Goal: Task Accomplishment & Management: Complete application form

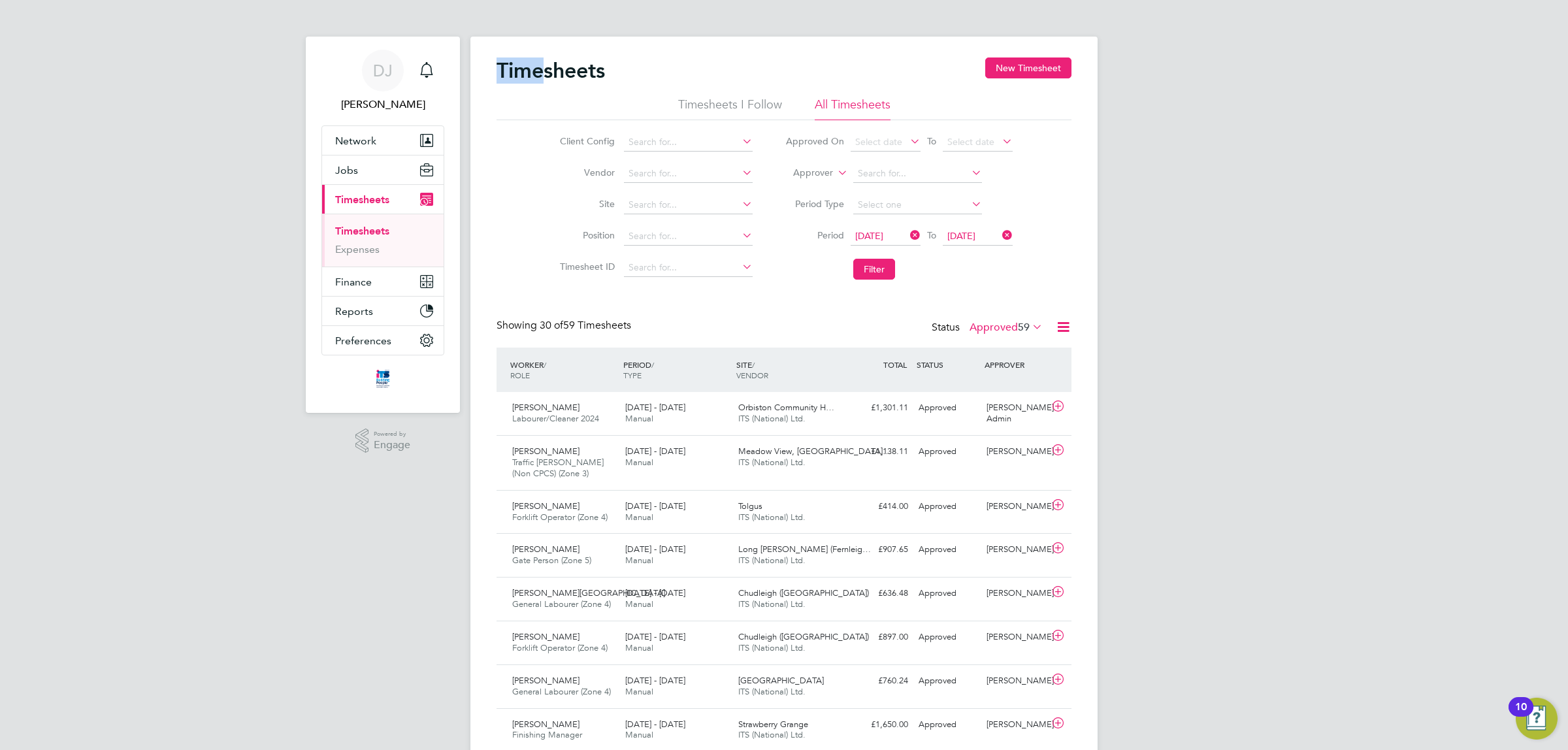
drag, startPoint x: 501, startPoint y: 80, endPoint x: 547, endPoint y: 73, distance: 46.5
click at [547, 73] on h2 "Timesheets" at bounding box center [551, 71] width 109 height 26
click at [602, 70] on h2 "Timesheets" at bounding box center [551, 71] width 109 height 26
click at [613, 70] on div "Timesheets New Timesheet" at bounding box center [784, 77] width 575 height 39
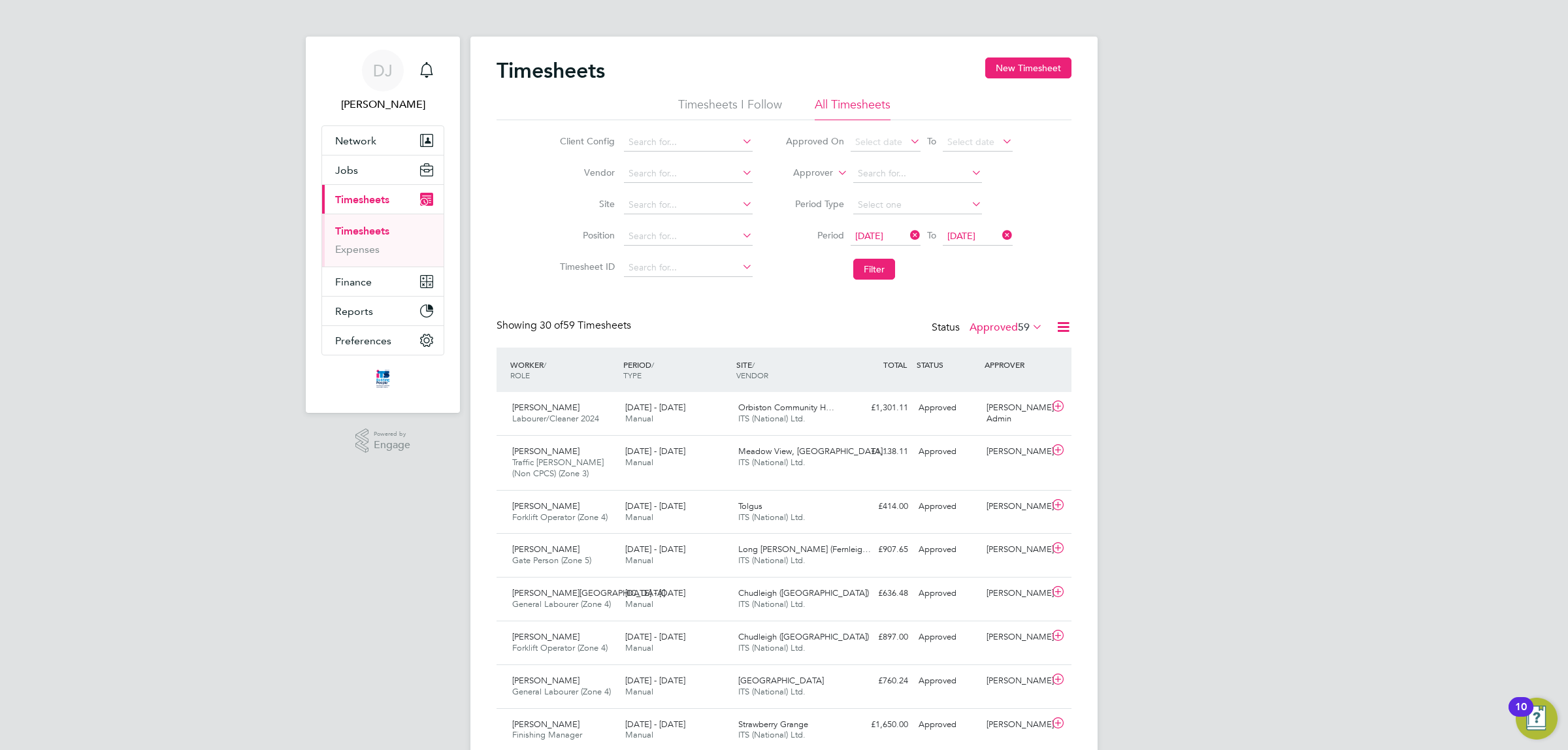
drag, startPoint x: 1178, startPoint y: 213, endPoint x: 1182, endPoint y: 276, distance: 63.1
click at [984, 324] on label "Approved 59" at bounding box center [1006, 327] width 73 height 13
click at [1018, 389] on li "Submitted" at bounding box center [998, 387] width 60 height 18
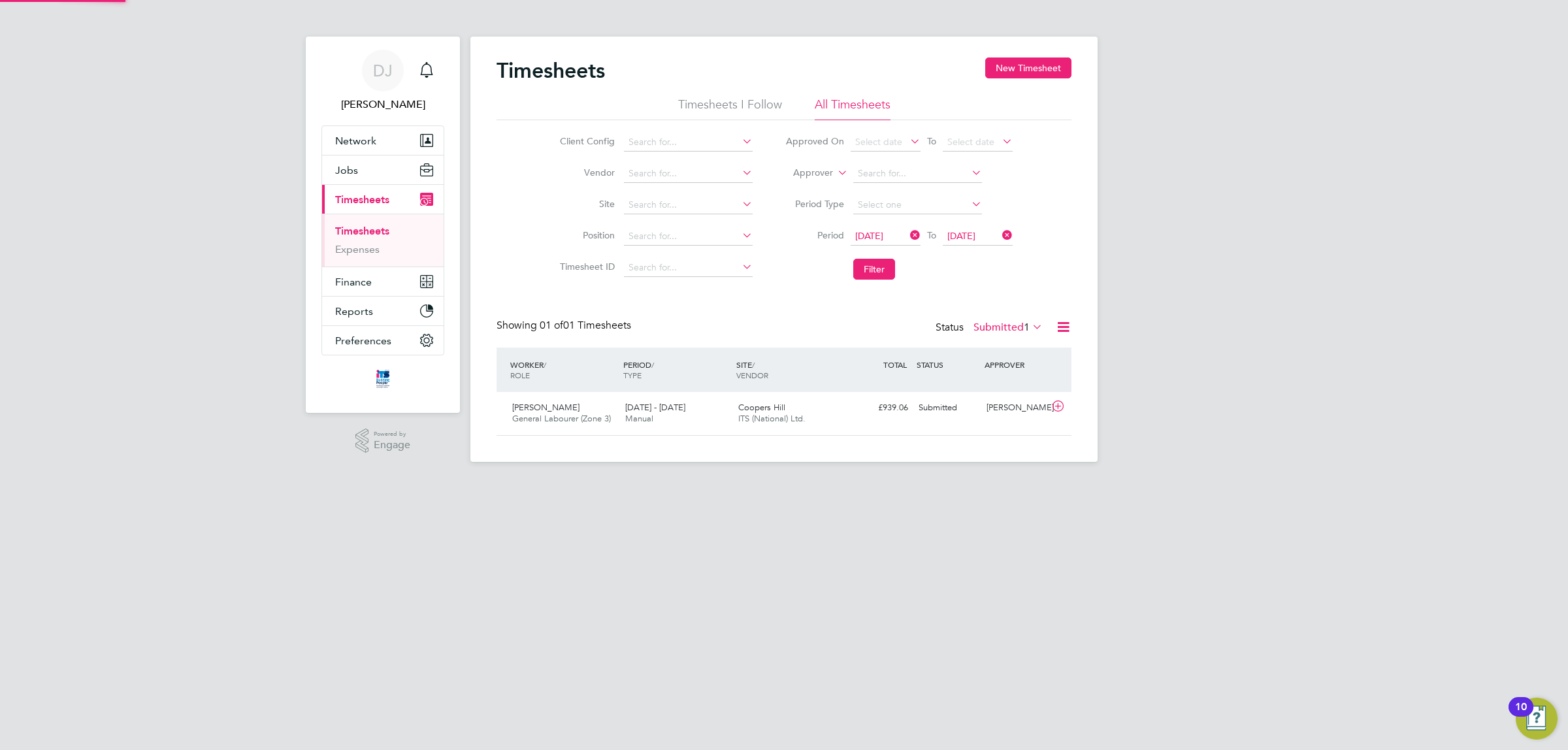
scroll to position [33, 113]
click at [995, 329] on label "Submitted 1" at bounding box center [1008, 327] width 69 height 13
click at [650, 204] on input at bounding box center [689, 205] width 129 height 18
click at [658, 217] on b "Meadow" at bounding box center [647, 222] width 38 height 11
type input "Meadow View, Crowborough"
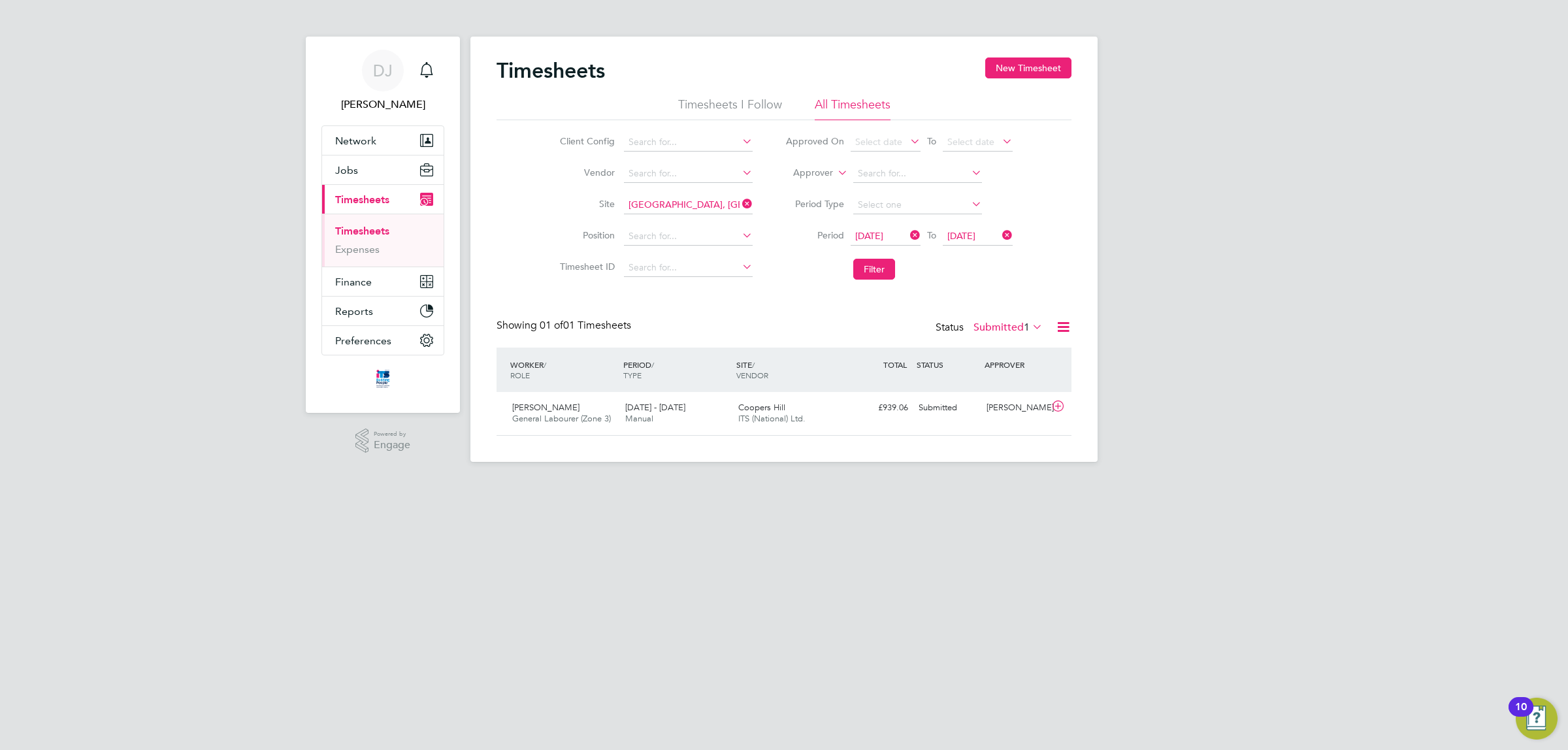
click at [1016, 325] on label "Submitted 1" at bounding box center [1008, 327] width 69 height 13
click at [1017, 400] on li "Approved" at bounding box center [1000, 406] width 60 height 18
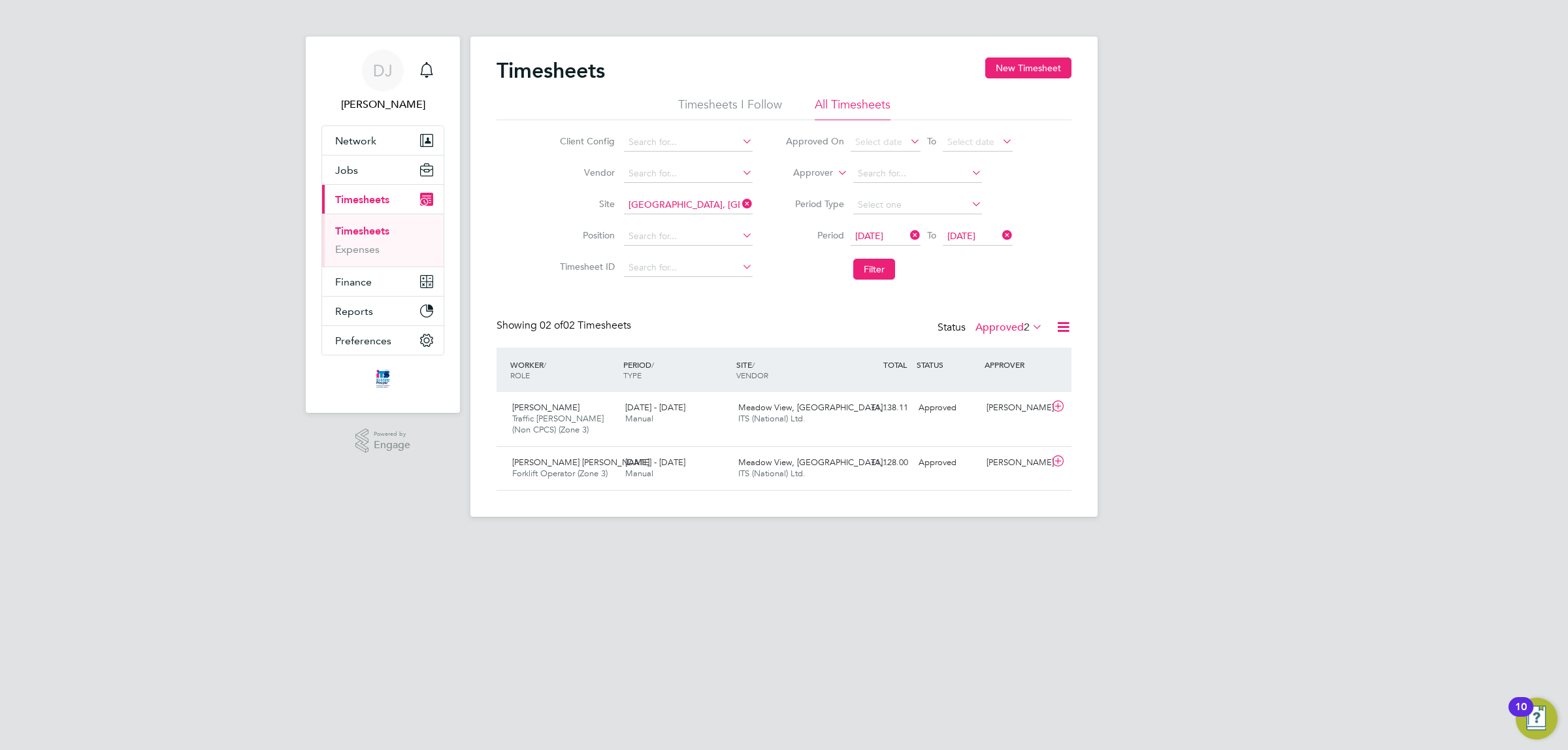
click at [1001, 320] on div "Status Approved 2" at bounding box center [992, 328] width 108 height 18
click at [1001, 323] on label "Approved 2" at bounding box center [1009, 327] width 68 height 13
click at [1159, 405] on div "DJ Don Jeater Notifications Applications: Network Team Members Businesses Sites…" at bounding box center [784, 269] width 1568 height 537
click at [1017, 319] on div "Status Approved 2" at bounding box center [992, 328] width 108 height 18
click at [1017, 321] on label "Approved 2" at bounding box center [1009, 327] width 68 height 13
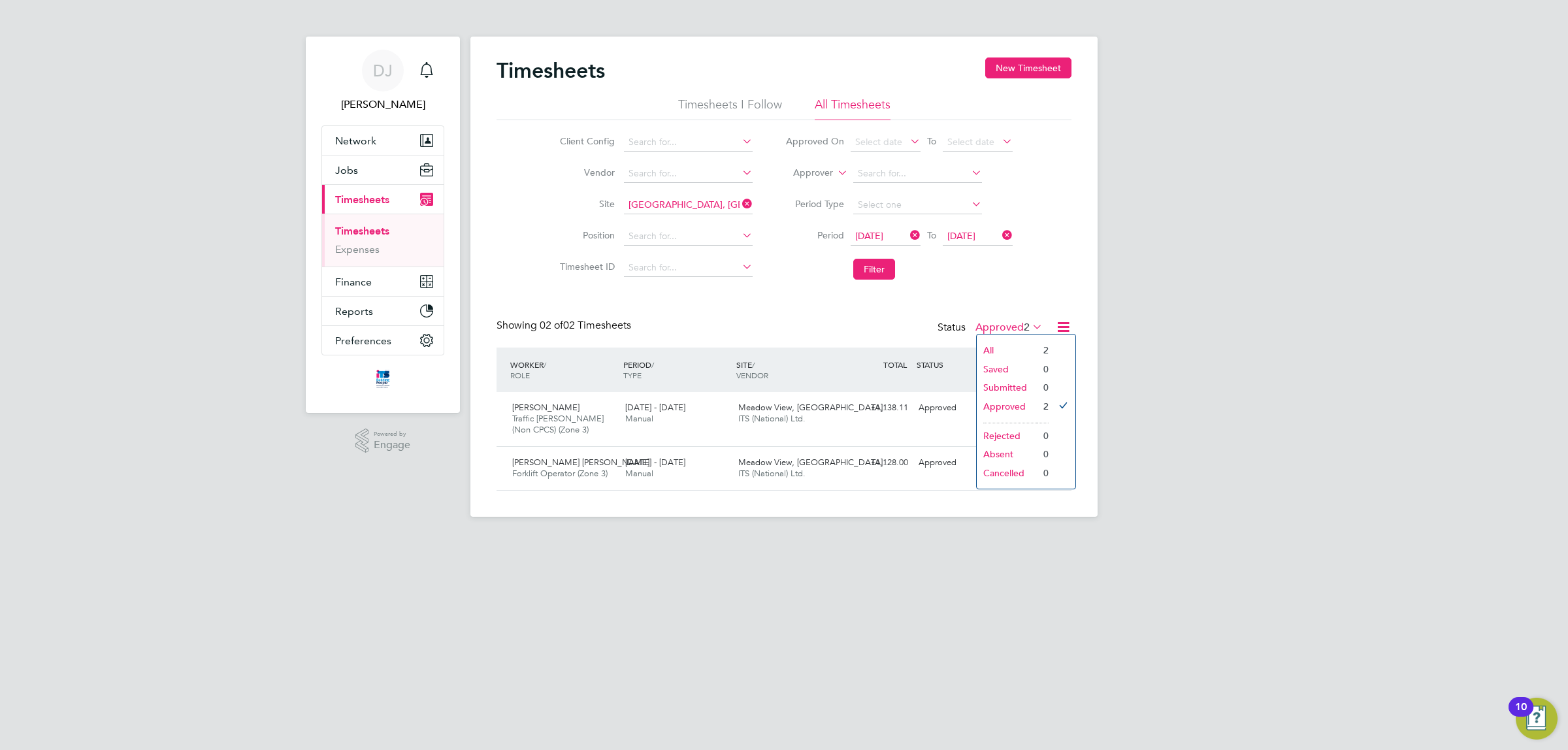
click at [1178, 288] on div "DJ Don Jeater Notifications Applications: Network Team Members Businesses Sites…" at bounding box center [784, 269] width 1568 height 537
drag, startPoint x: 649, startPoint y: 322, endPoint x: 499, endPoint y: 321, distance: 150.0
click at [499, 321] on div "Showing 02 of 02 Timesheets Status Approved 2" at bounding box center [784, 333] width 575 height 29
drag, startPoint x: 494, startPoint y: 325, endPoint x: 1081, endPoint y: 326, distance: 587.0
click at [1081, 326] on div "Timesheets New Timesheet Timesheets I Follow All Timesheets Client Config Vendo…" at bounding box center [784, 276] width 627 height 481
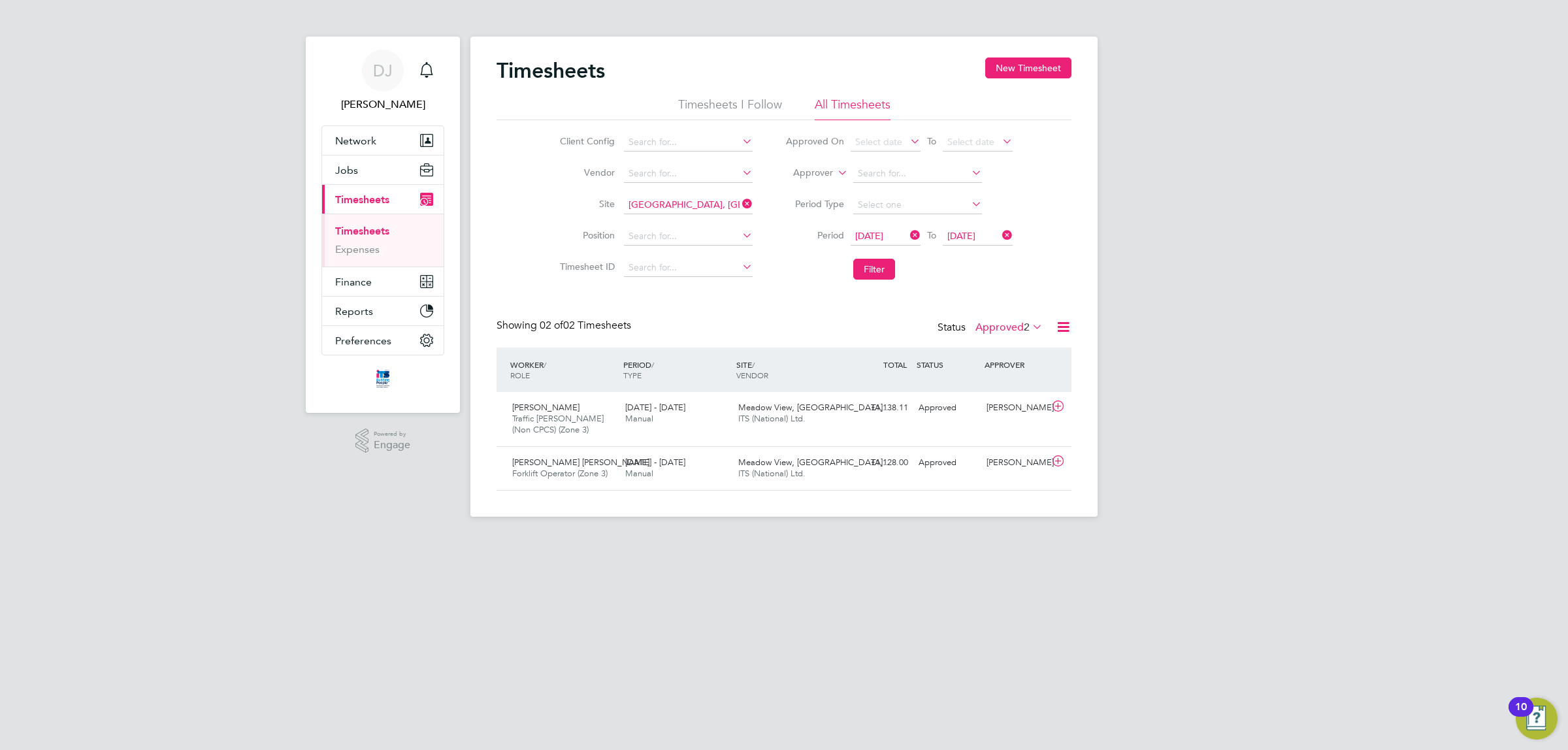
click at [1103, 323] on div "DJ Don Jeater Notifications Applications: Network Team Members Businesses Sites…" at bounding box center [784, 269] width 1568 height 537
click at [1109, 323] on div "DJ Don Jeater Notifications Applications: Network Team Members Businesses Sites…" at bounding box center [784, 269] width 1568 height 537
click at [1000, 321] on label "Approved 2" at bounding box center [1009, 327] width 68 height 13
click at [1196, 279] on div "DJ Don Jeater Notifications Applications: Network Team Members Businesses Sites…" at bounding box center [784, 269] width 1568 height 537
click at [1240, 218] on div "DJ Don Jeater Notifications Applications: Network Team Members Businesses Sites…" at bounding box center [784, 269] width 1568 height 537
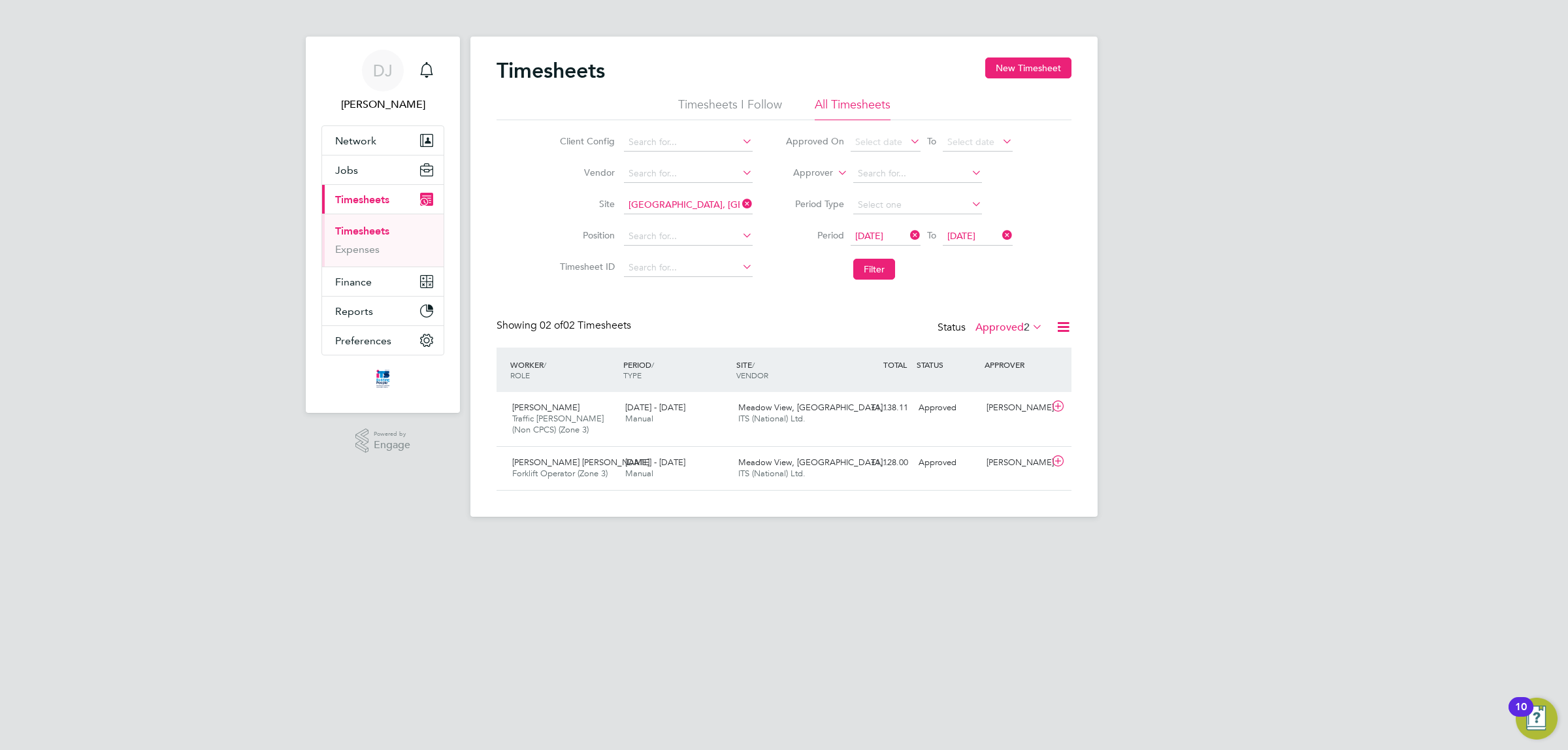
drag, startPoint x: 445, startPoint y: 560, endPoint x: 445, endPoint y: 588, distance: 28.0
click at [544, 526] on app-footer at bounding box center [784, 528] width 627 height 21
click at [726, 462] on div "24 - 30 Mar 2025 Manual" at bounding box center [677, 468] width 113 height 33
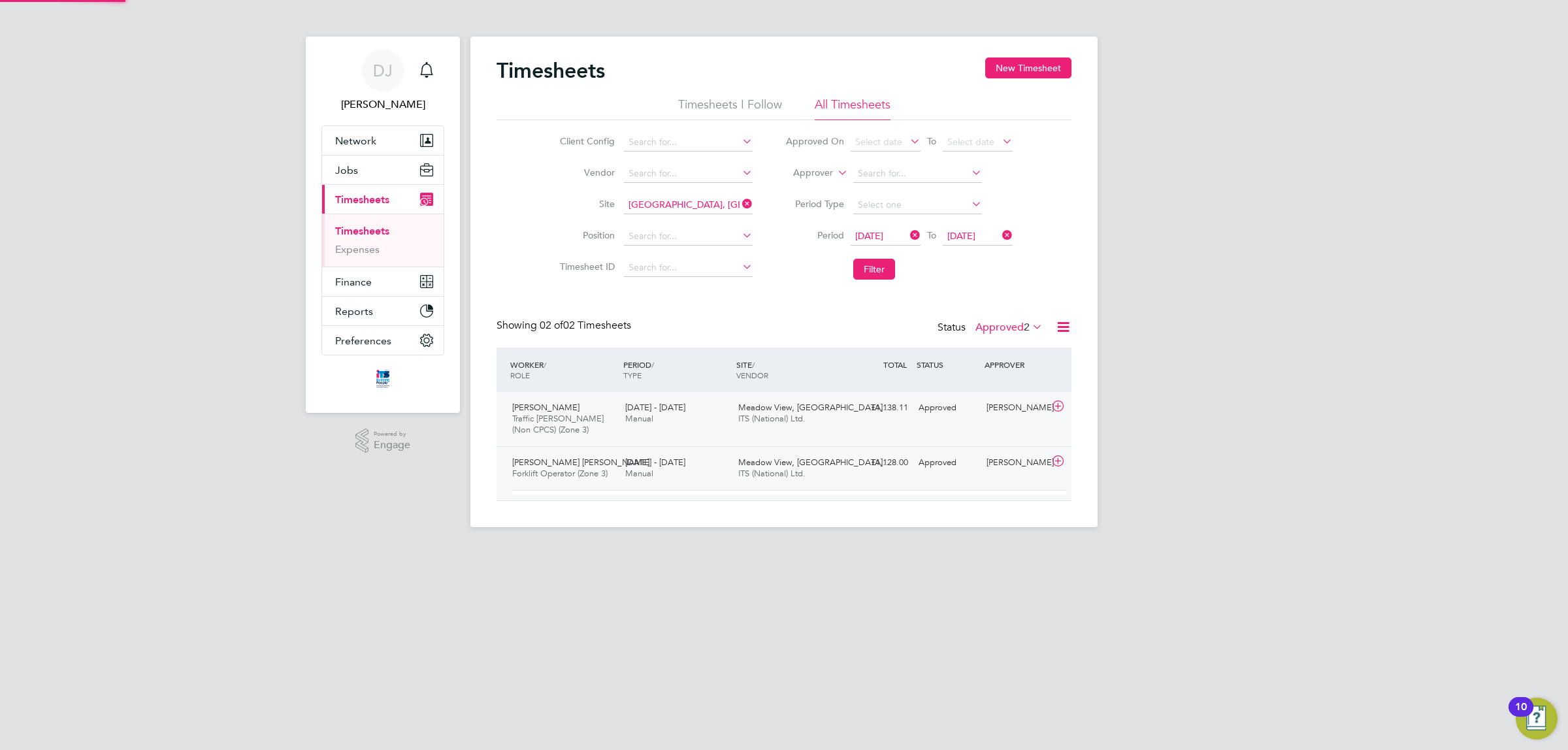
click at [727, 417] on div "24 - 30 Mar 2025 Manual" at bounding box center [677, 413] width 113 height 33
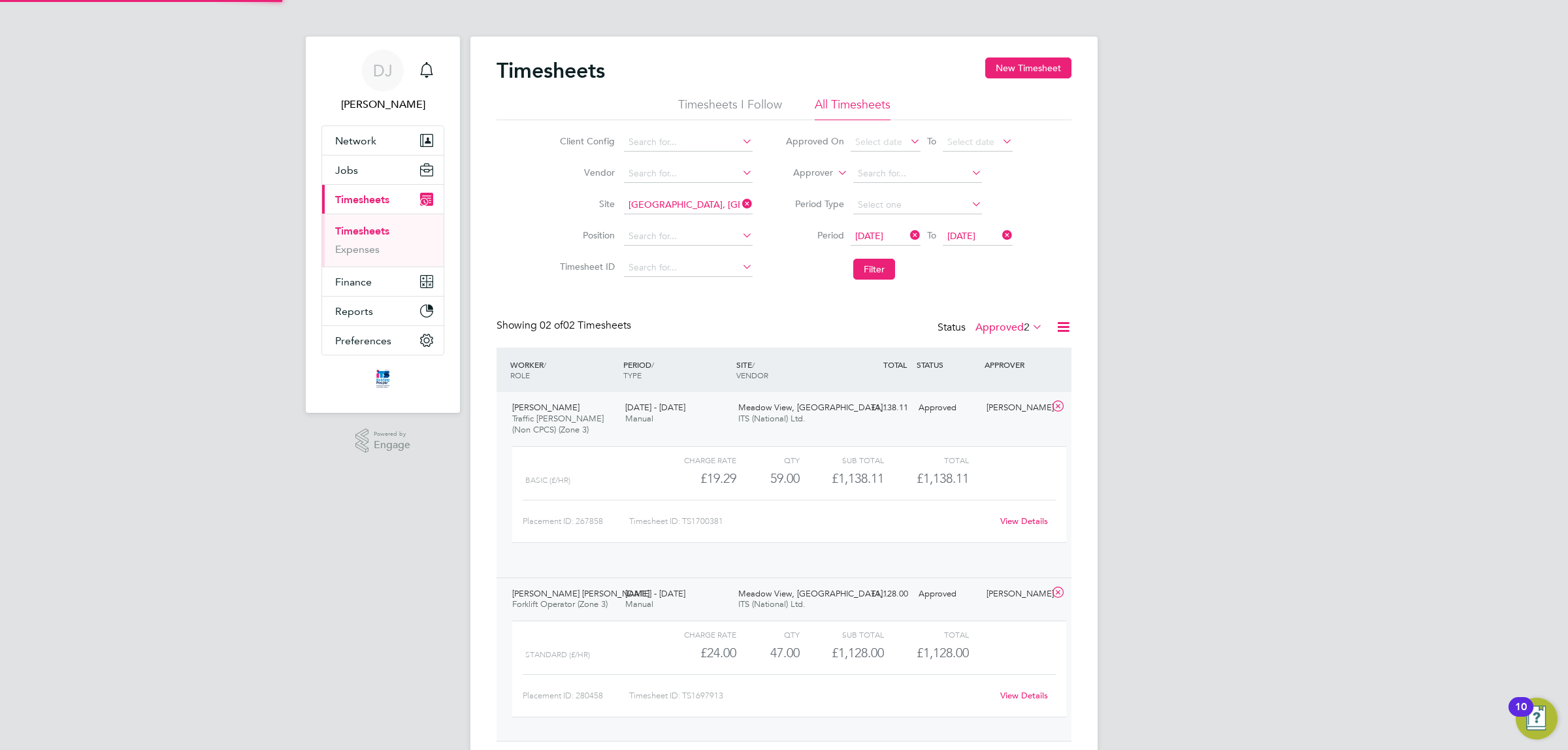
scroll to position [21, 128]
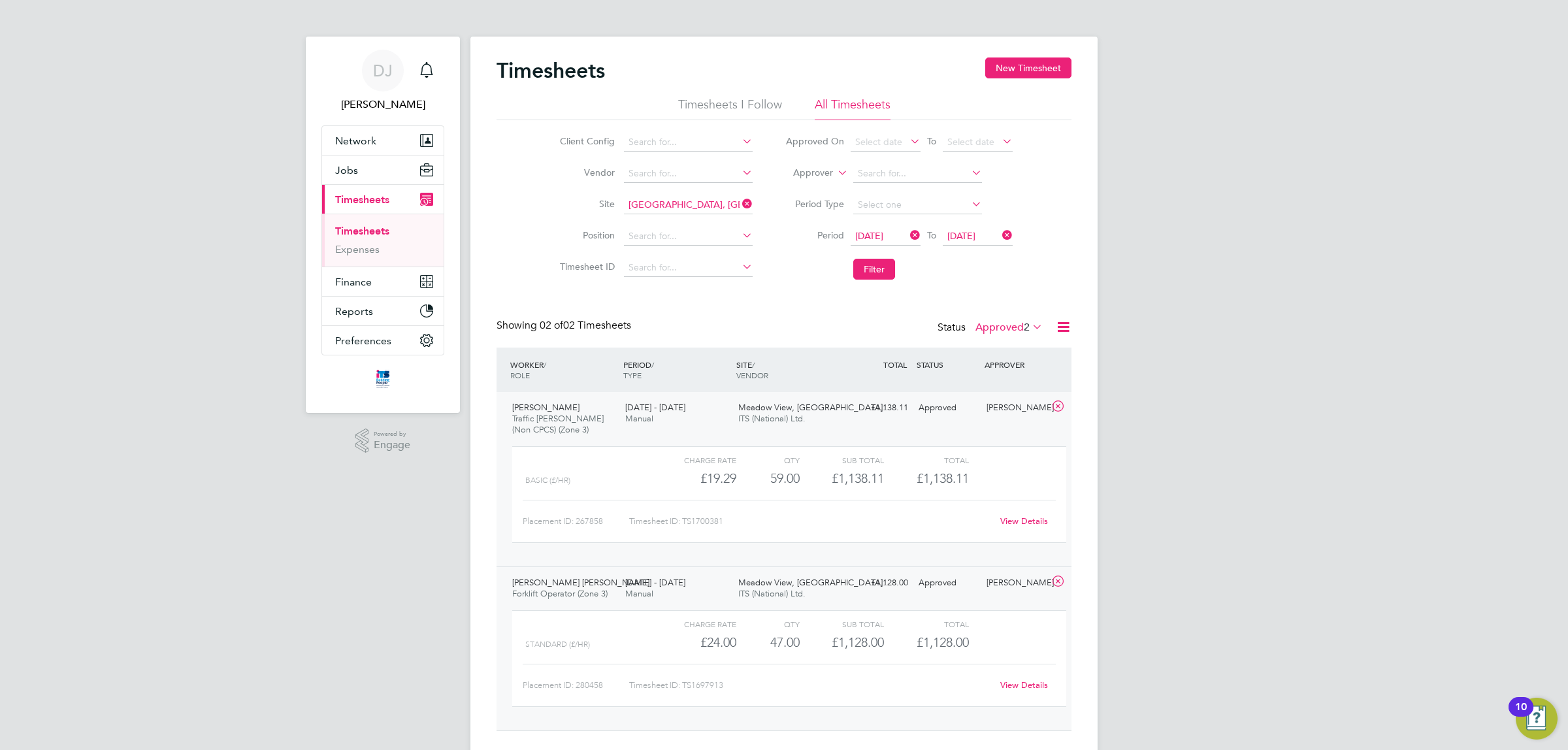
click at [706, 591] on div "24 - 30 Mar 2025 Manual" at bounding box center [677, 588] width 113 height 33
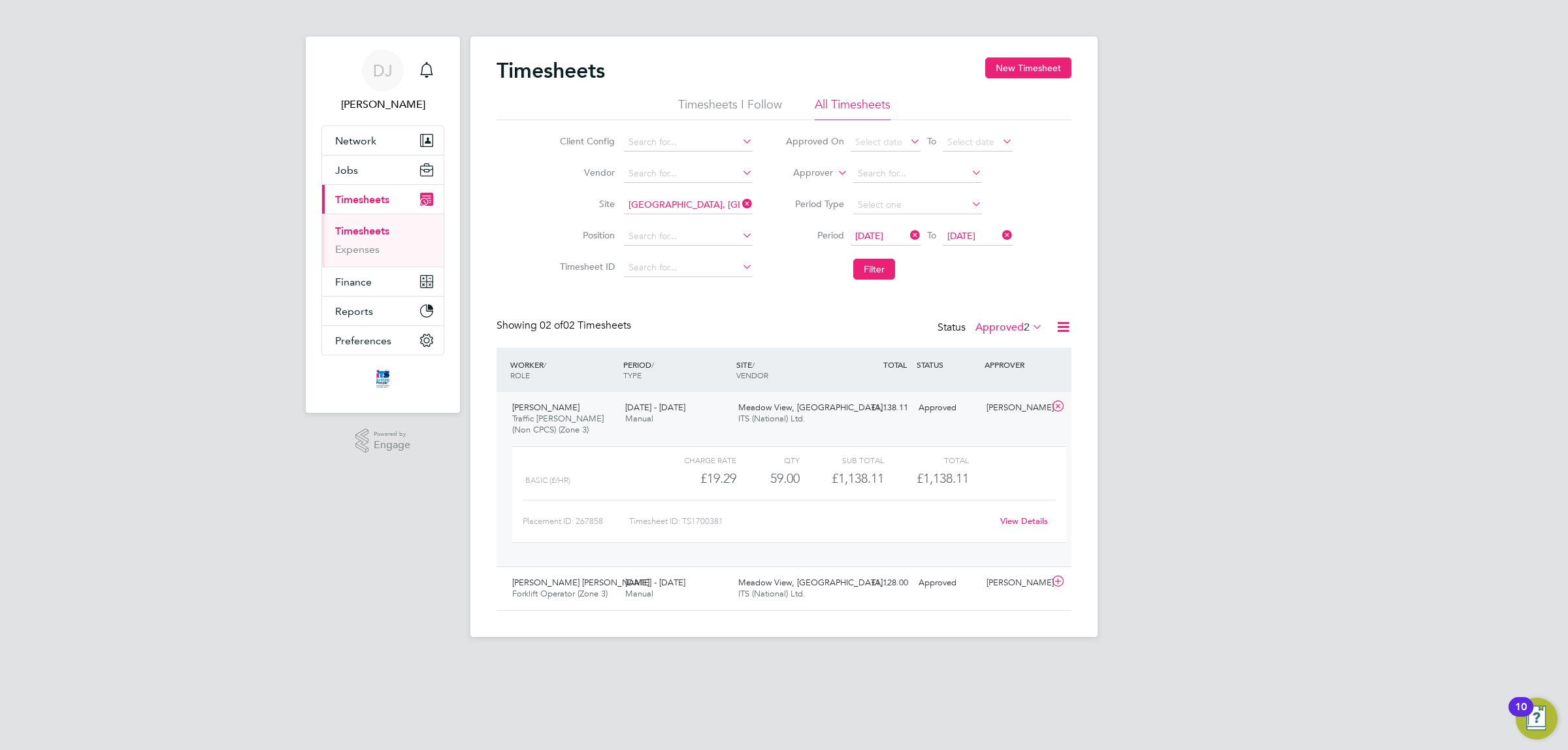
click at [701, 417] on div "24 - 30 Mar 2025 Manual" at bounding box center [677, 413] width 113 height 33
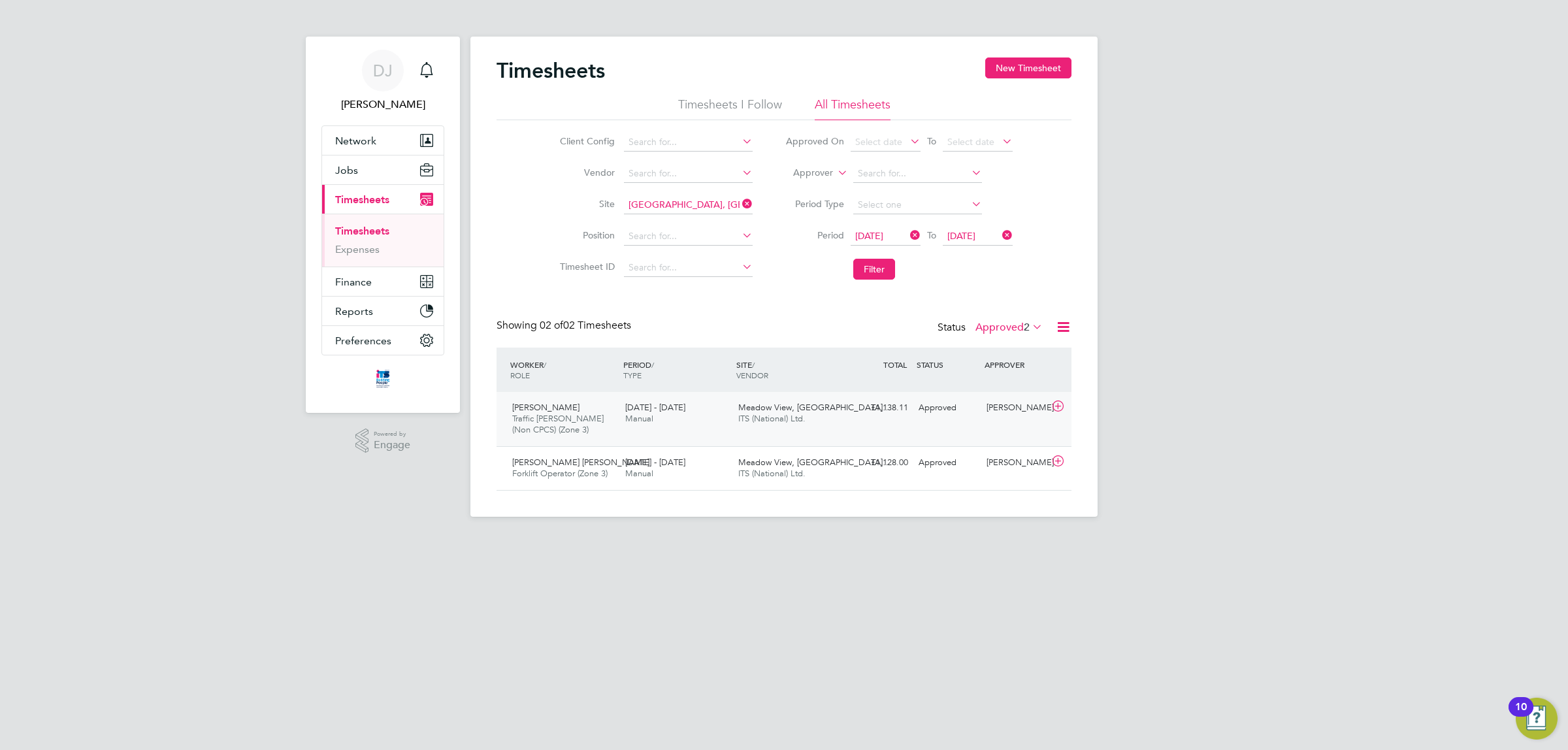
click at [913, 425] on div "Pravin Mistry Traffic Marshall (Non CPCS) (Zone 3) 24 - 30 Mar 2025 24 - 30 Mar…" at bounding box center [784, 418] width 575 height 54
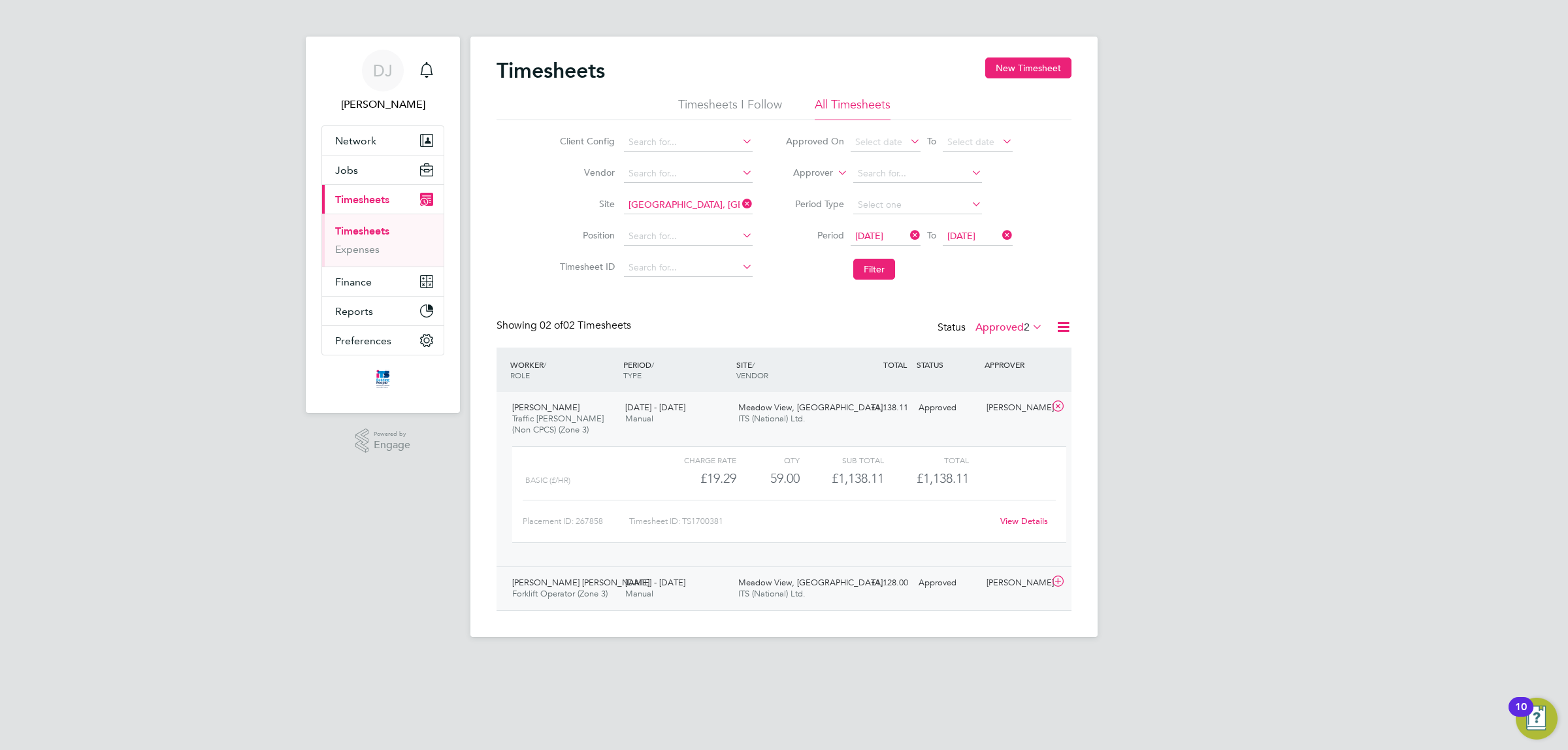
click at [811, 583] on span "Meadow View, [GEOGRAPHIC_DATA]…" at bounding box center [814, 582] width 153 height 11
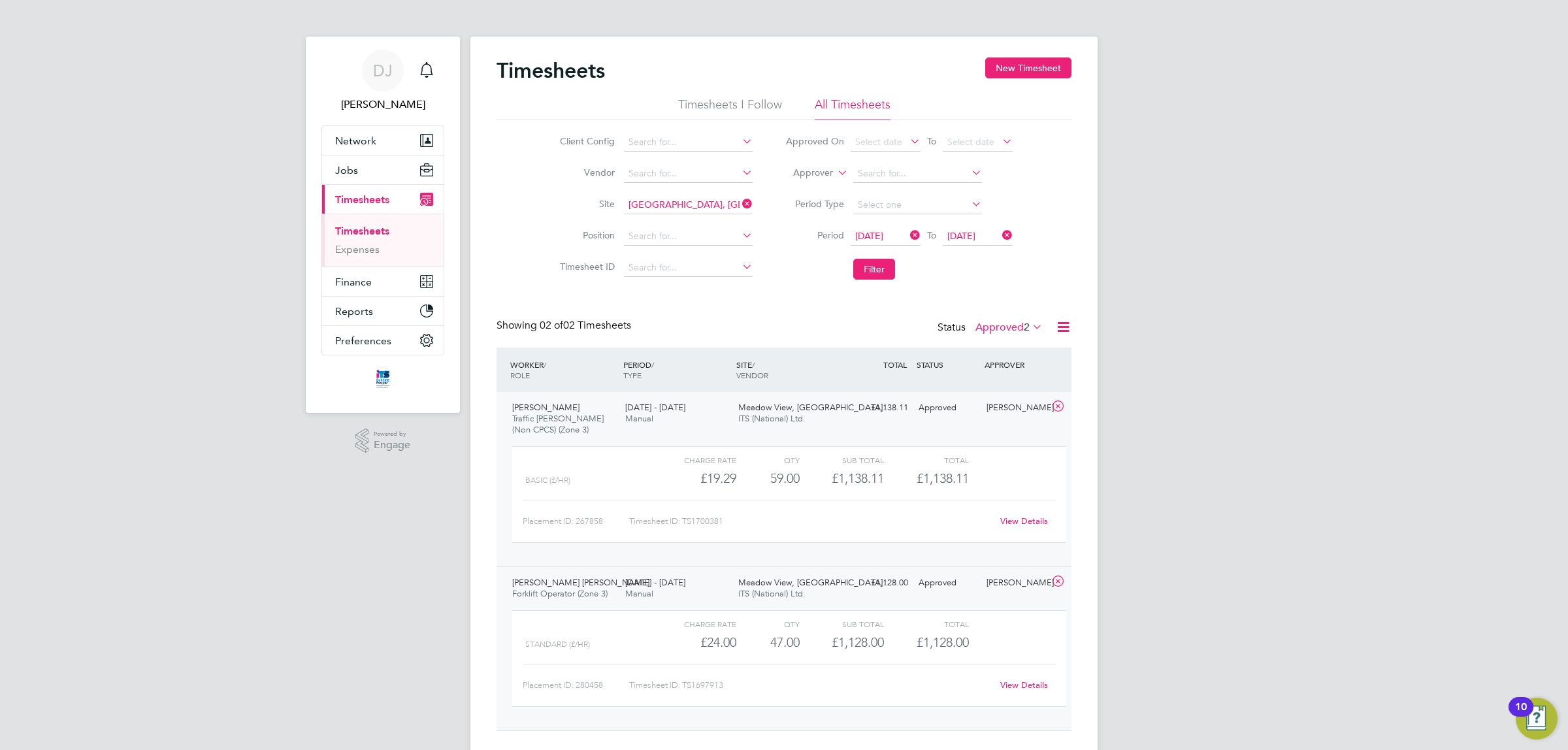
click at [1191, 499] on div "DJ Don Jeater Notifications Applications: Network Team Members Businesses Sites…" at bounding box center [784, 389] width 1568 height 778
click at [996, 588] on div "[PERSON_NAME]" at bounding box center [1016, 583] width 68 height 21
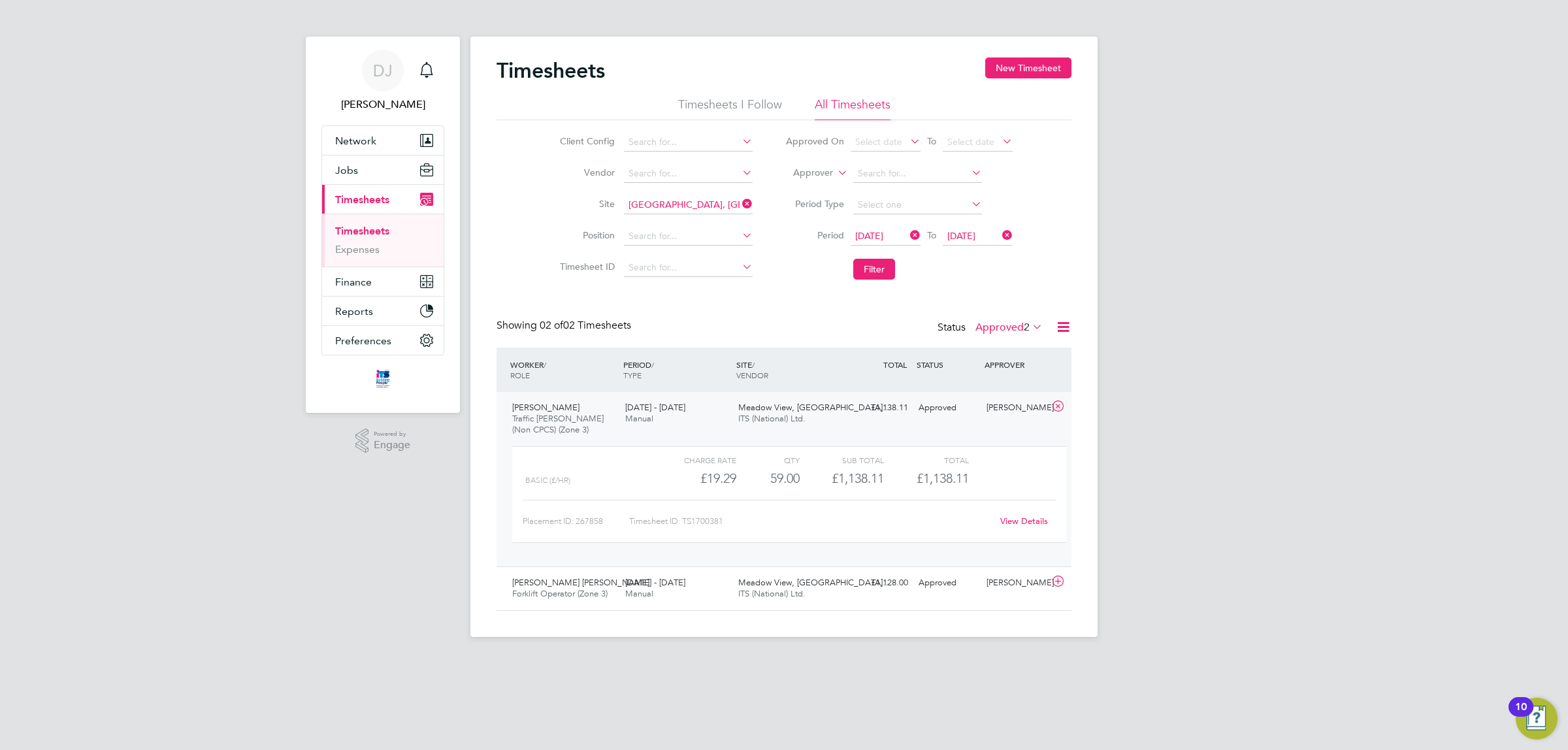
click at [902, 405] on div "£1,138.11 Approved" at bounding box center [880, 408] width 68 height 21
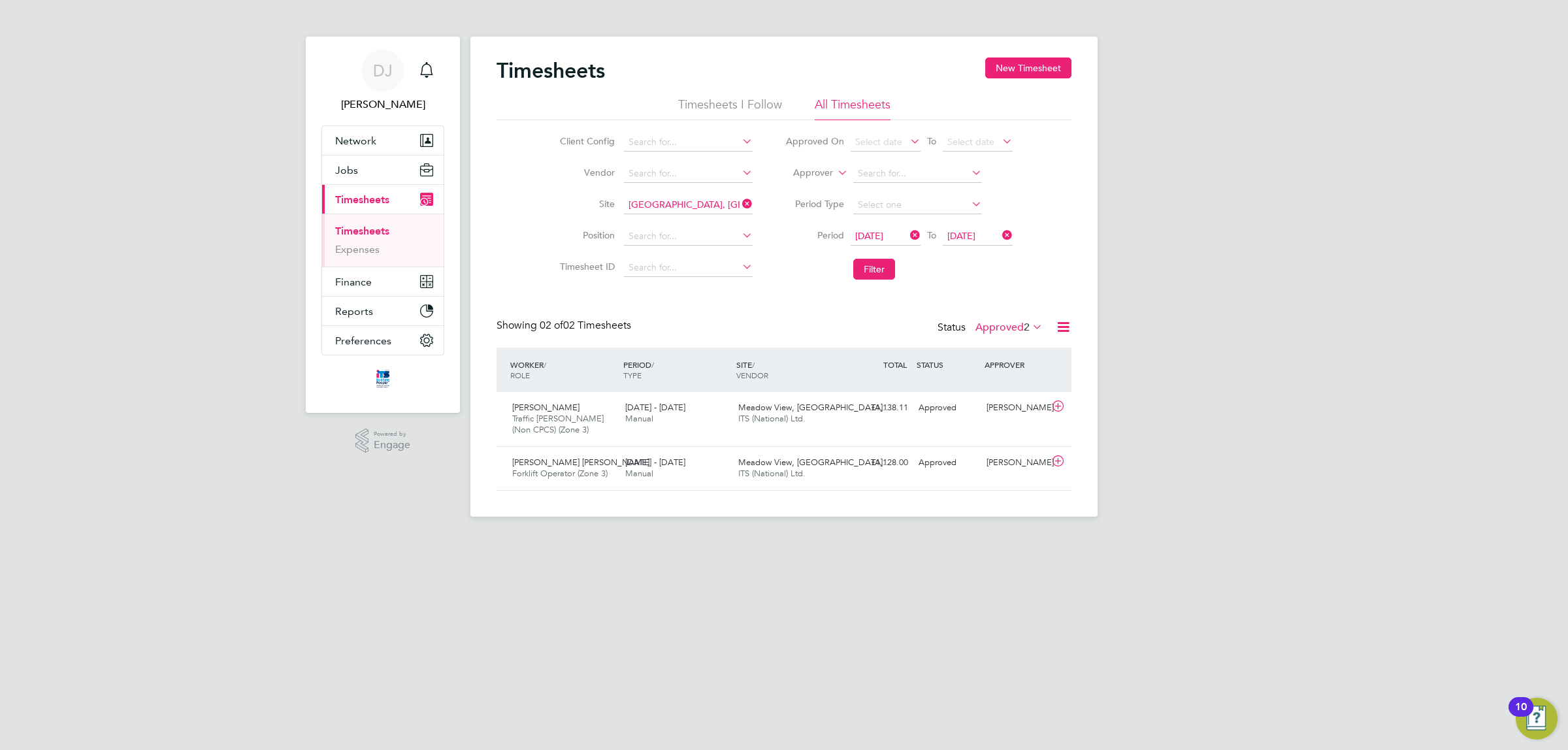
click at [1030, 80] on div "Timesheets New Timesheet" at bounding box center [784, 77] width 575 height 39
click at [1036, 71] on button "New Timesheet" at bounding box center [1029, 68] width 87 height 21
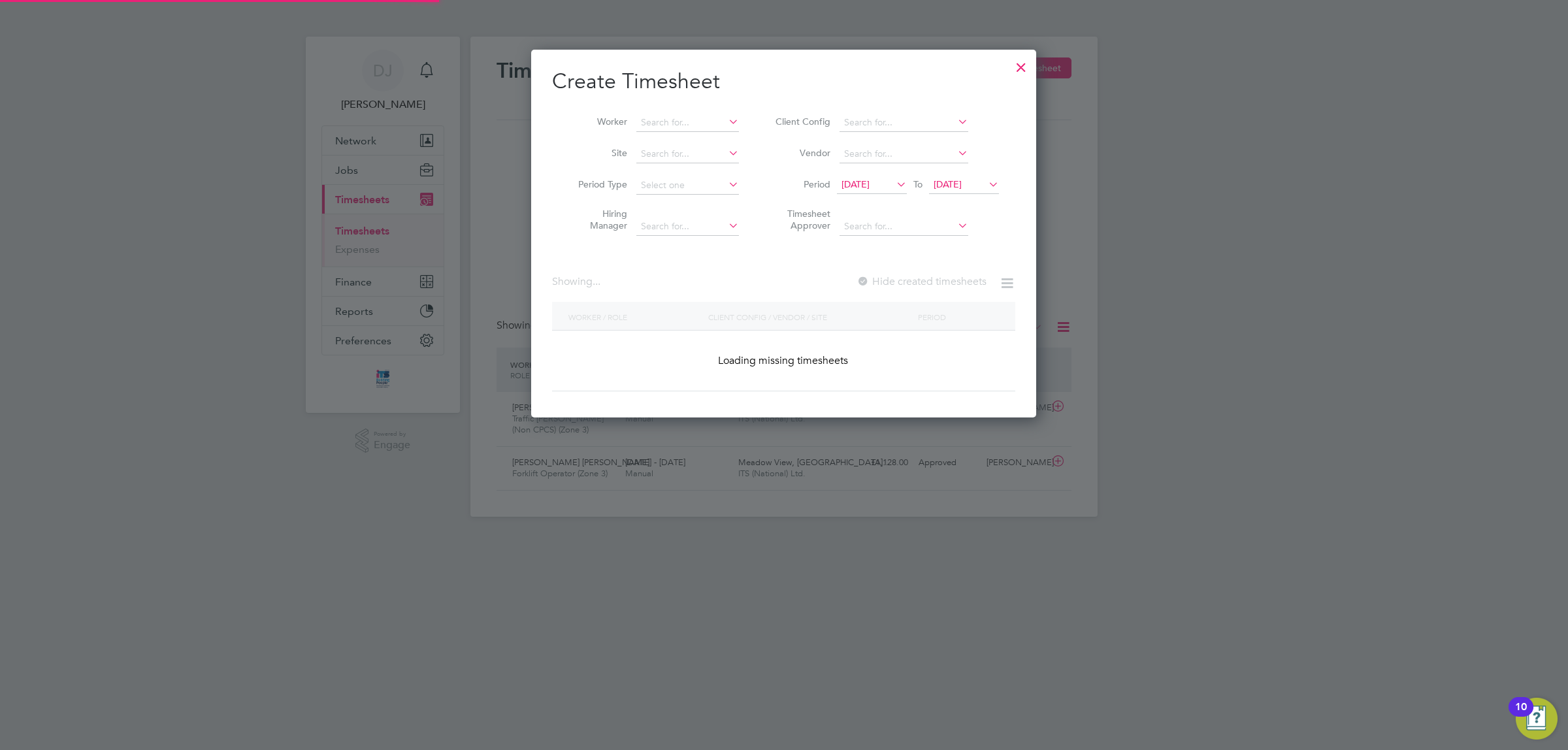
scroll to position [1793, 505]
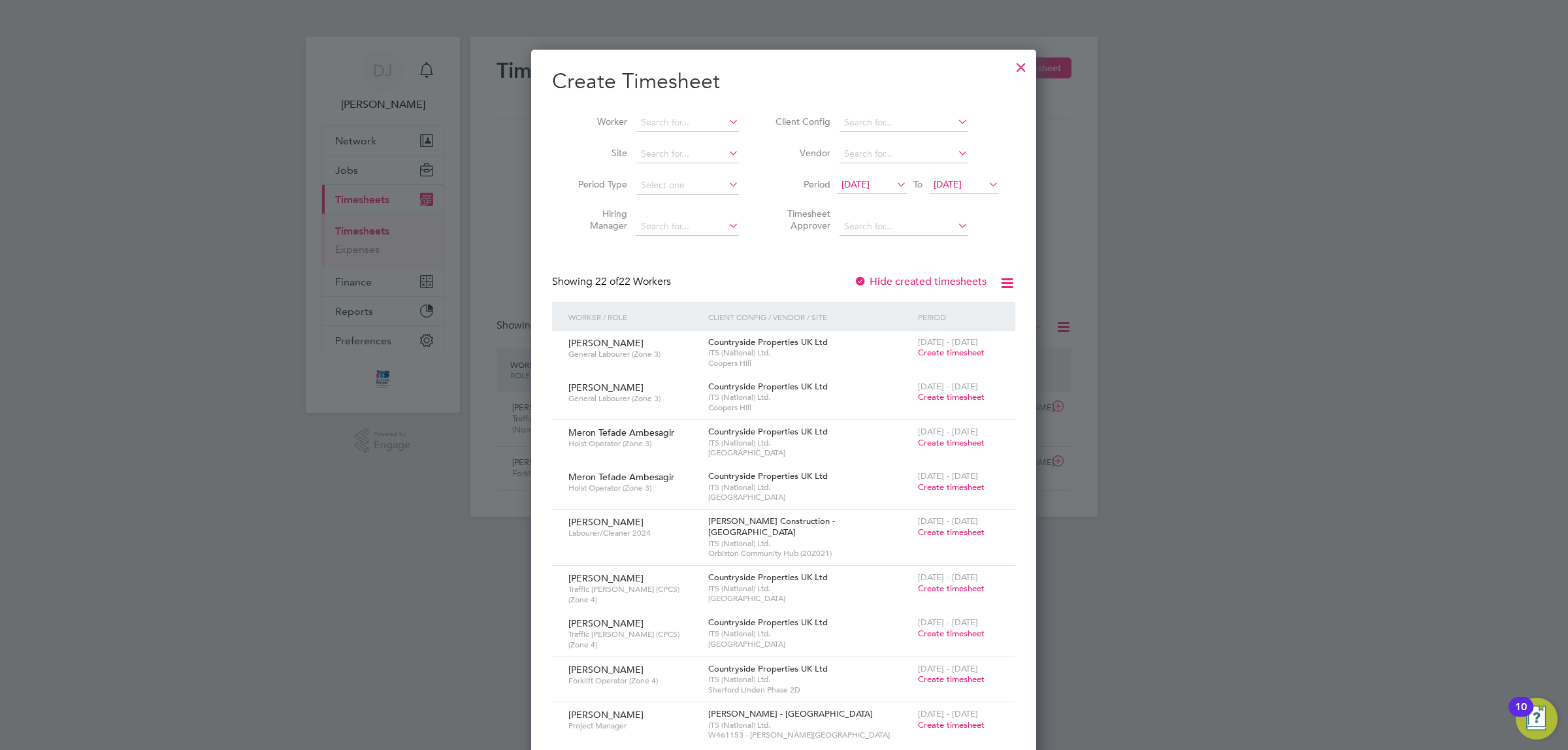
click at [869, 187] on span "21 Aug 2025" at bounding box center [855, 184] width 28 height 11
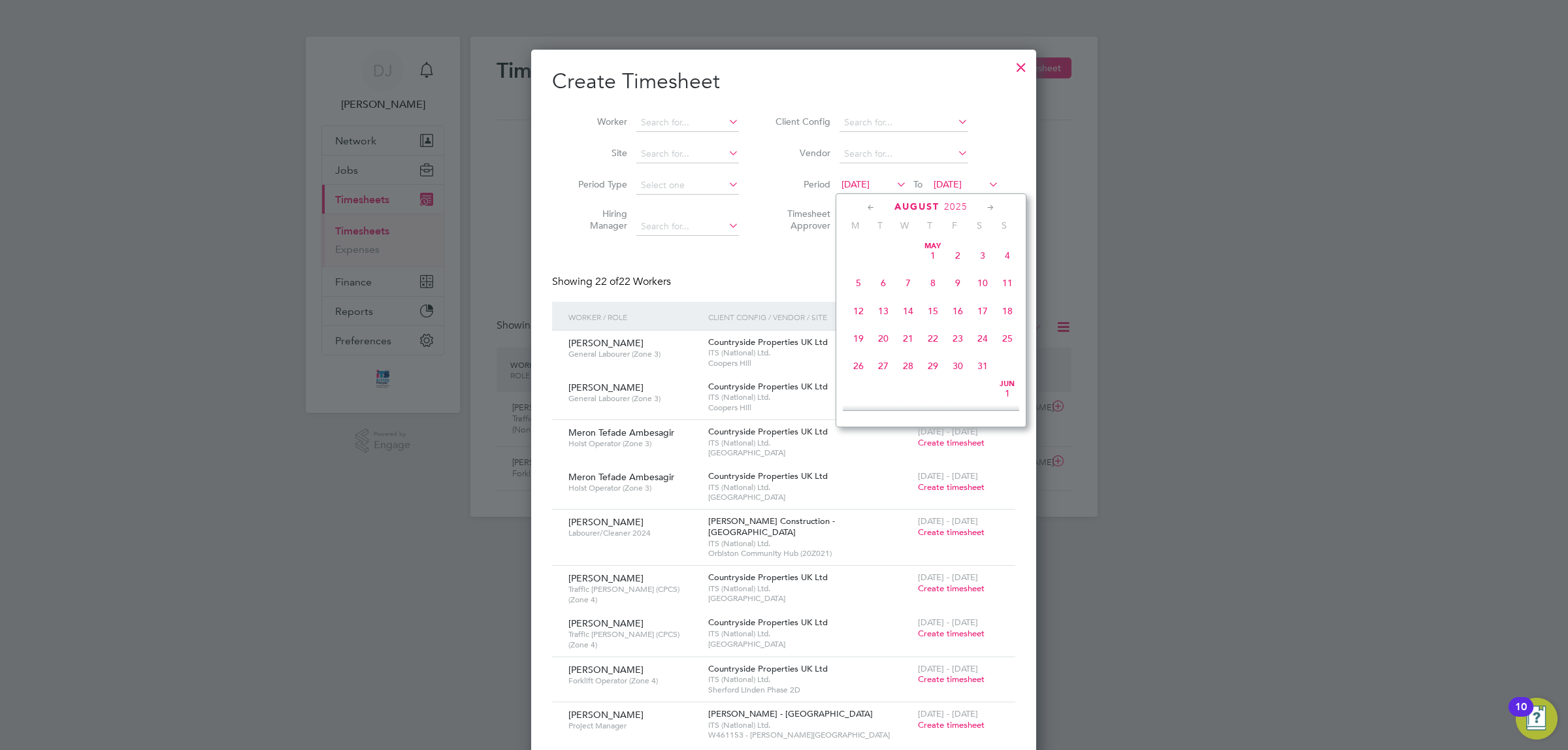
scroll to position [487, 0]
click at [869, 207] on icon at bounding box center [871, 207] width 12 height 14
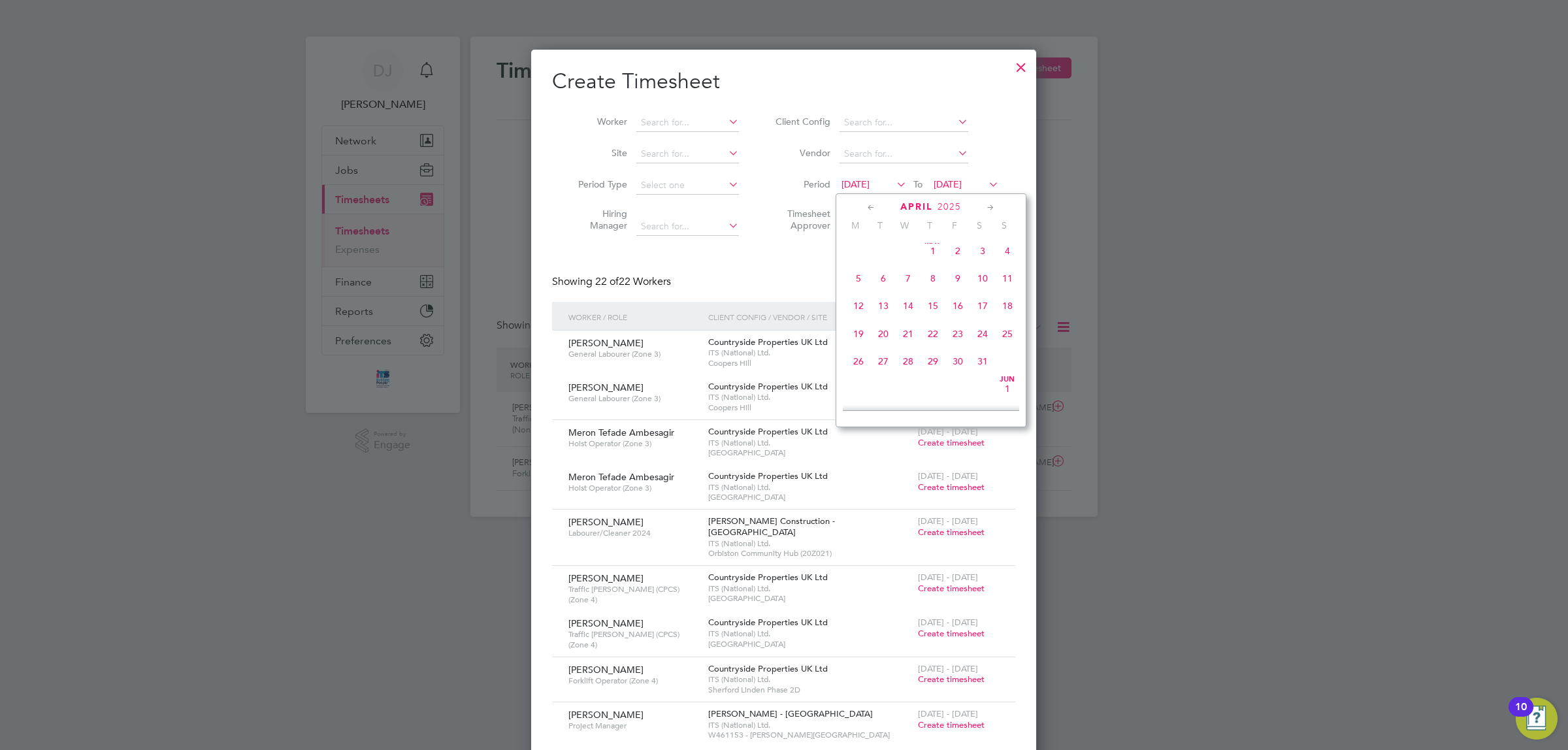
scroll to position [0, 0]
click at [869, 207] on icon at bounding box center [871, 207] width 12 height 14
click at [860, 364] on span "24" at bounding box center [858, 366] width 25 height 25
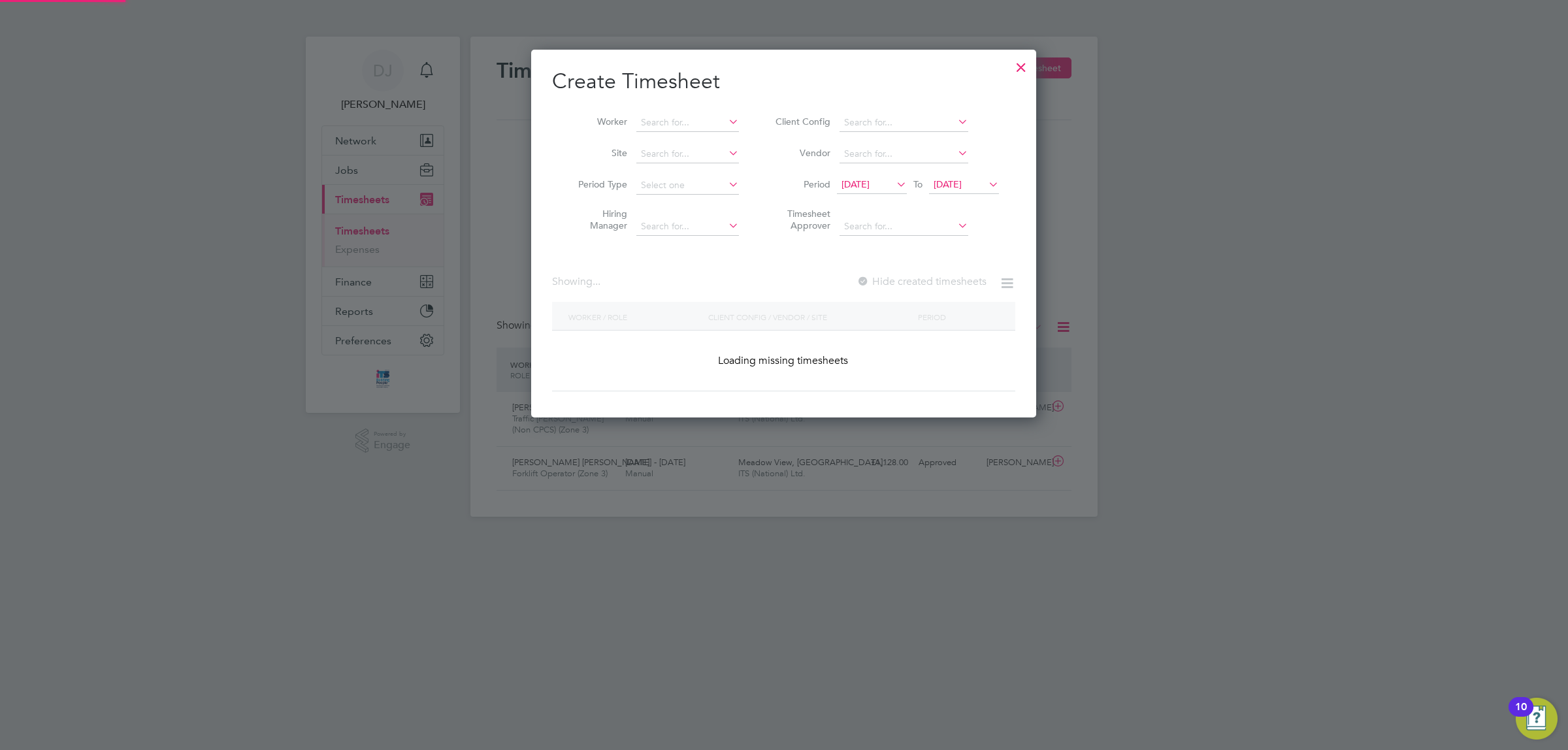
click at [966, 190] on span "28 Aug 2025" at bounding box center [964, 184] width 70 height 17
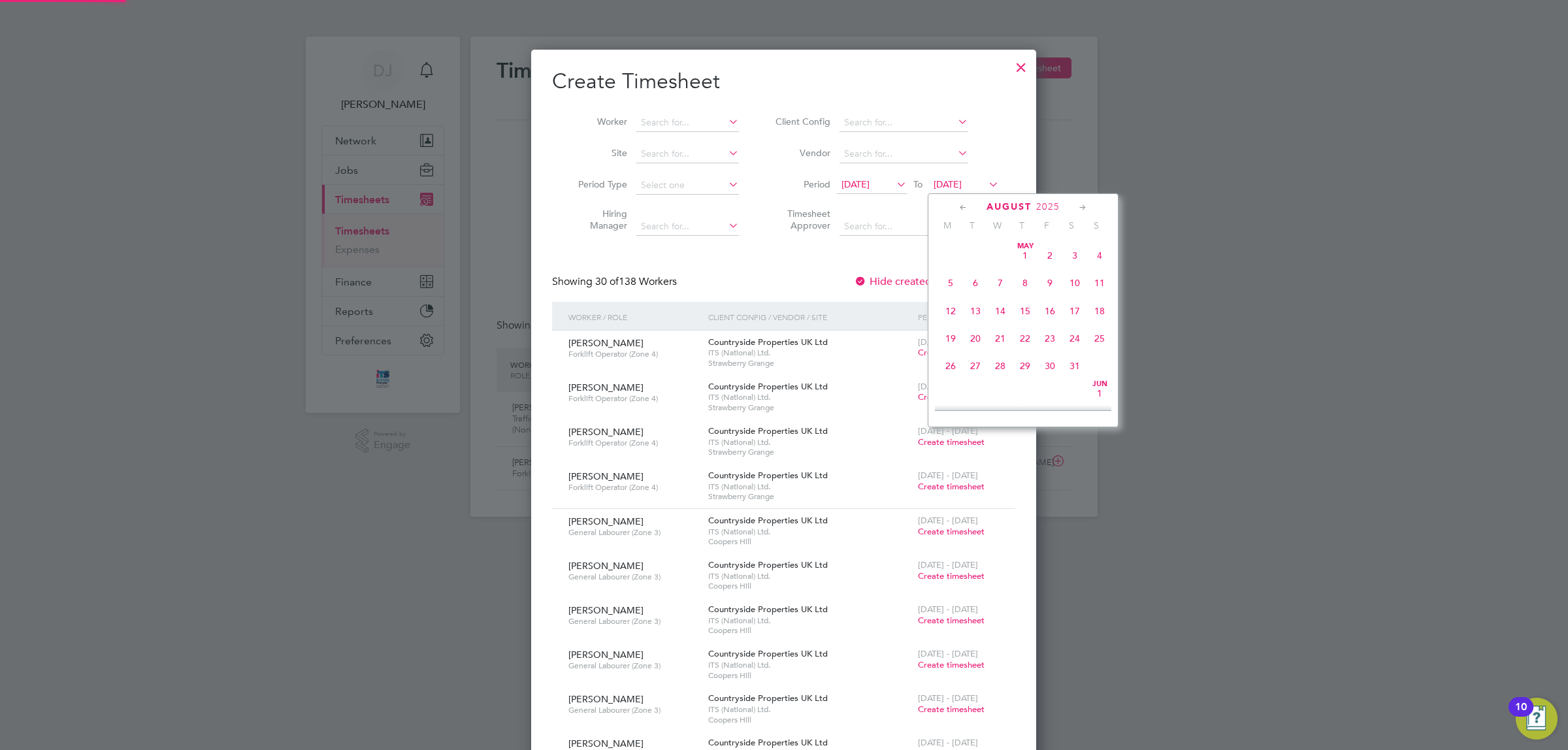
scroll to position [515, 0]
click at [961, 208] on icon at bounding box center [964, 207] width 12 height 14
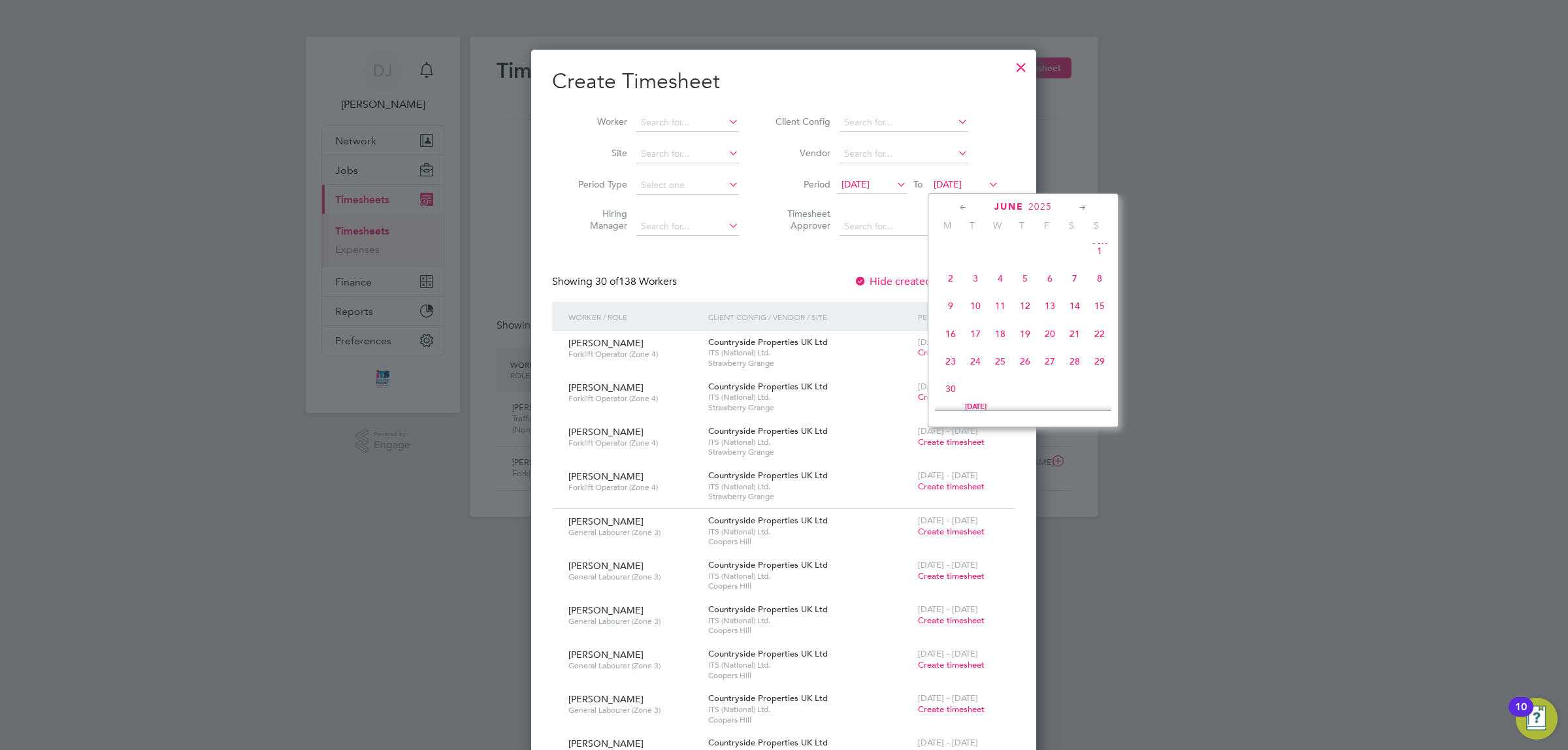
scroll to position [0, 0]
click at [961, 208] on icon at bounding box center [964, 207] width 12 height 14
click at [1053, 368] on span "28" at bounding box center [1050, 366] width 25 height 25
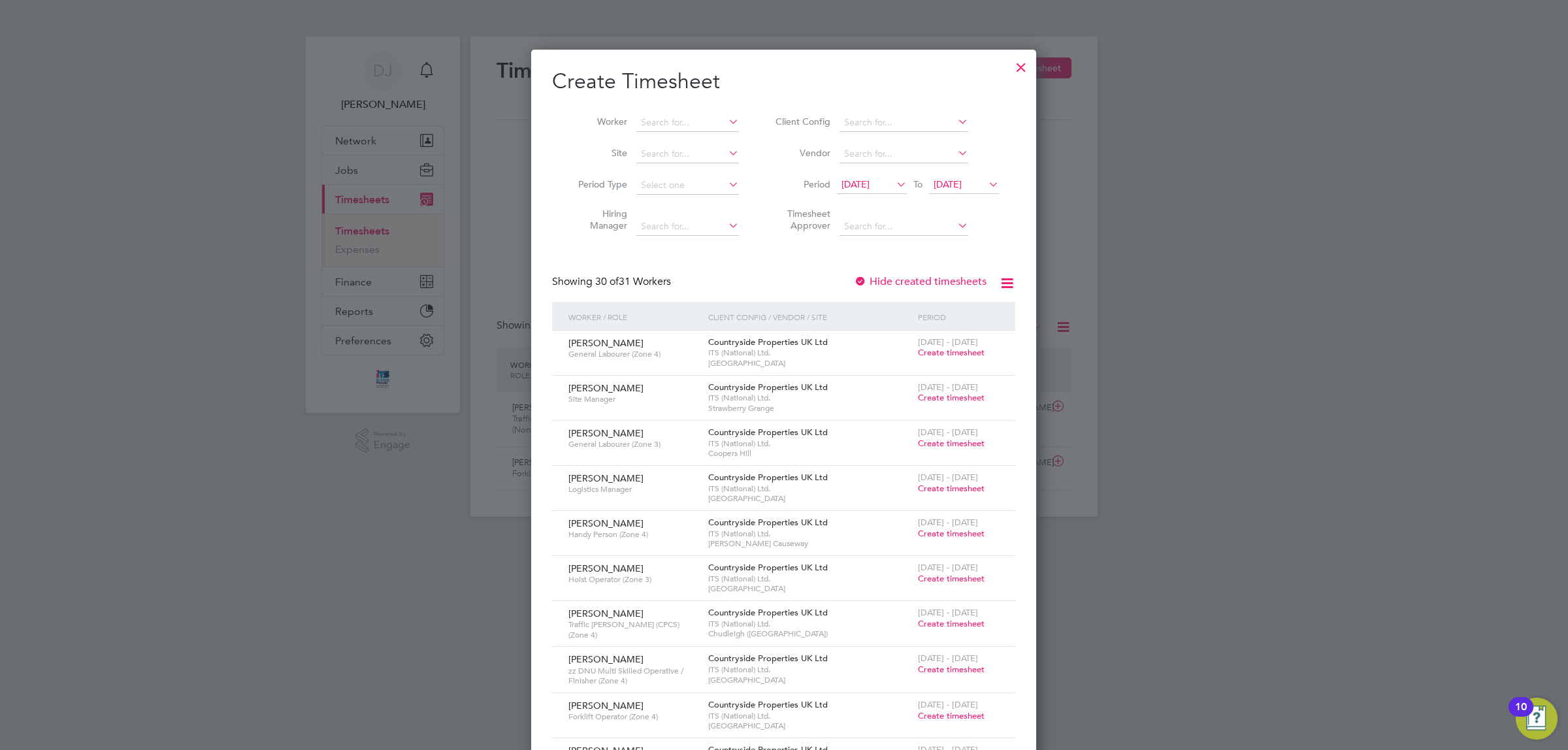
scroll to position [1004, 0]
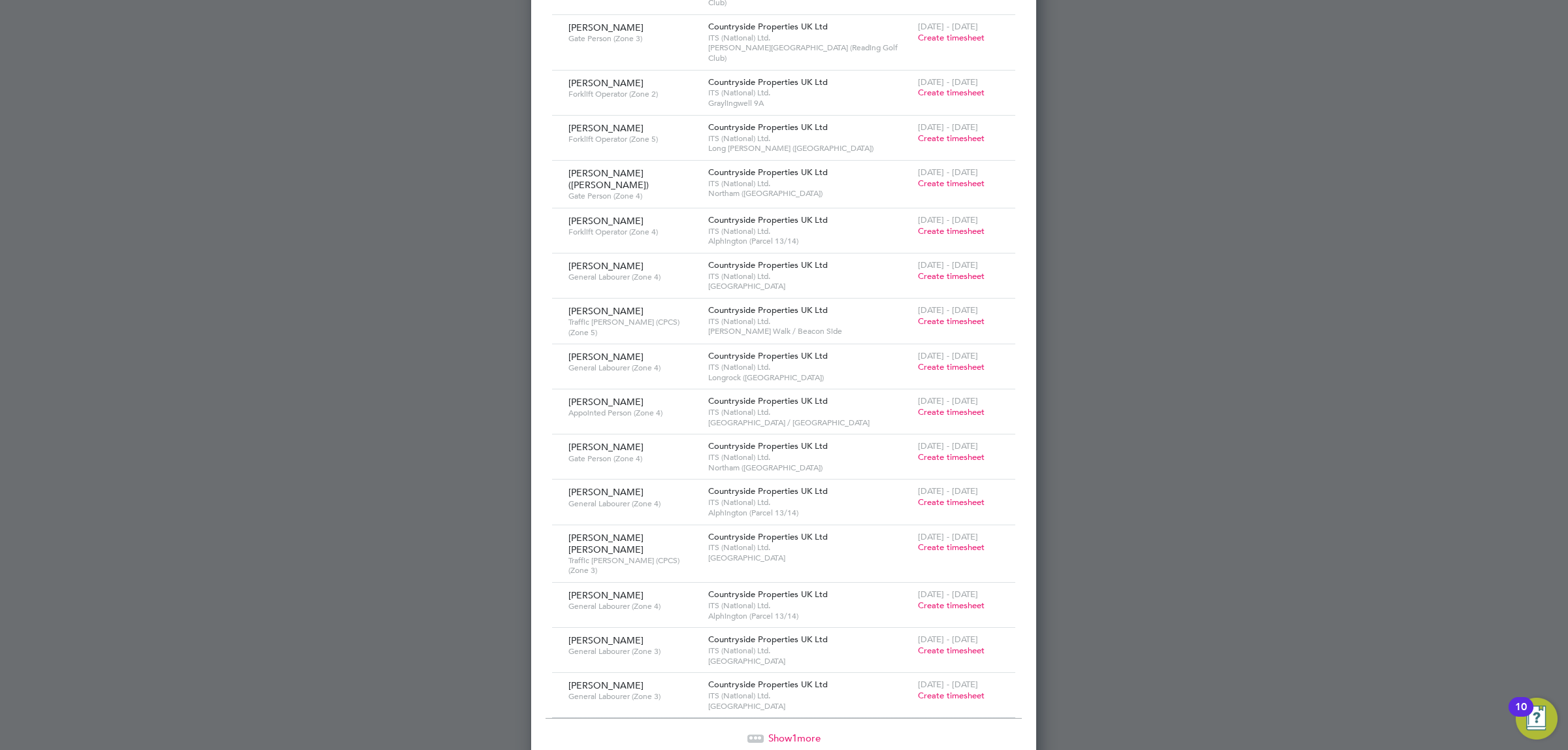
click at [776, 732] on span "Show 1 more" at bounding box center [794, 738] width 52 height 12
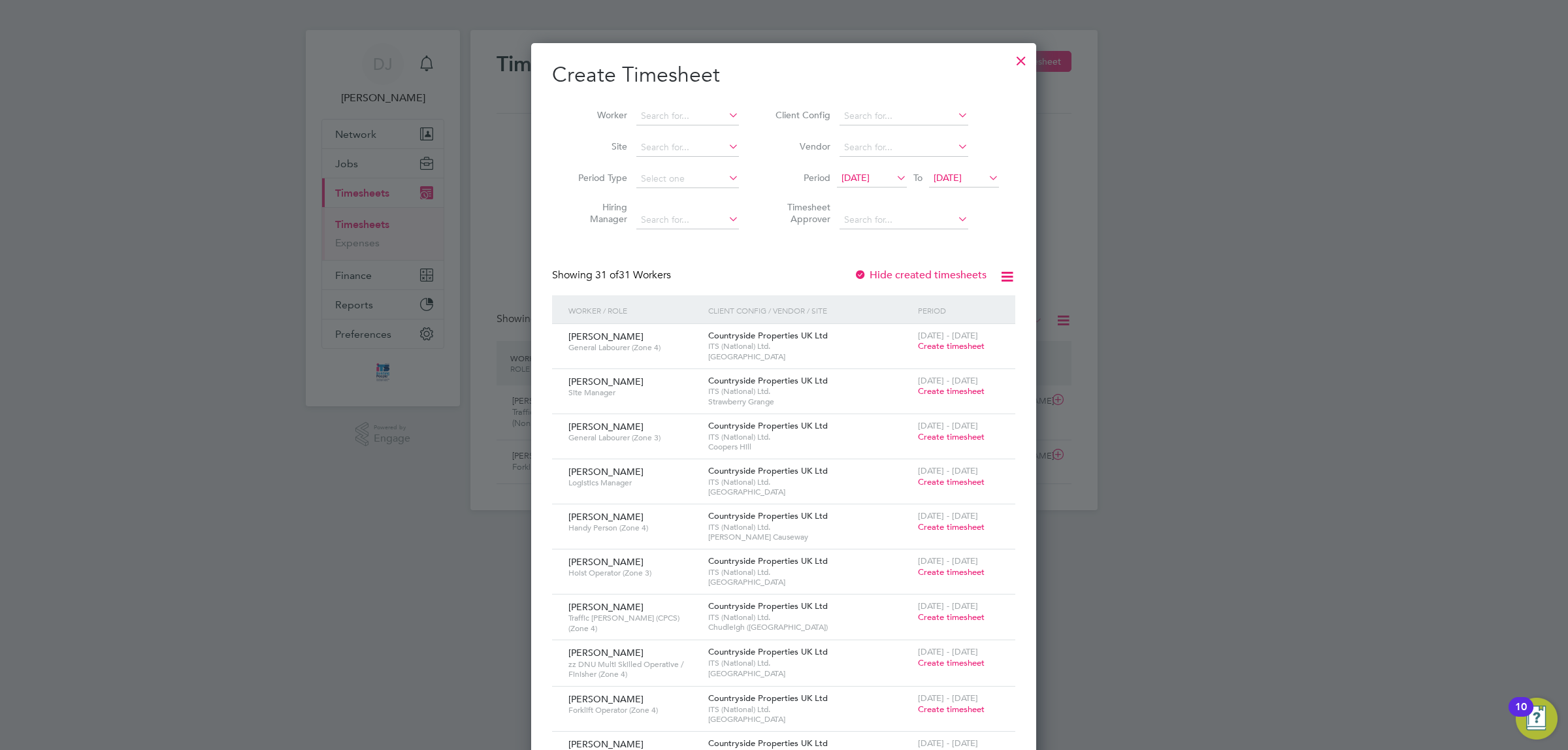
scroll to position [0, 0]
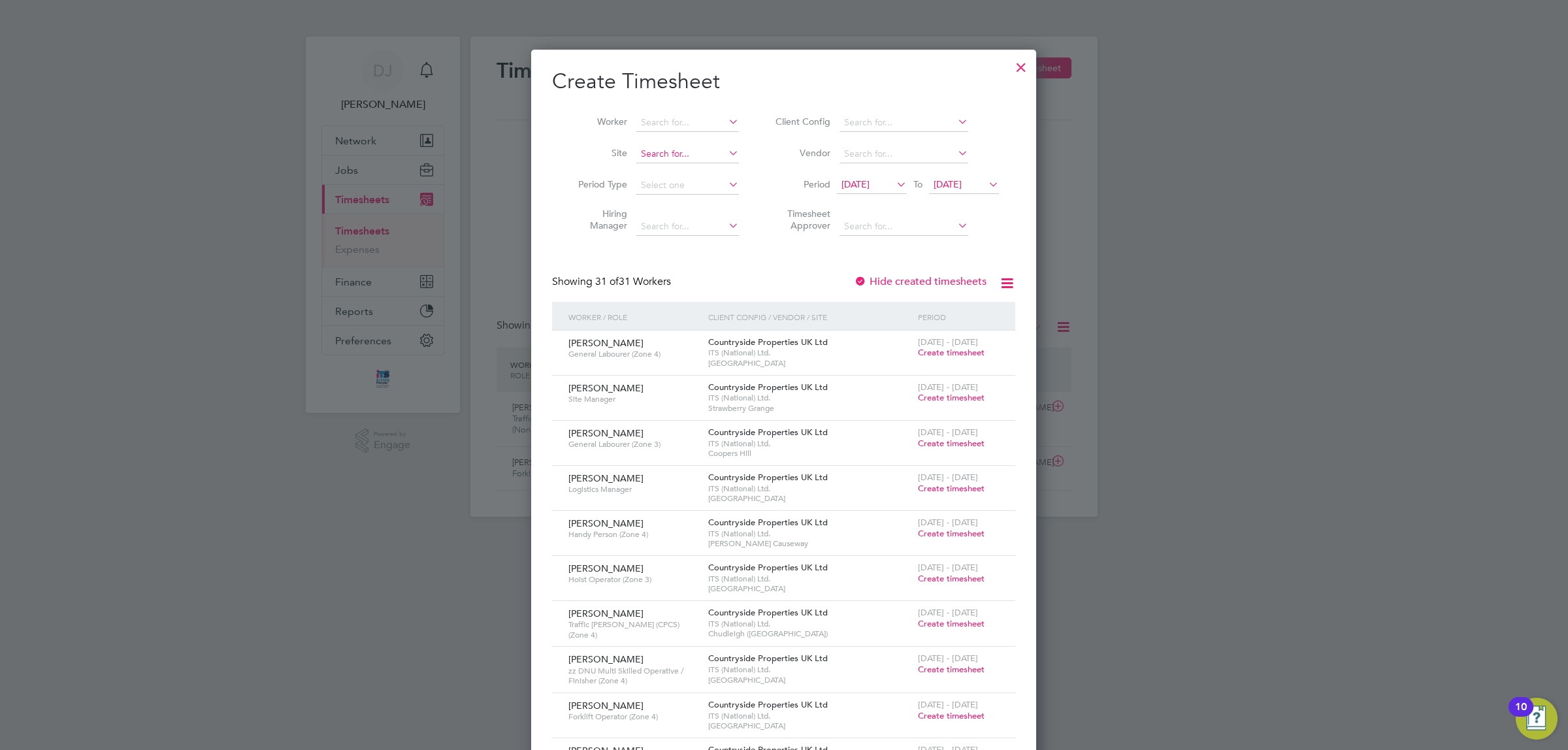
click at [655, 157] on input at bounding box center [687, 154] width 103 height 18
click at [691, 198] on li "Meadow View, Crowborough" at bounding box center [742, 206] width 213 height 17
type input "Meadow View, Crowborough"
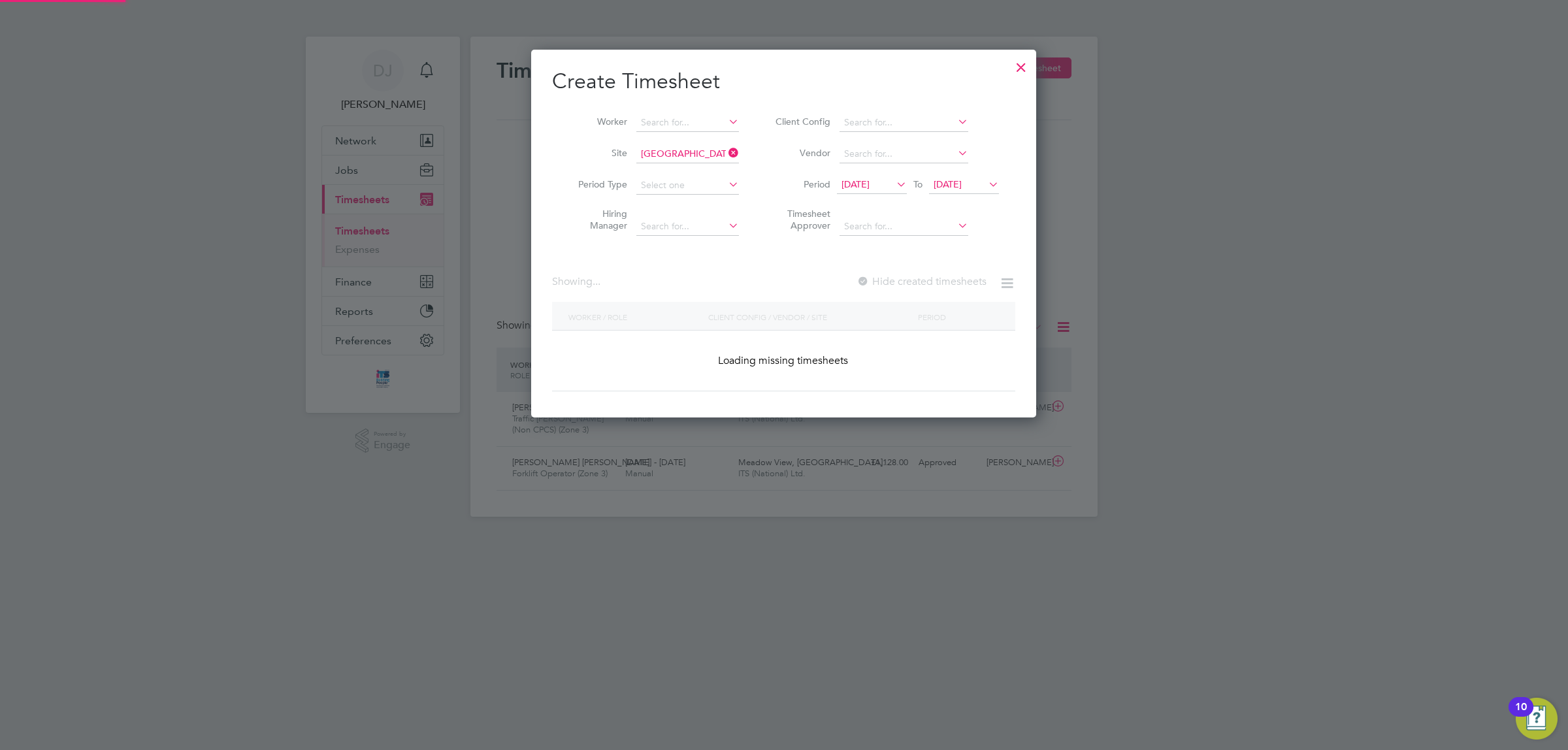
scroll to position [353, 505]
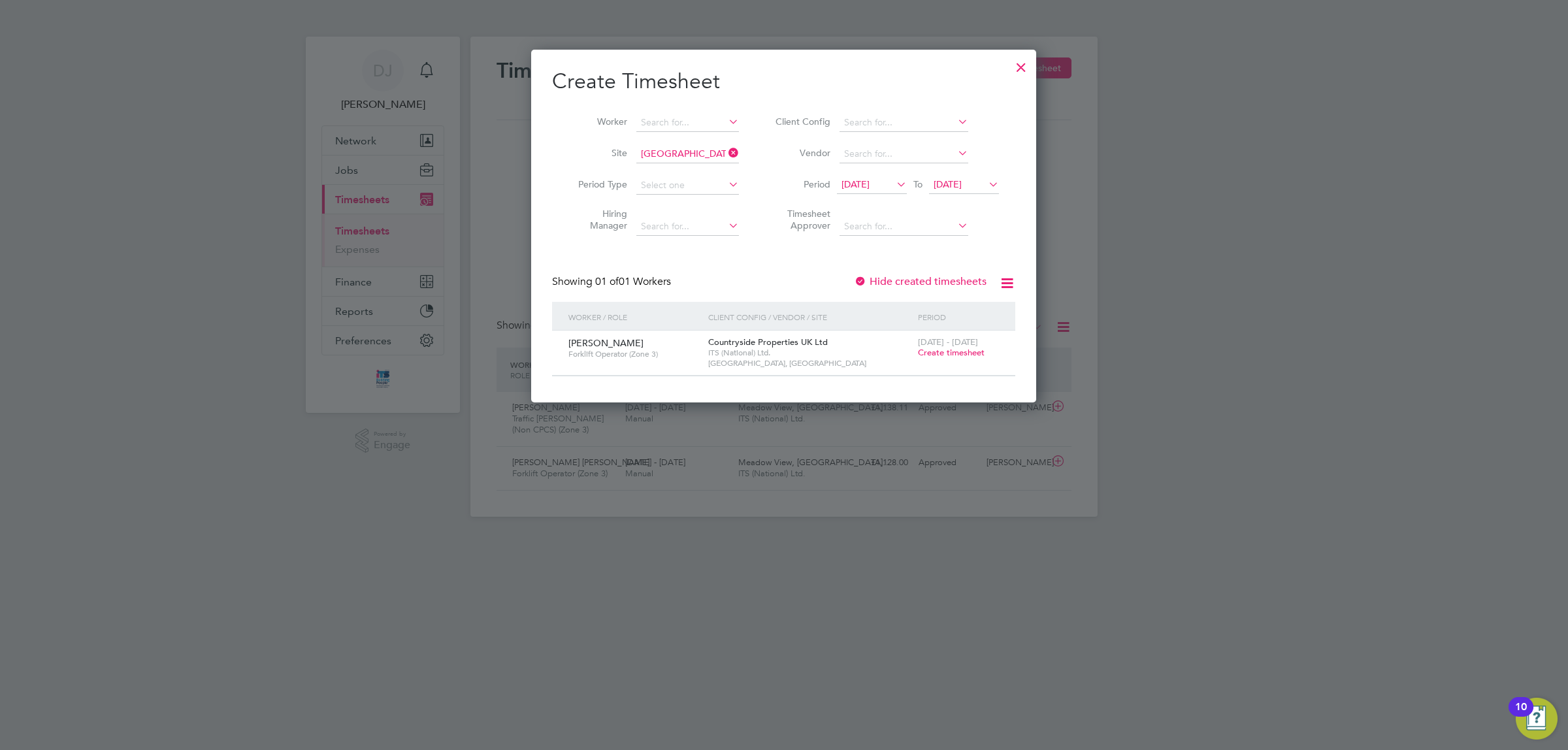
click at [1031, 63] on div at bounding box center [1021, 64] width 24 height 24
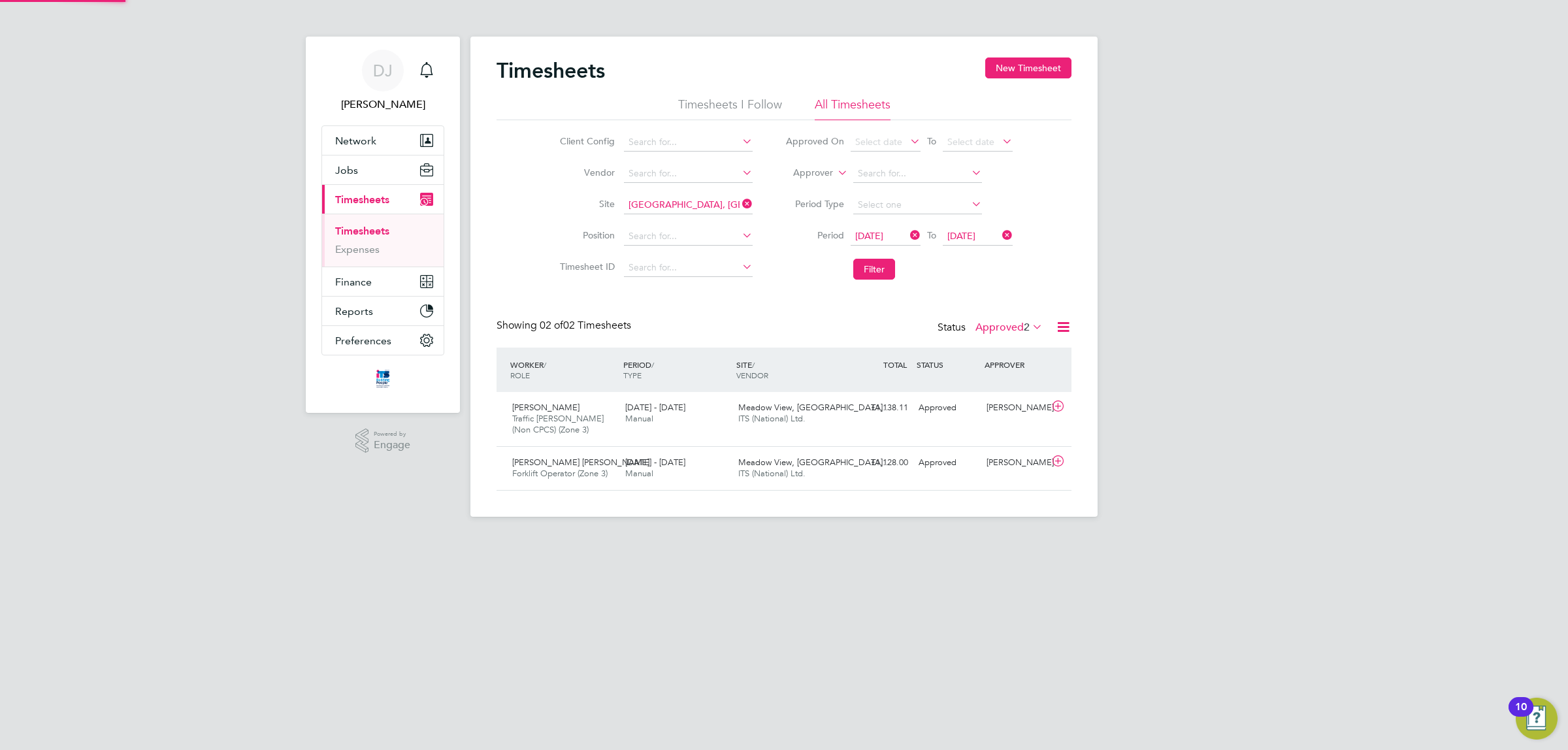
scroll to position [44, 113]
click at [589, 269] on label "Timesheet ID" at bounding box center [585, 266] width 58 height 11
click at [1145, 377] on div "DJ Don Jeater Notifications Applications: Network Team Members Businesses Sites…" at bounding box center [784, 269] width 1568 height 537
click at [633, 467] on span "[DATE] - [DATE]" at bounding box center [655, 462] width 60 height 11
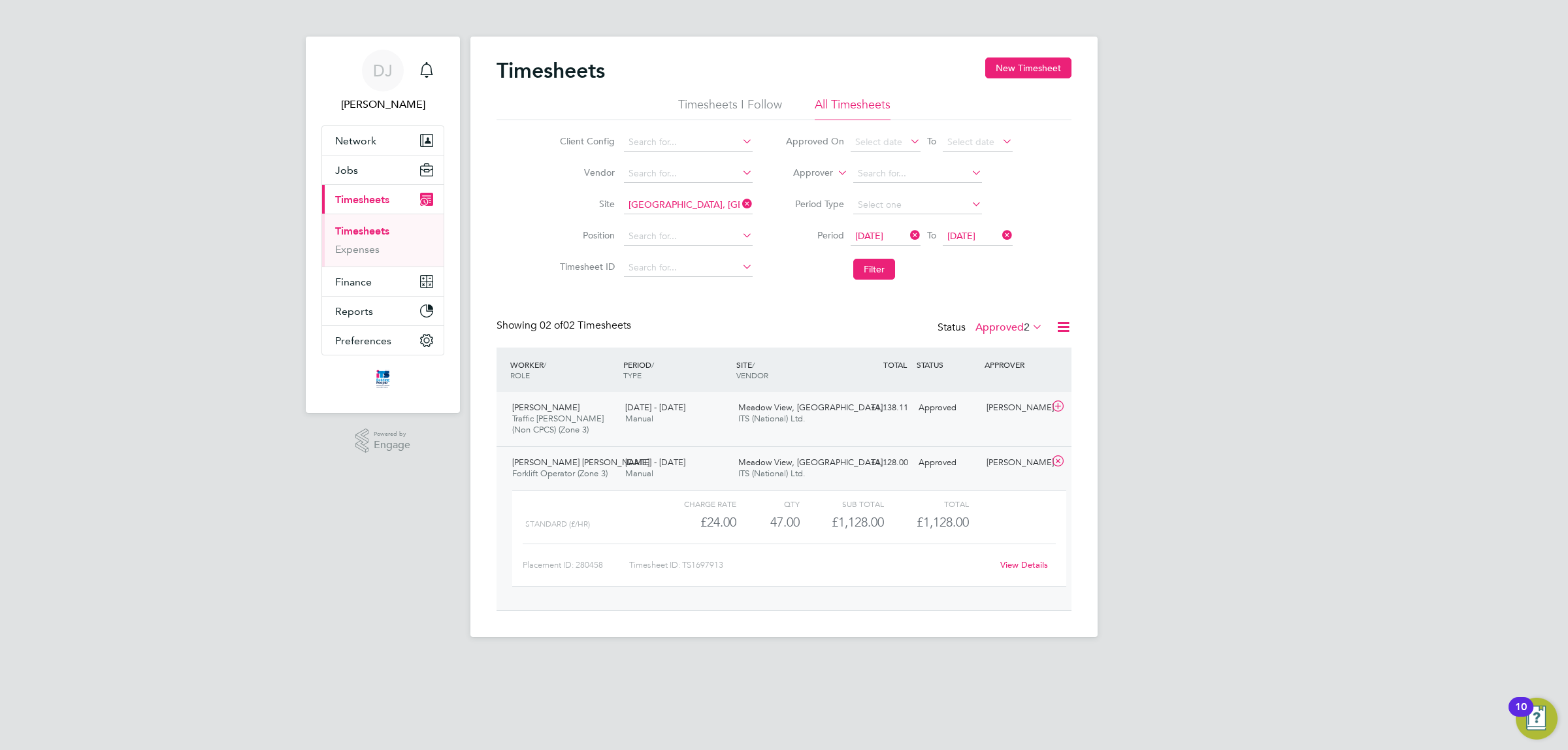
click at [648, 429] on div "24 - 30 Mar 2025 Manual" at bounding box center [677, 413] width 113 height 33
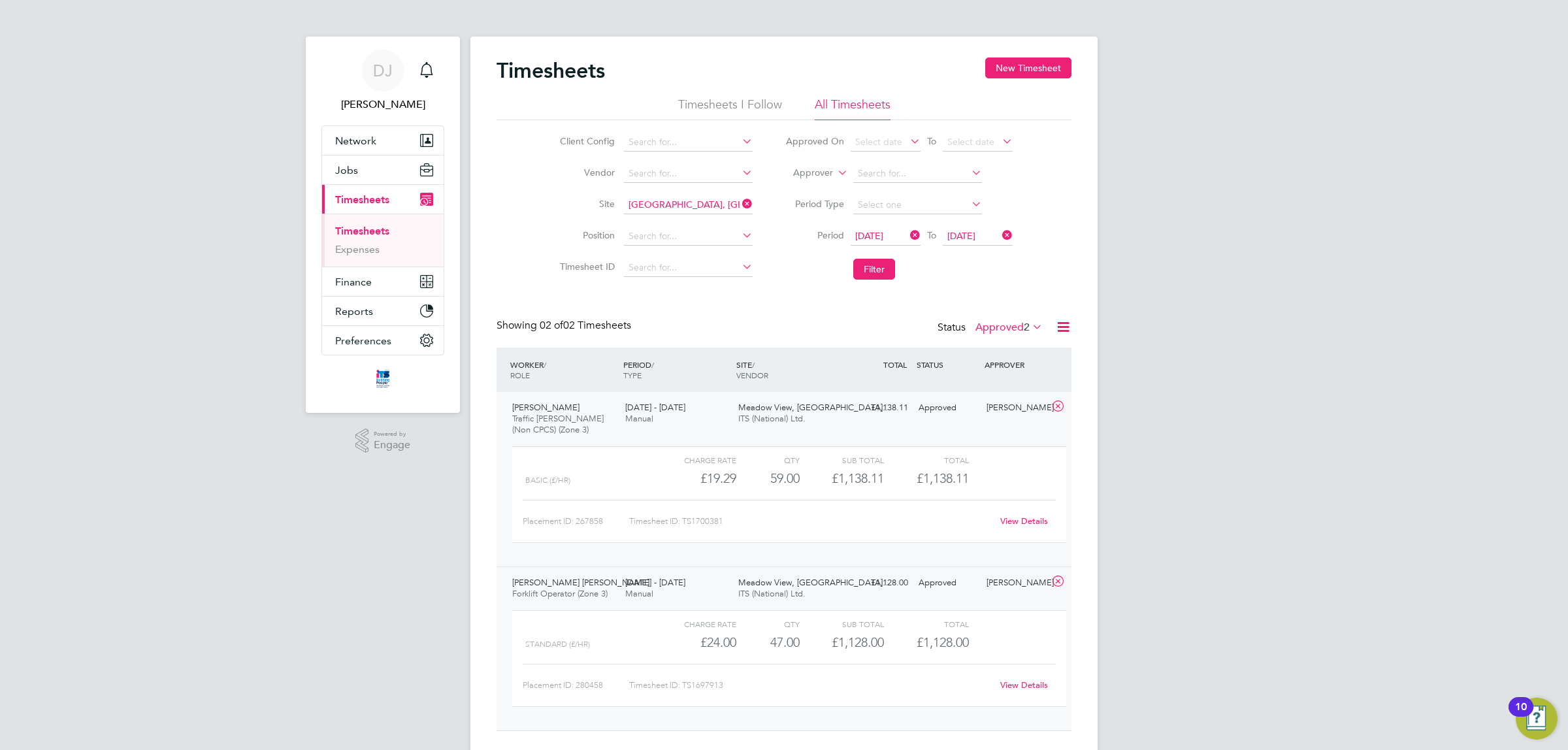
click at [650, 402] on div "24 - 30 Mar 2025 Manual" at bounding box center [677, 413] width 113 height 33
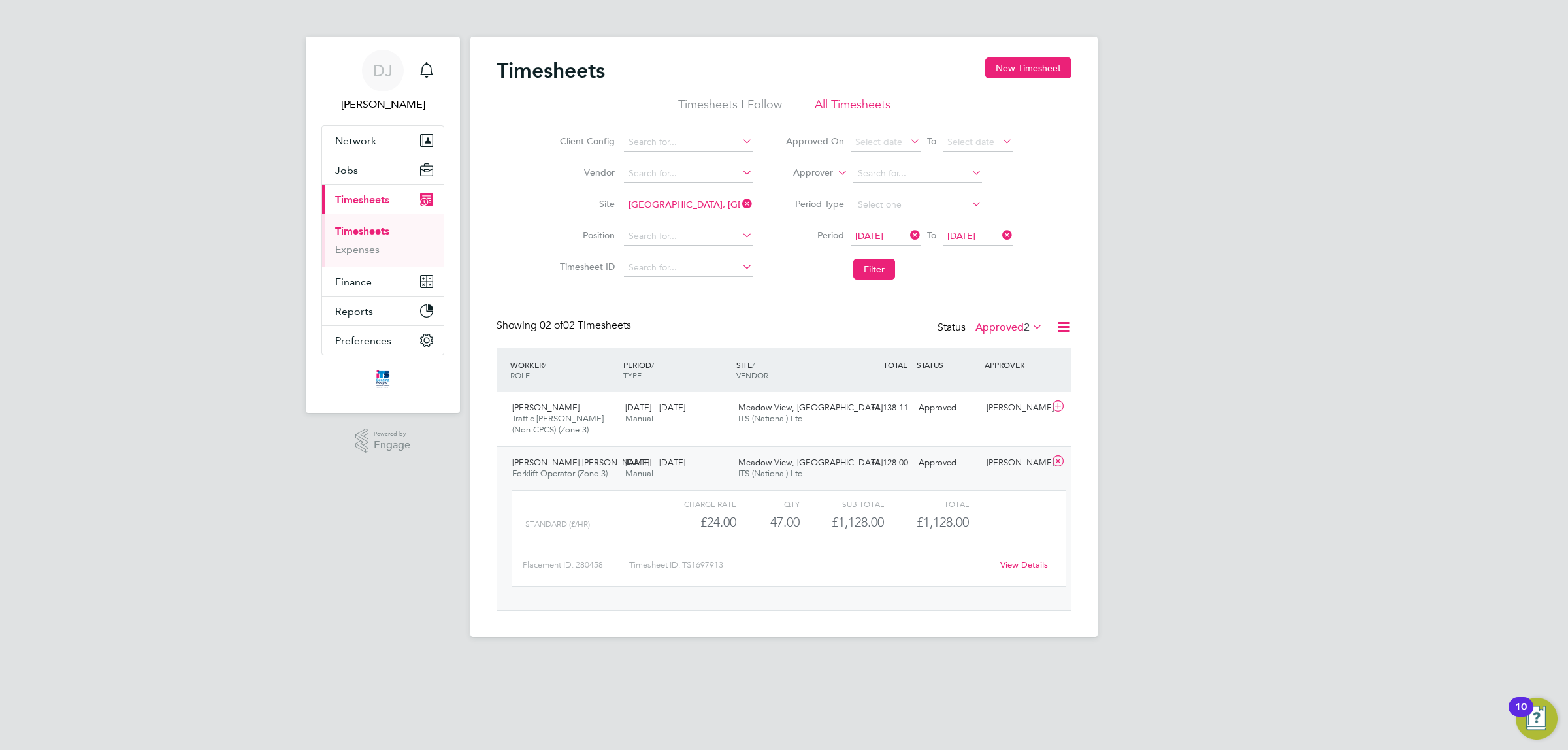
click at [606, 485] on div "Charge rate QTY Sub Total Total Standard (£/HR) £24.00 47 47.00 47 £1,128.00 £1…" at bounding box center [790, 545] width 565 height 120
click at [606, 482] on div "Christopher David Rose Forklift Operator (Zone 3) 24 - 30 Mar 2025" at bounding box center [563, 468] width 113 height 33
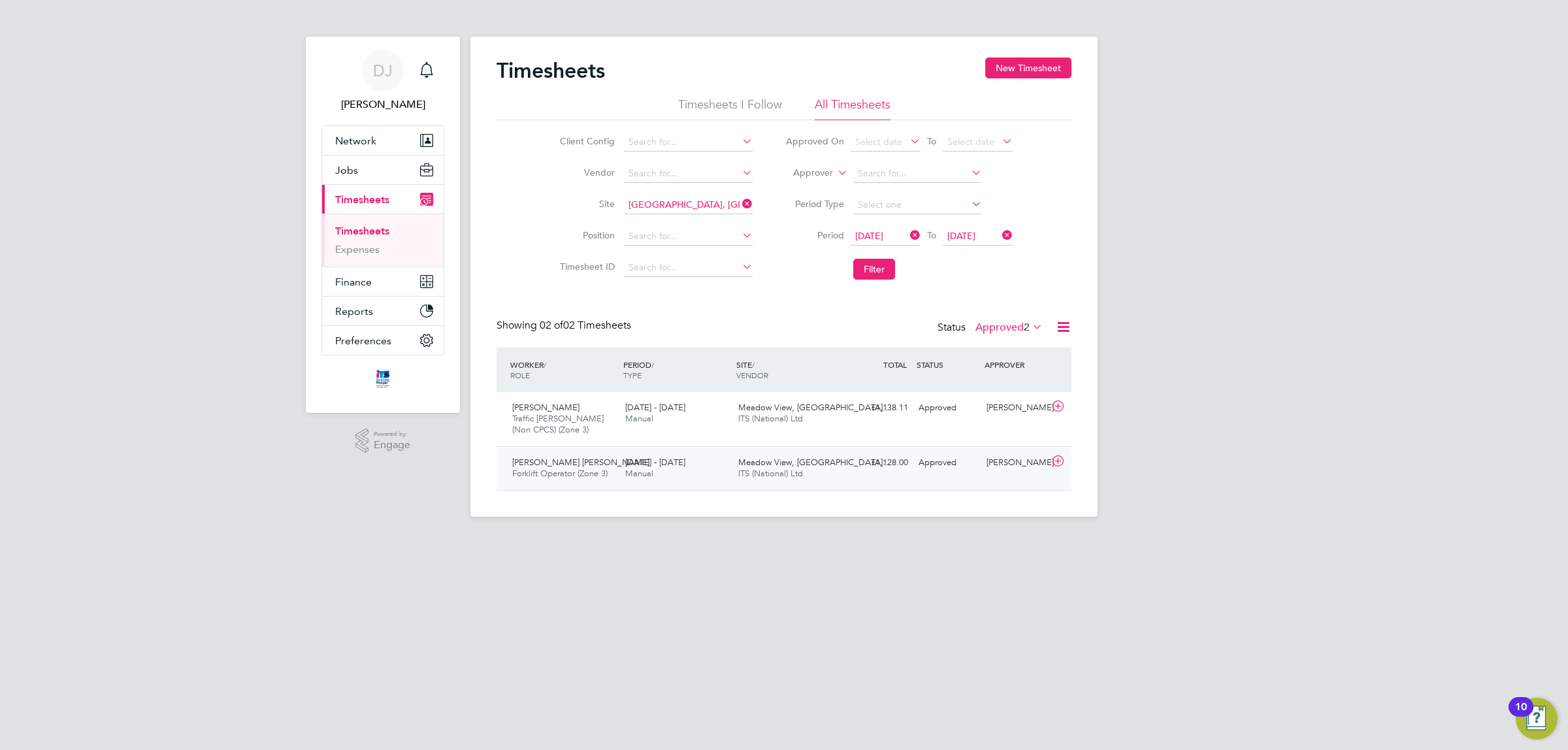
click at [608, 467] on div "Christopher David Rose Forklift Operator (Zone 3) 24 - 30 Mar 2025" at bounding box center [563, 468] width 113 height 33
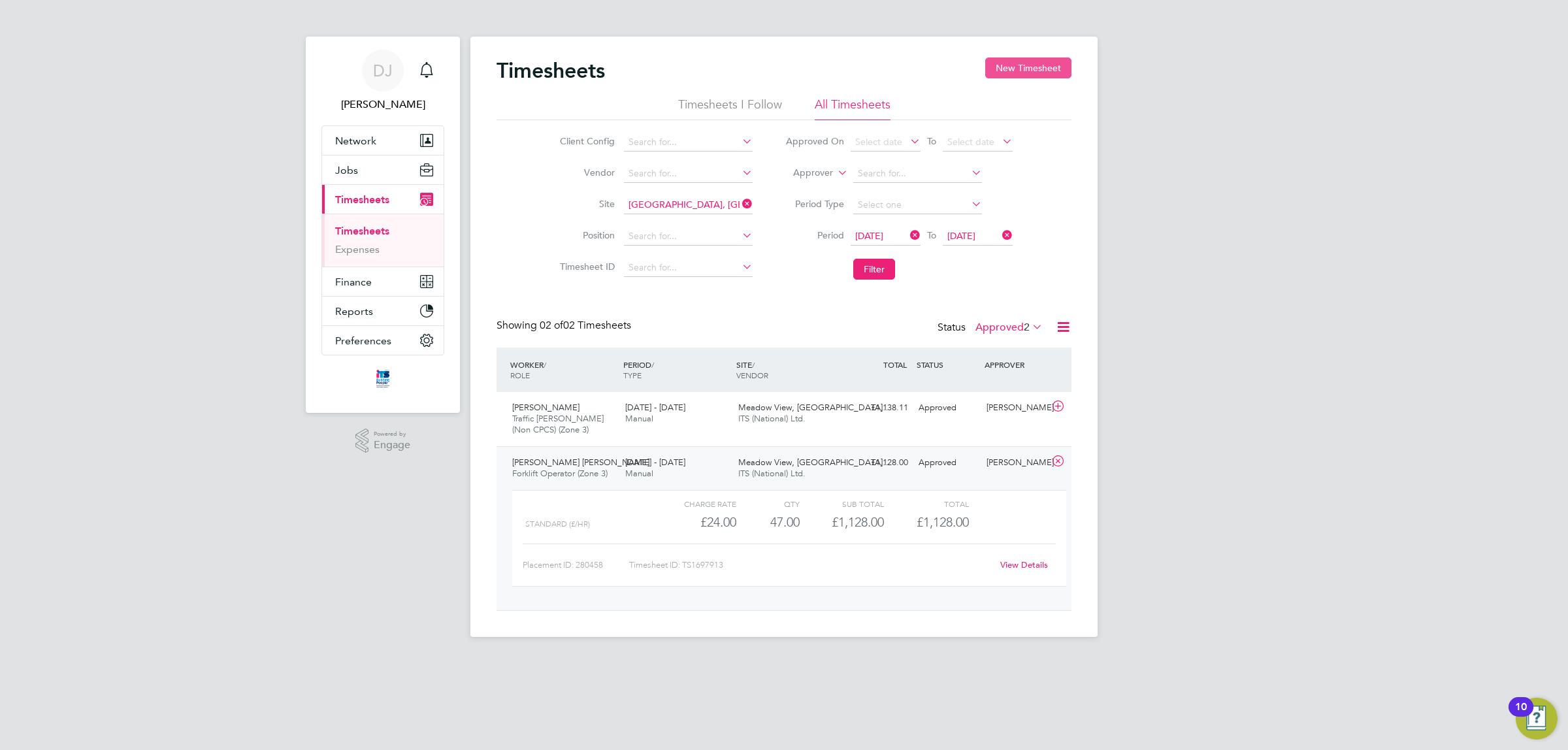
click at [1043, 75] on button "New Timesheet" at bounding box center [1029, 68] width 87 height 21
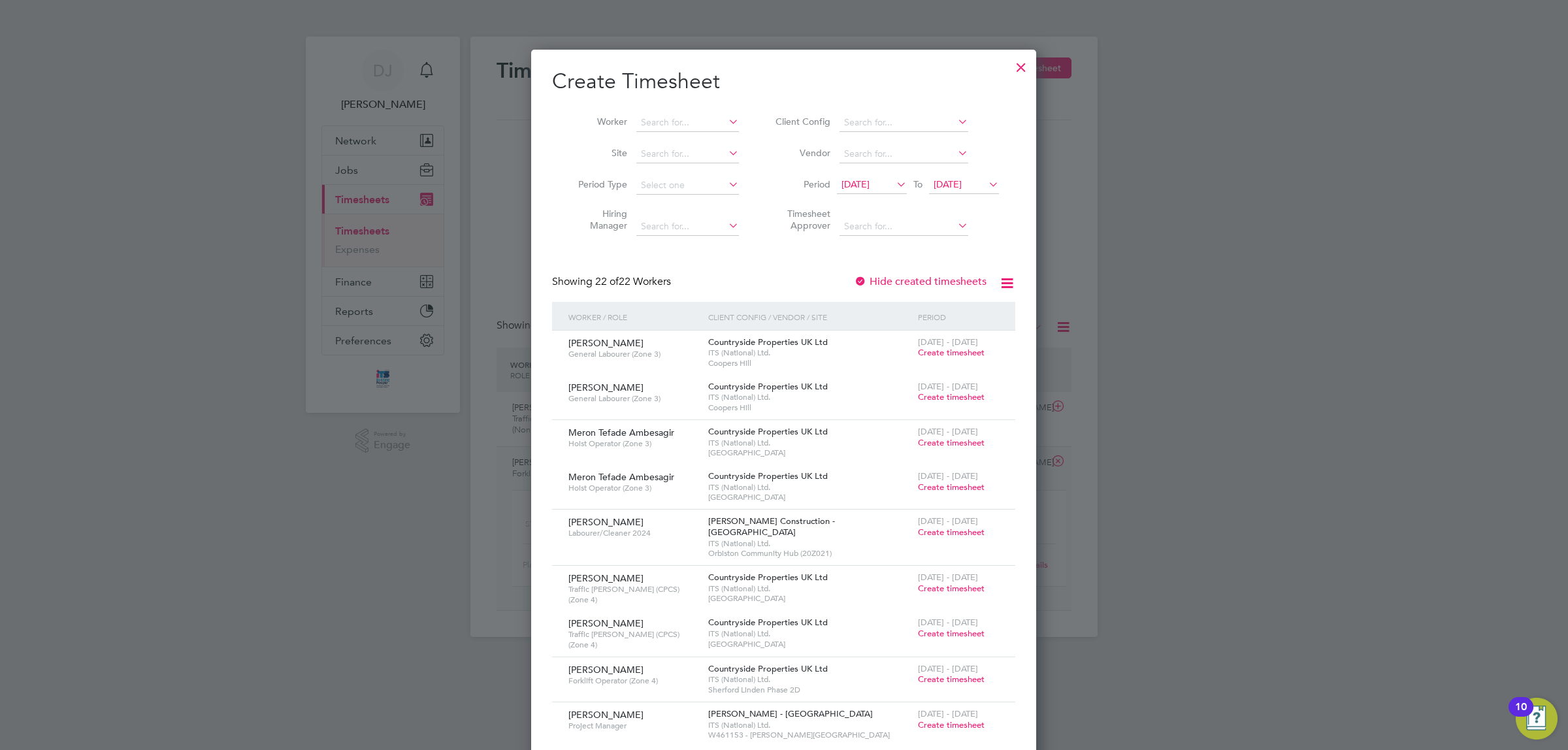
click at [887, 190] on span "21 Aug 2025" at bounding box center [872, 184] width 70 height 17
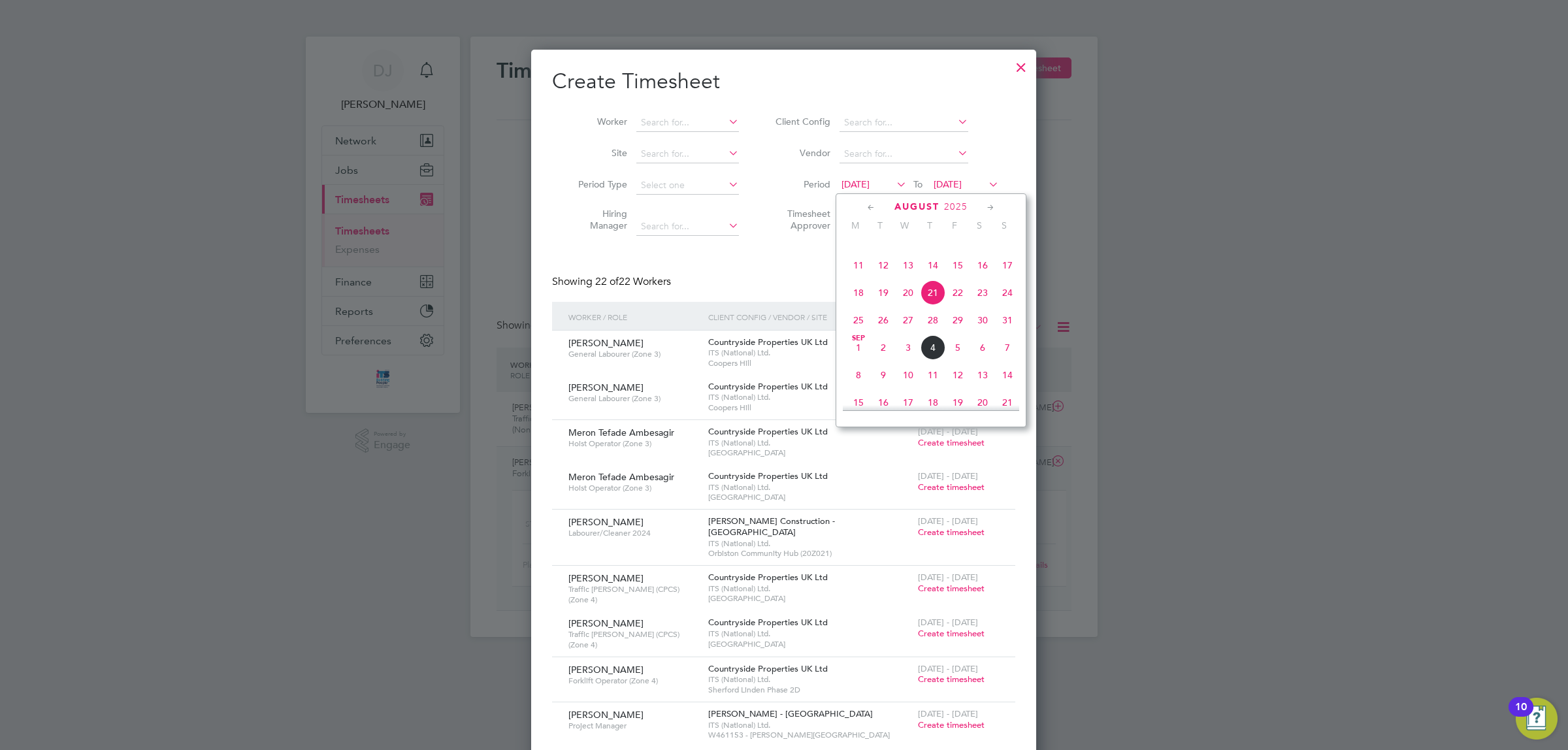
click at [743, 278] on div "Showing 22 of 22 Workers Hide created timesheets" at bounding box center [784, 288] width 463 height 27
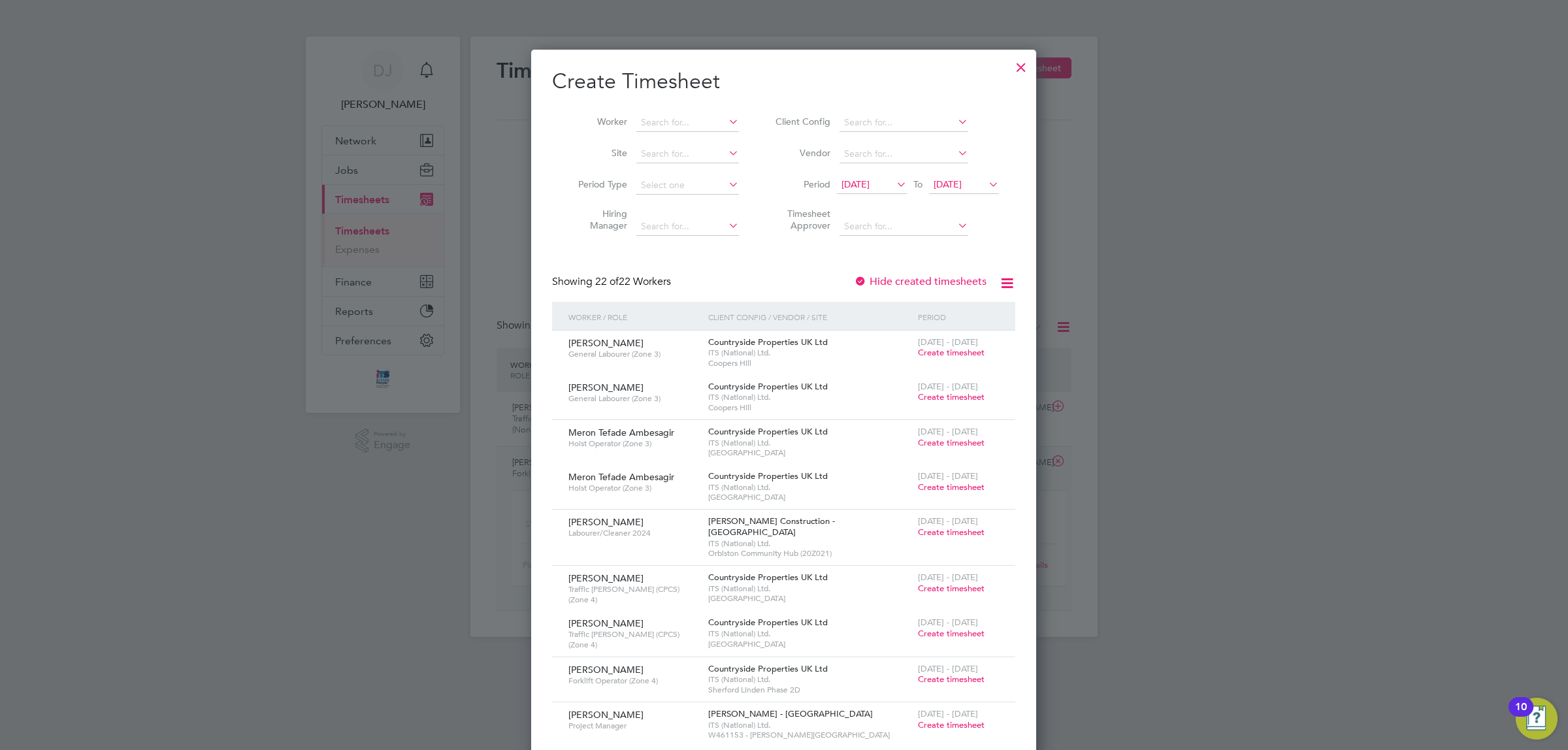
click at [883, 190] on span "21 Aug 2025" at bounding box center [872, 184] width 70 height 17
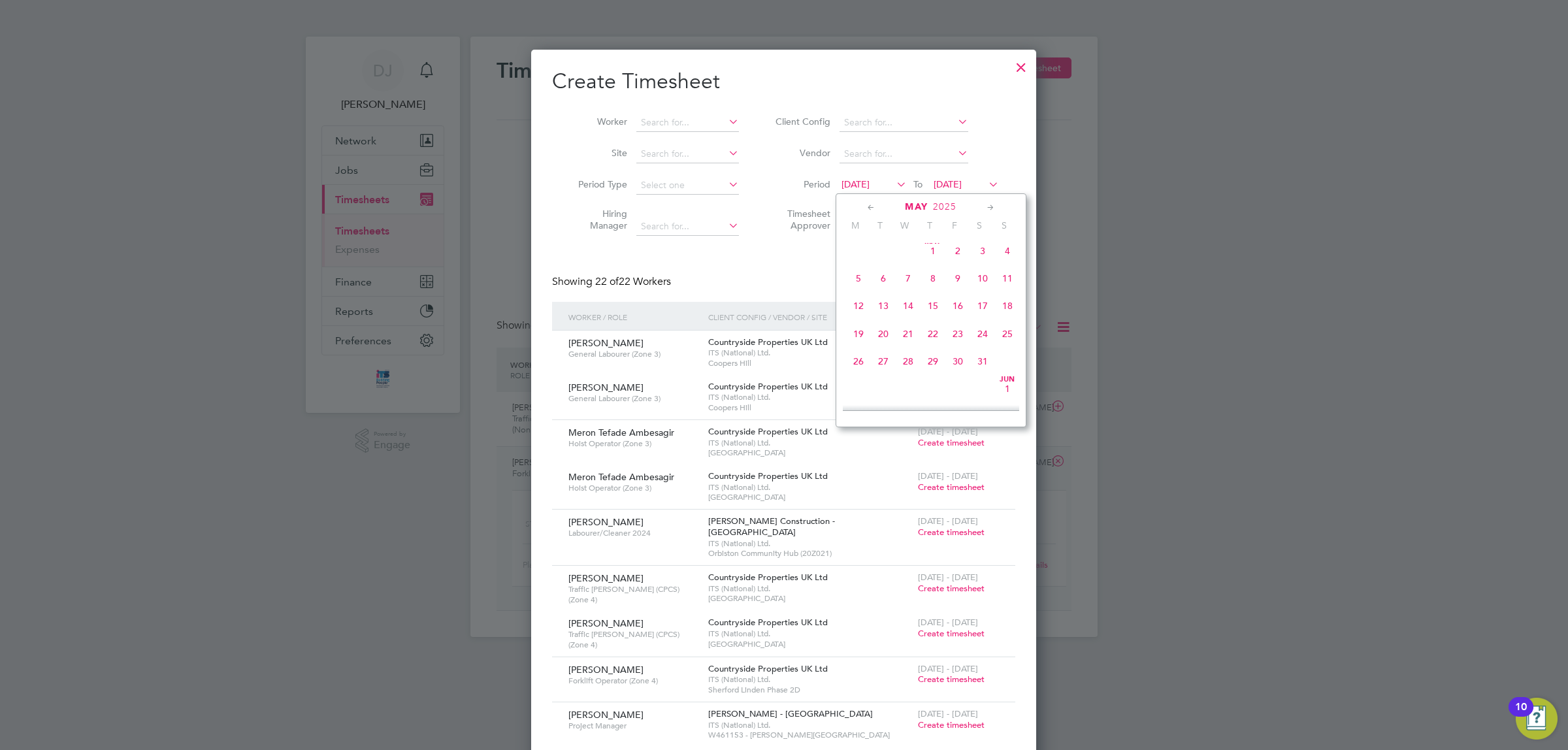
scroll to position [171, 0]
drag, startPoint x: 982, startPoint y: 112, endPoint x: 1007, endPoint y: 85, distance: 36.8
click at [982, 112] on li "Client Config" at bounding box center [885, 122] width 260 height 31
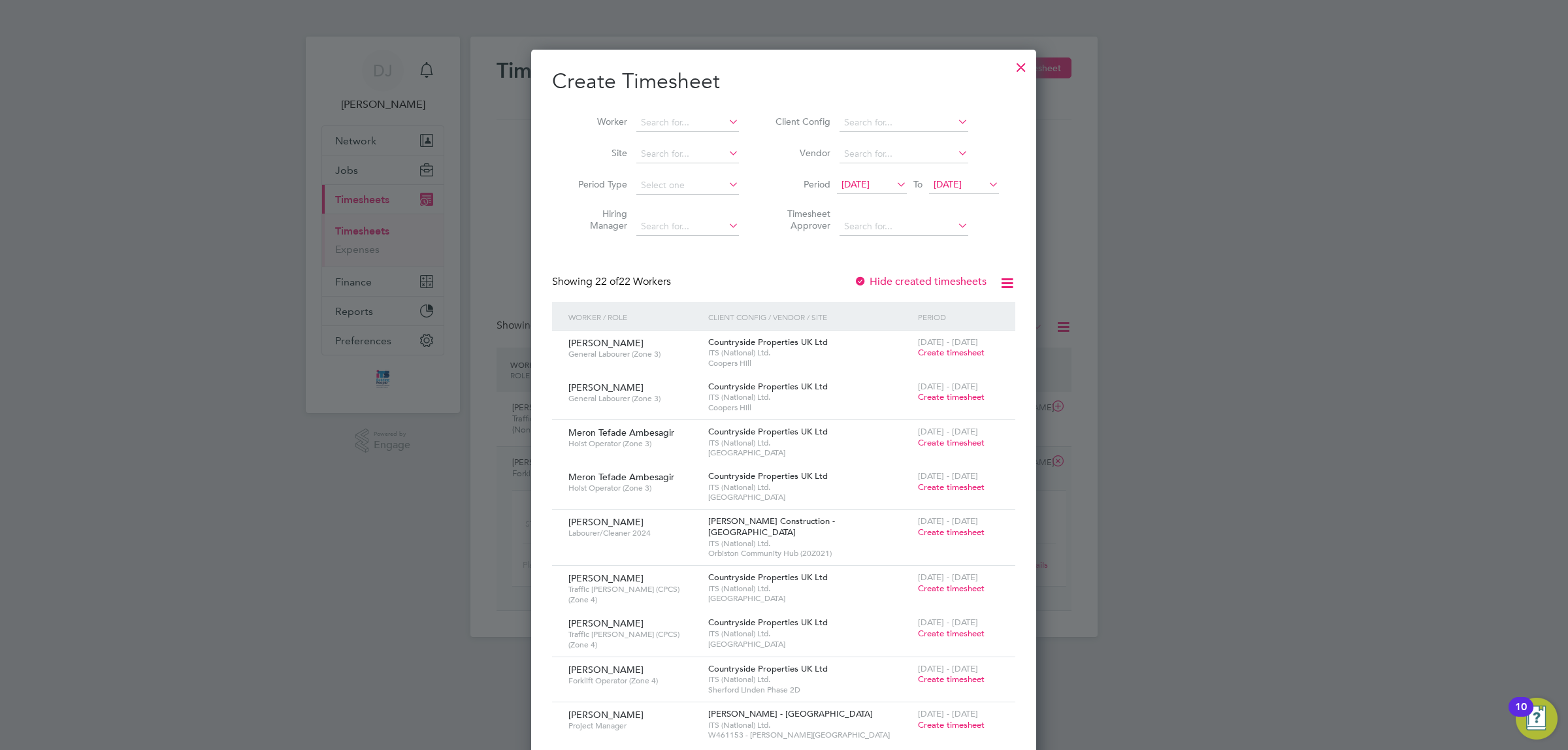
click at [869, 188] on span "21 Aug 2025" at bounding box center [855, 184] width 28 height 11
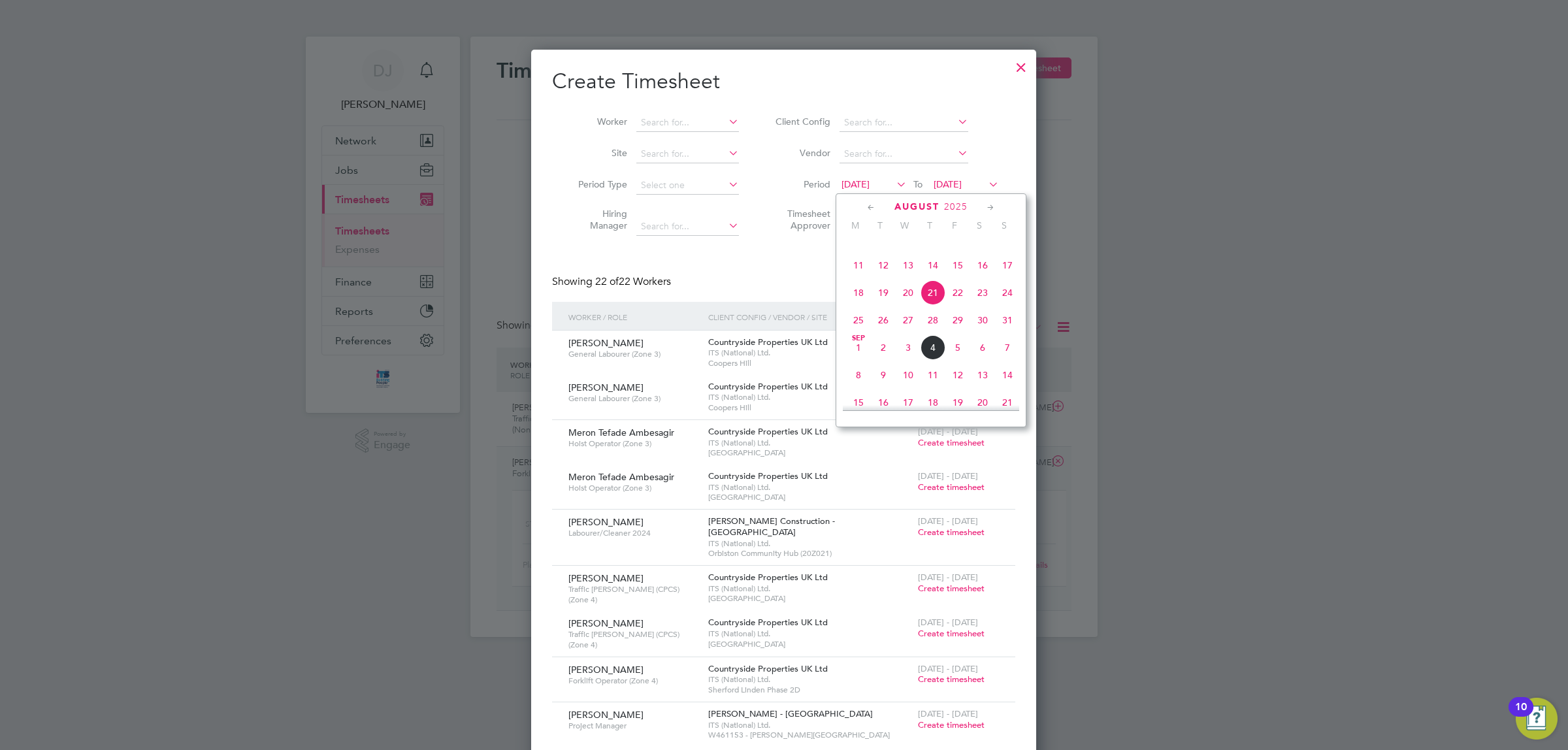
click at [753, 275] on div "Showing 22 of 22 Workers Hide created timesheets" at bounding box center [784, 288] width 463 height 27
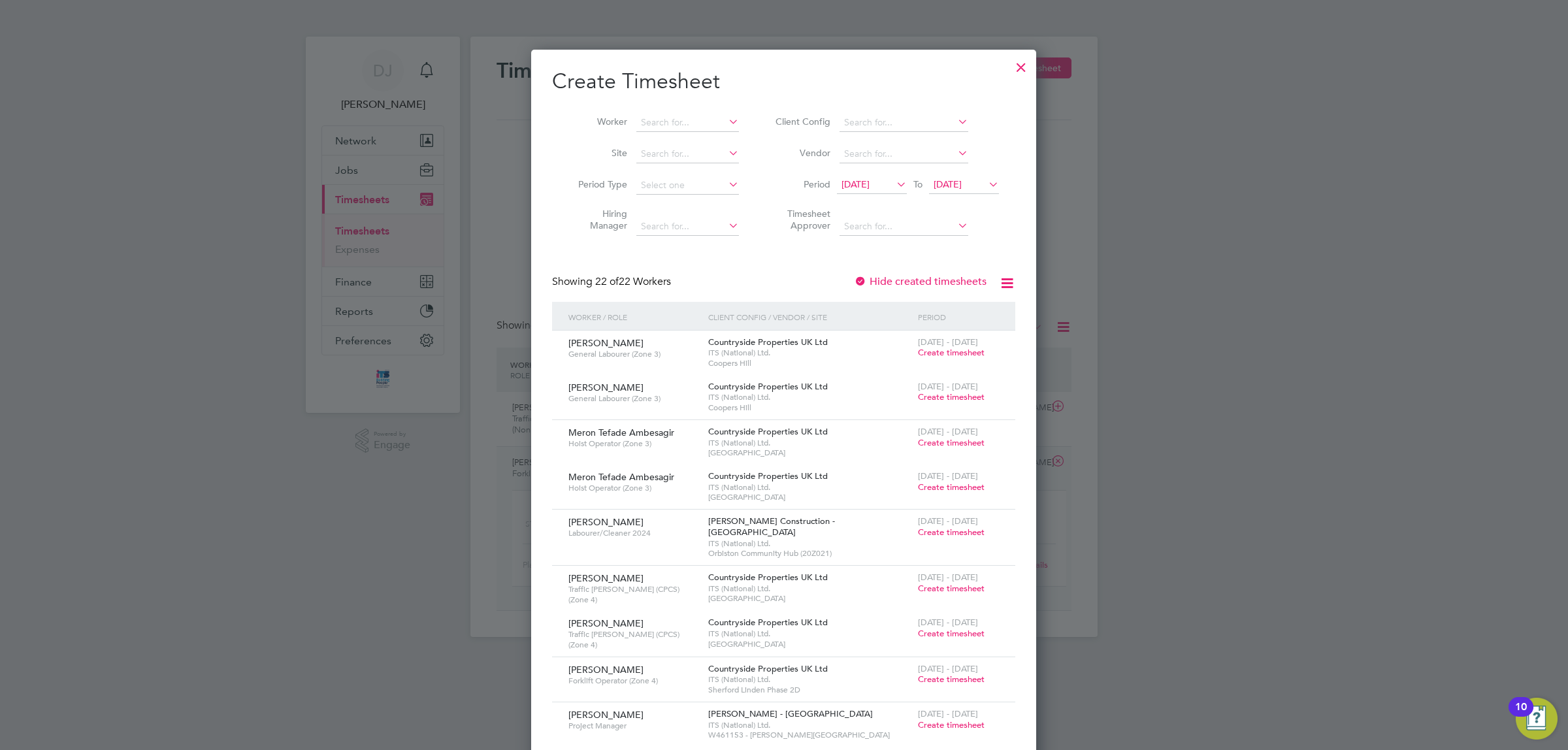
click at [891, 181] on div "21 Aug 2025 To 28 Aug 2025" at bounding box center [917, 185] width 162 height 18
click at [869, 184] on span "21 Aug 2025" at bounding box center [855, 184] width 28 height 11
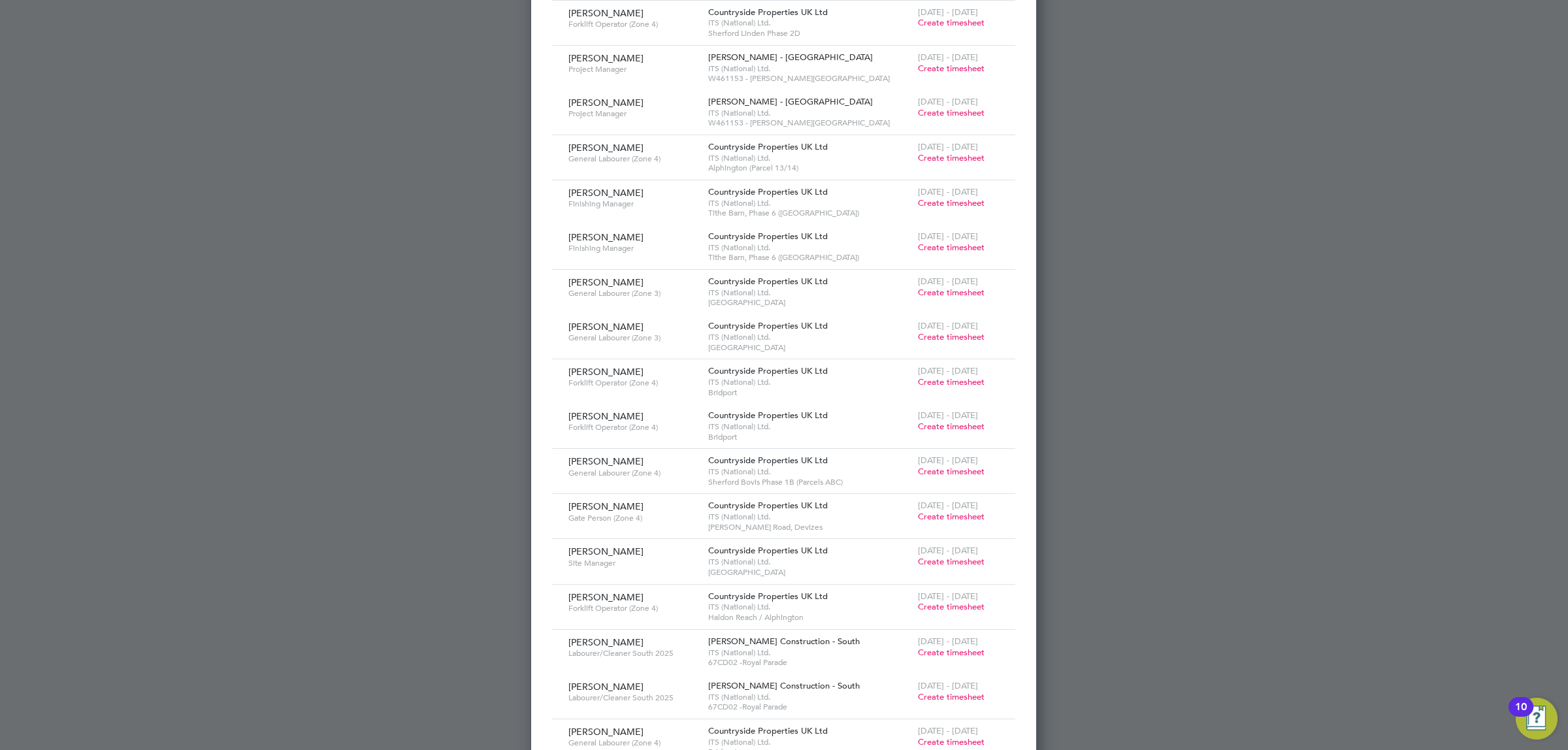
scroll to position [0, 0]
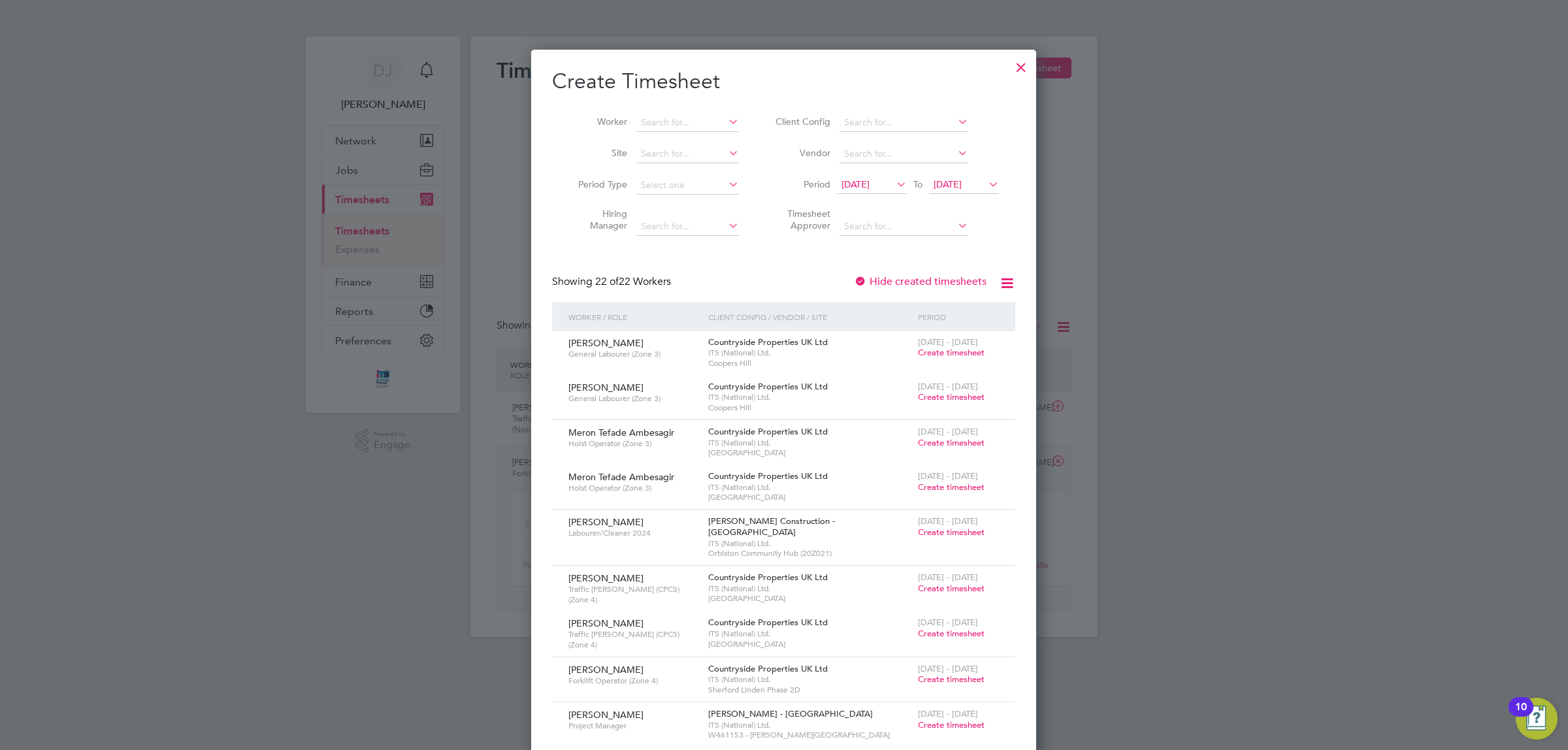
click at [886, 190] on span "21 Aug 2025" at bounding box center [872, 184] width 70 height 17
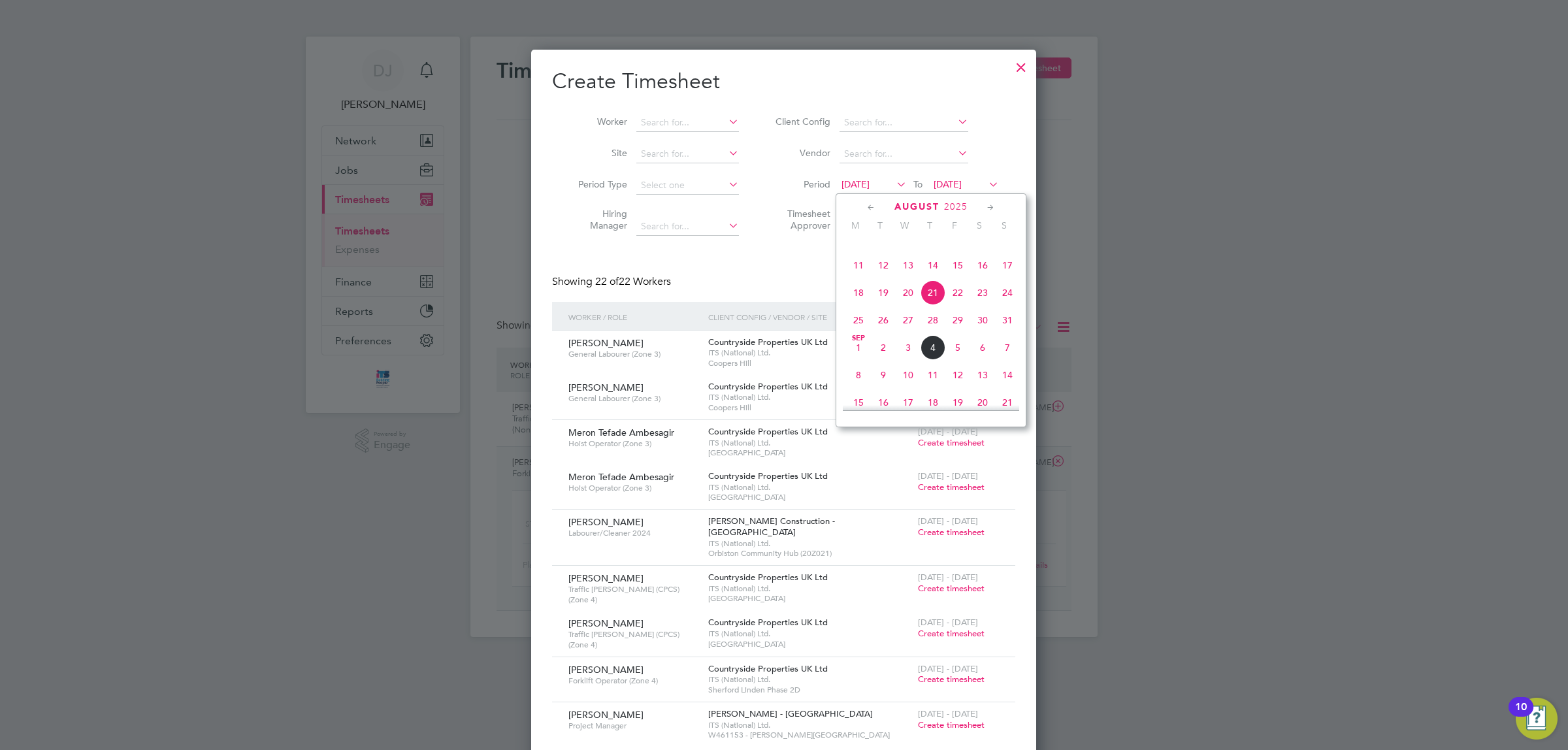
click at [757, 237] on li "Timesheet Approver" at bounding box center [885, 222] width 260 height 41
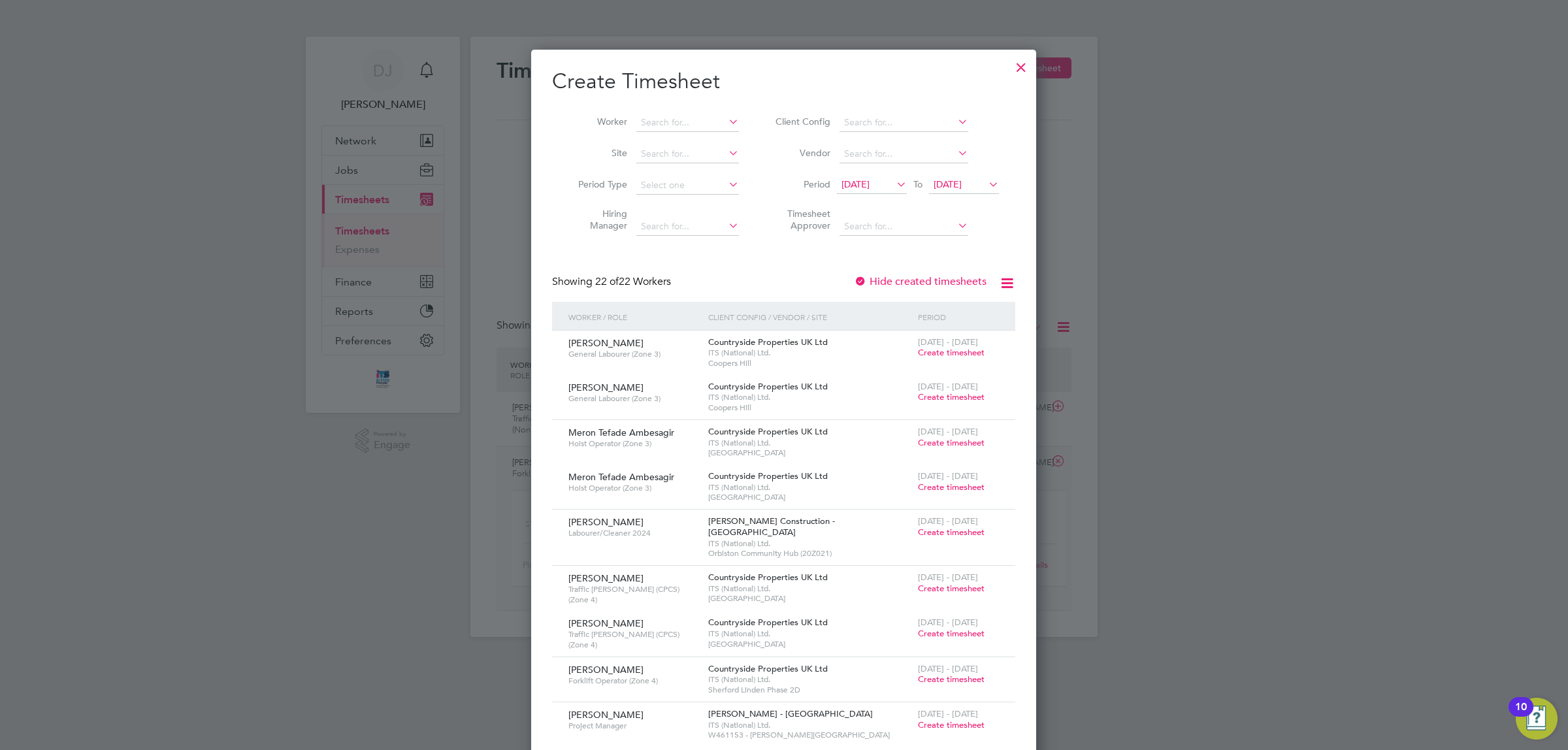
click at [740, 111] on li "Worker" at bounding box center [654, 122] width 203 height 31
click at [739, 111] on li "Worker" at bounding box center [654, 122] width 203 height 31
click at [1030, 60] on div at bounding box center [1021, 64] width 24 height 24
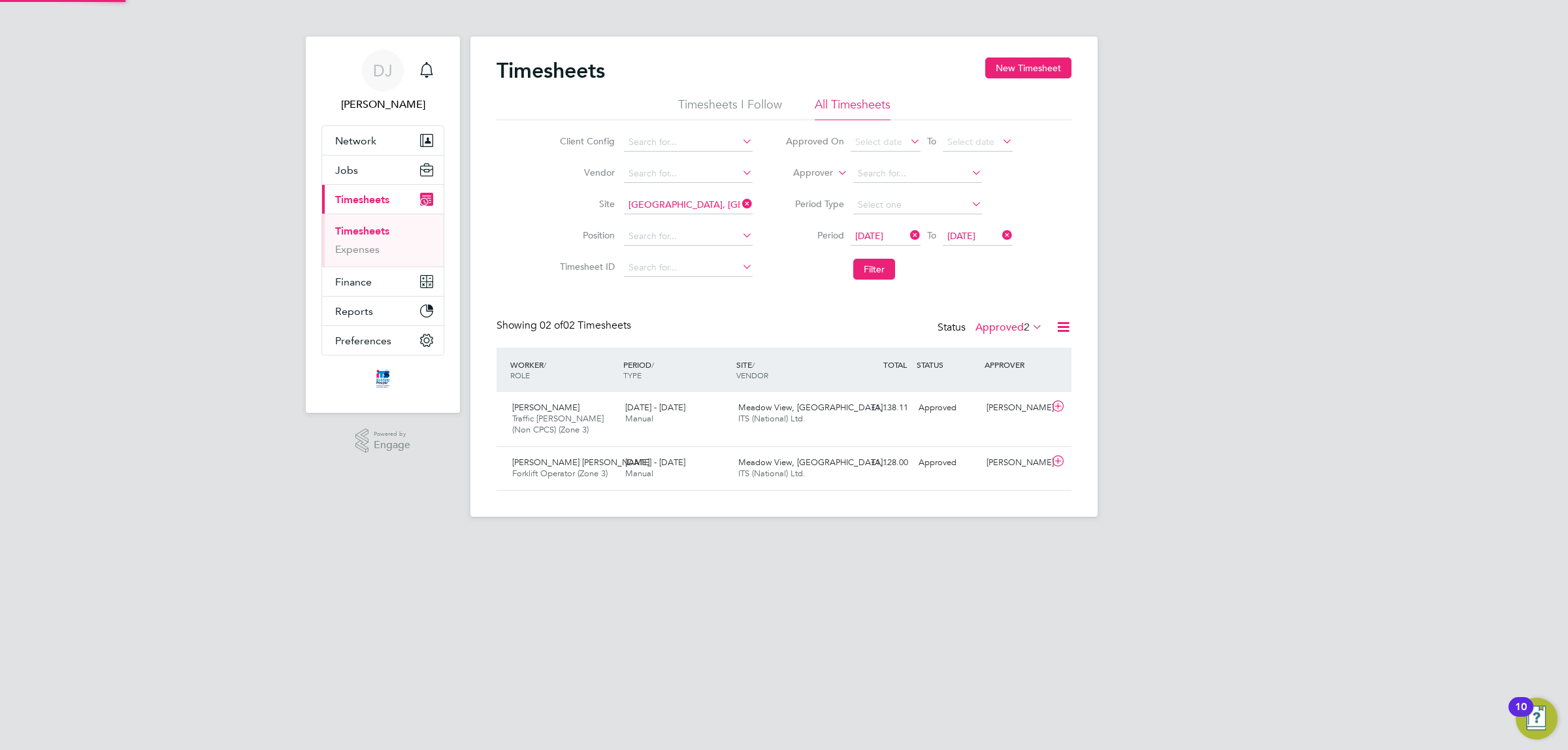
scroll to position [33, 113]
click at [730, 478] on div "24 - 30 Mar 2025 Manual" at bounding box center [677, 468] width 113 height 33
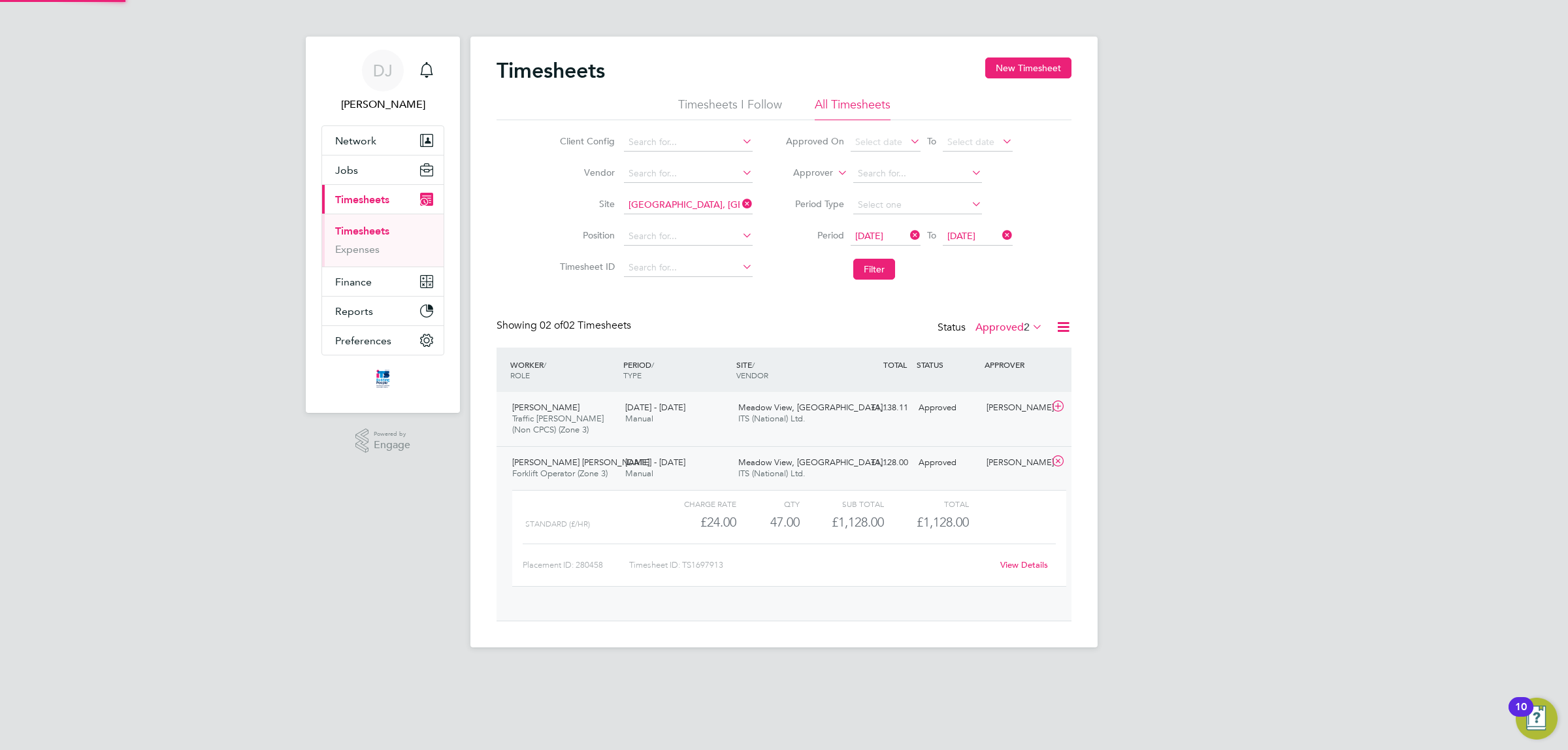
scroll to position [21, 128]
click at [517, 213] on div "Client Config Vendor Site Meadow View, Crowborough Position Timesheet ID Approv…" at bounding box center [784, 203] width 575 height 166
drag, startPoint x: 1197, startPoint y: 291, endPoint x: 1197, endPoint y: 317, distance: 26.0
click at [1007, 60] on button "New Timesheet" at bounding box center [1029, 68] width 87 height 21
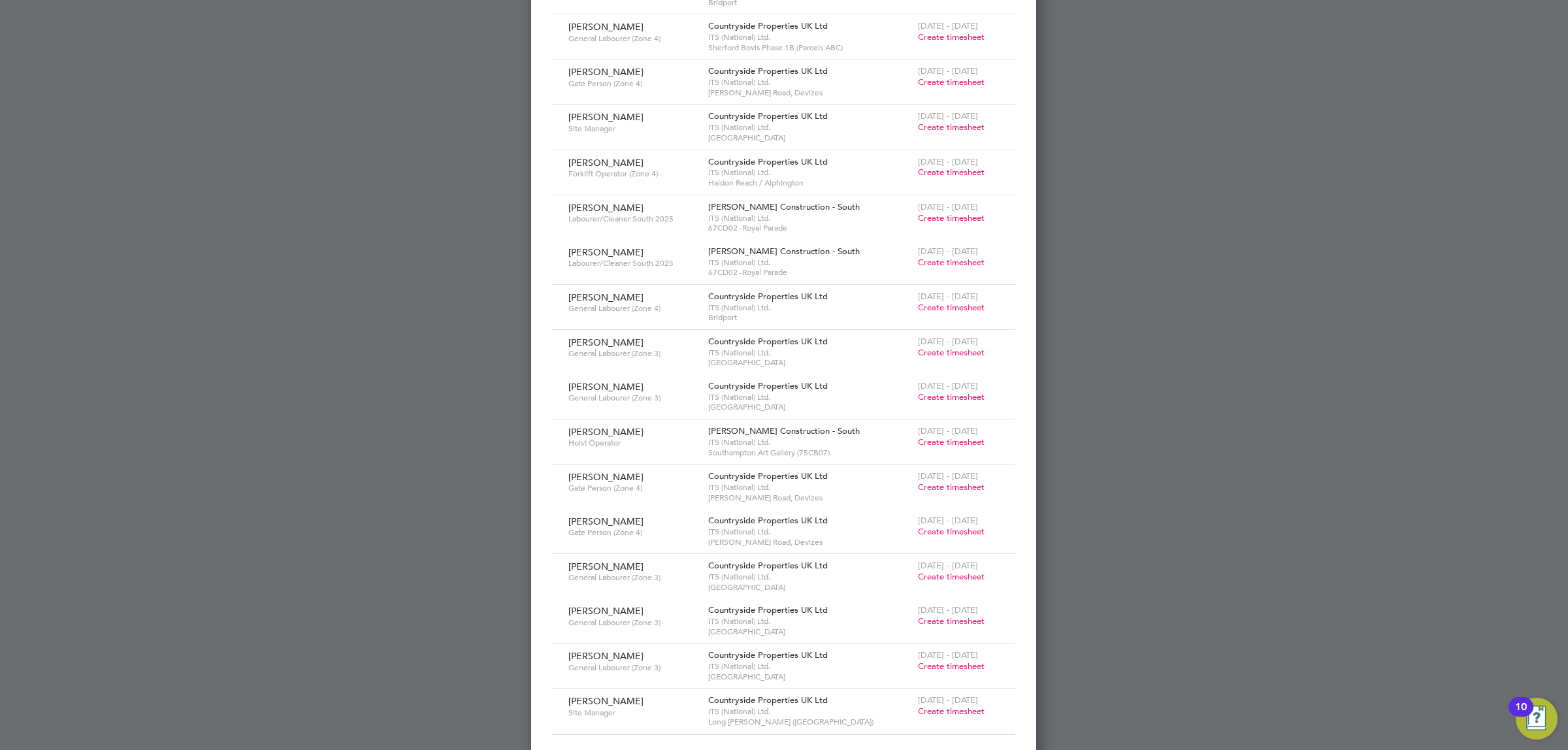
scroll to position [0, 0]
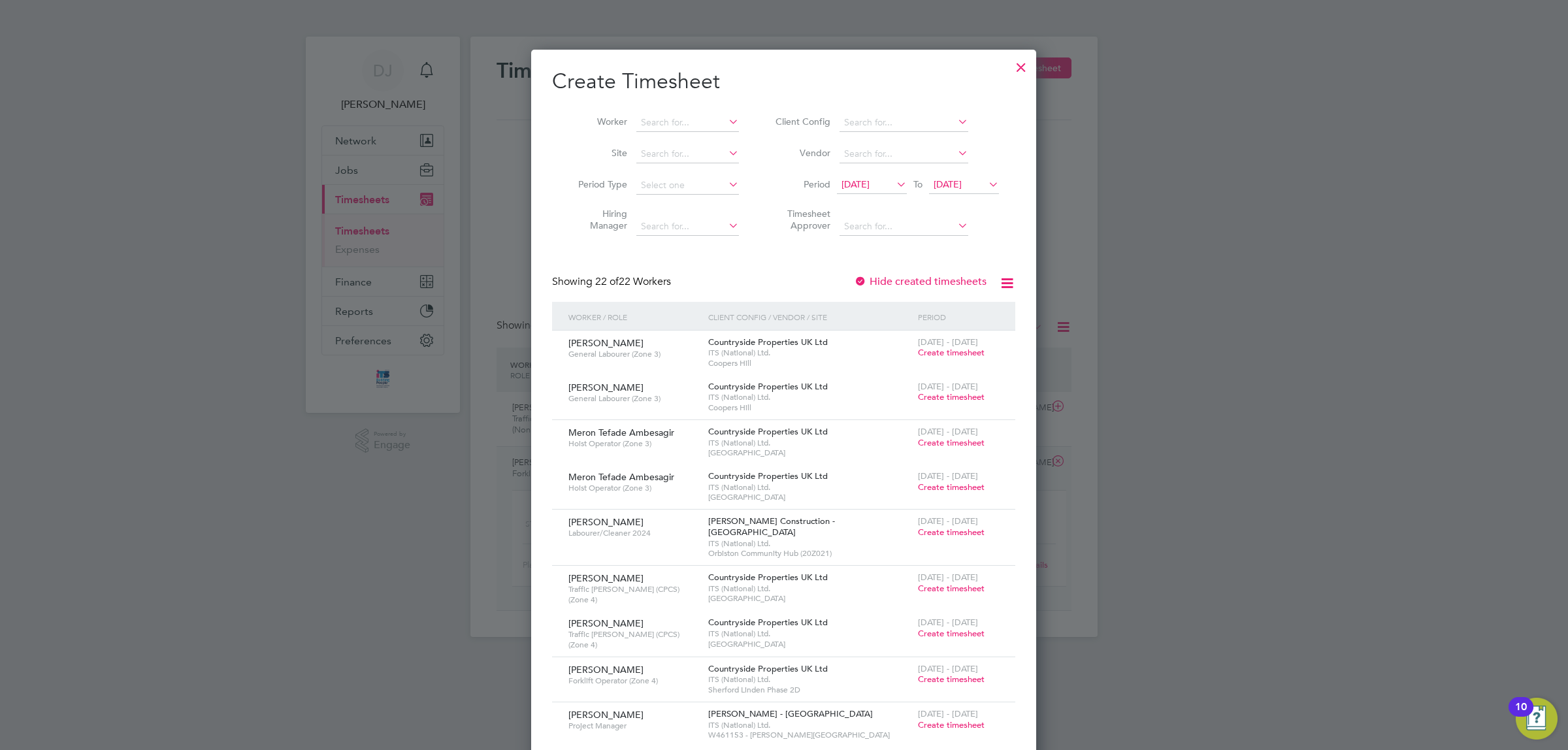
click at [869, 178] on span "21 Aug 2025" at bounding box center [855, 184] width 28 height 11
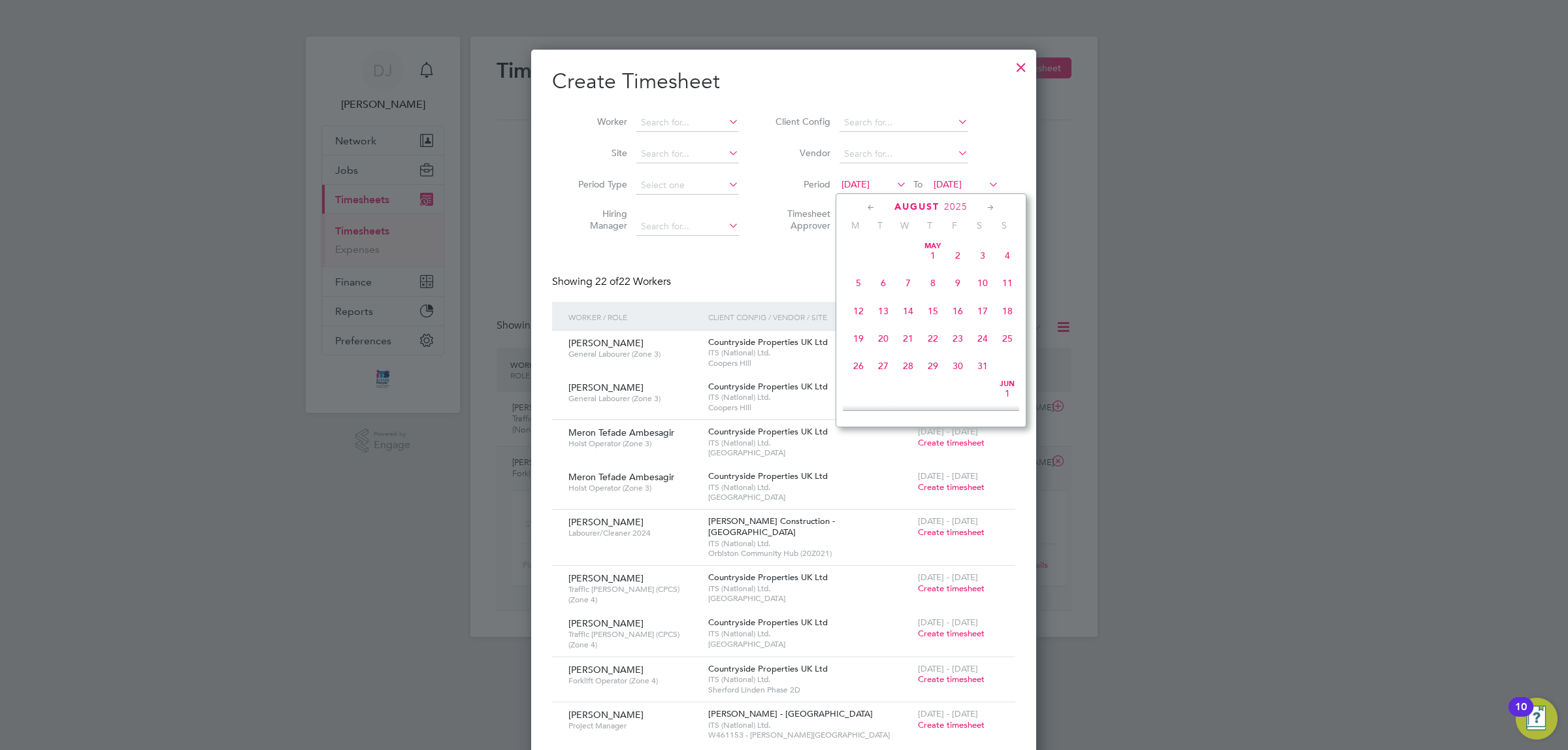
scroll to position [487, 0]
click at [866, 90] on h2 "Create Timesheet" at bounding box center [784, 82] width 463 height 27
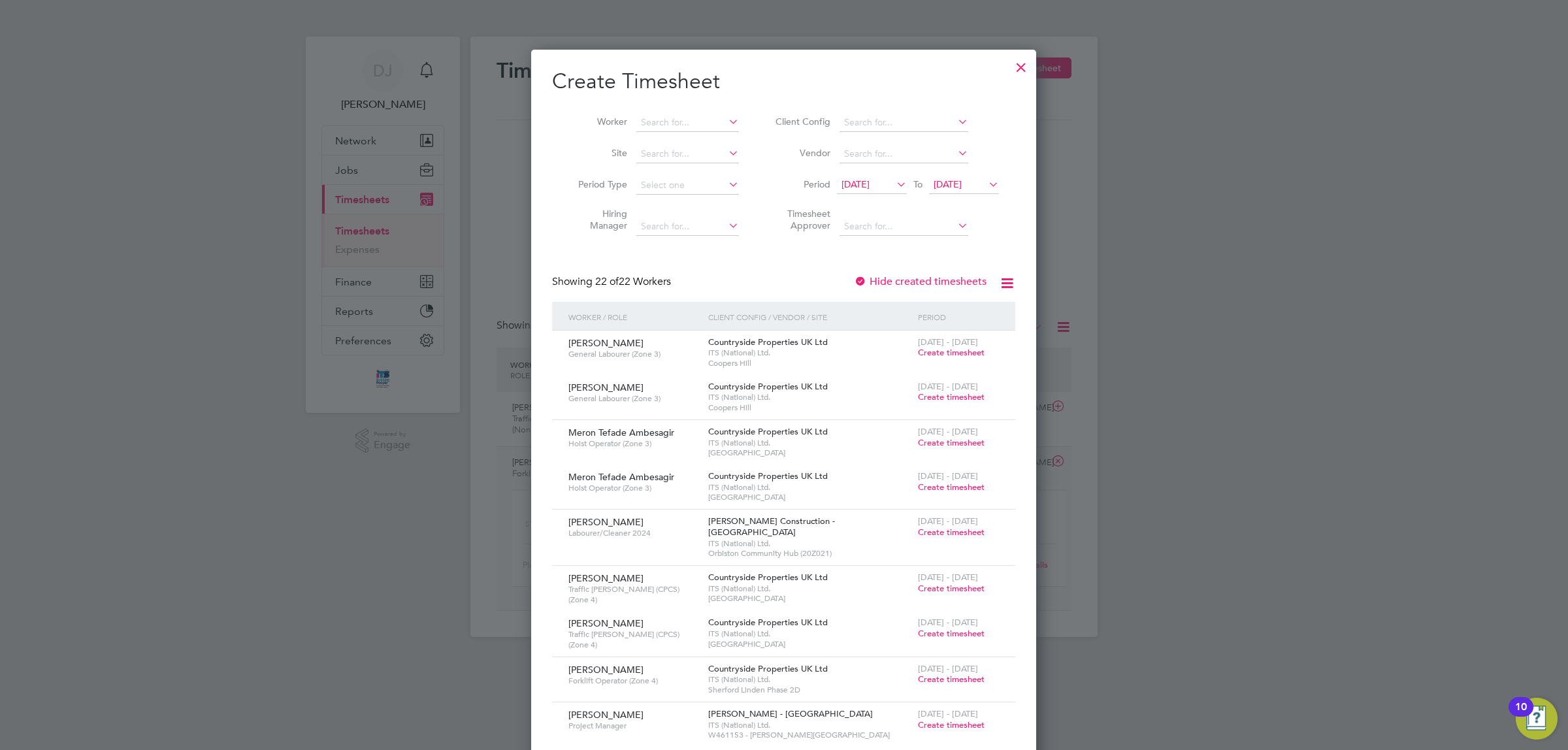
click at [869, 181] on span "21 Aug 2025" at bounding box center [855, 184] width 28 height 11
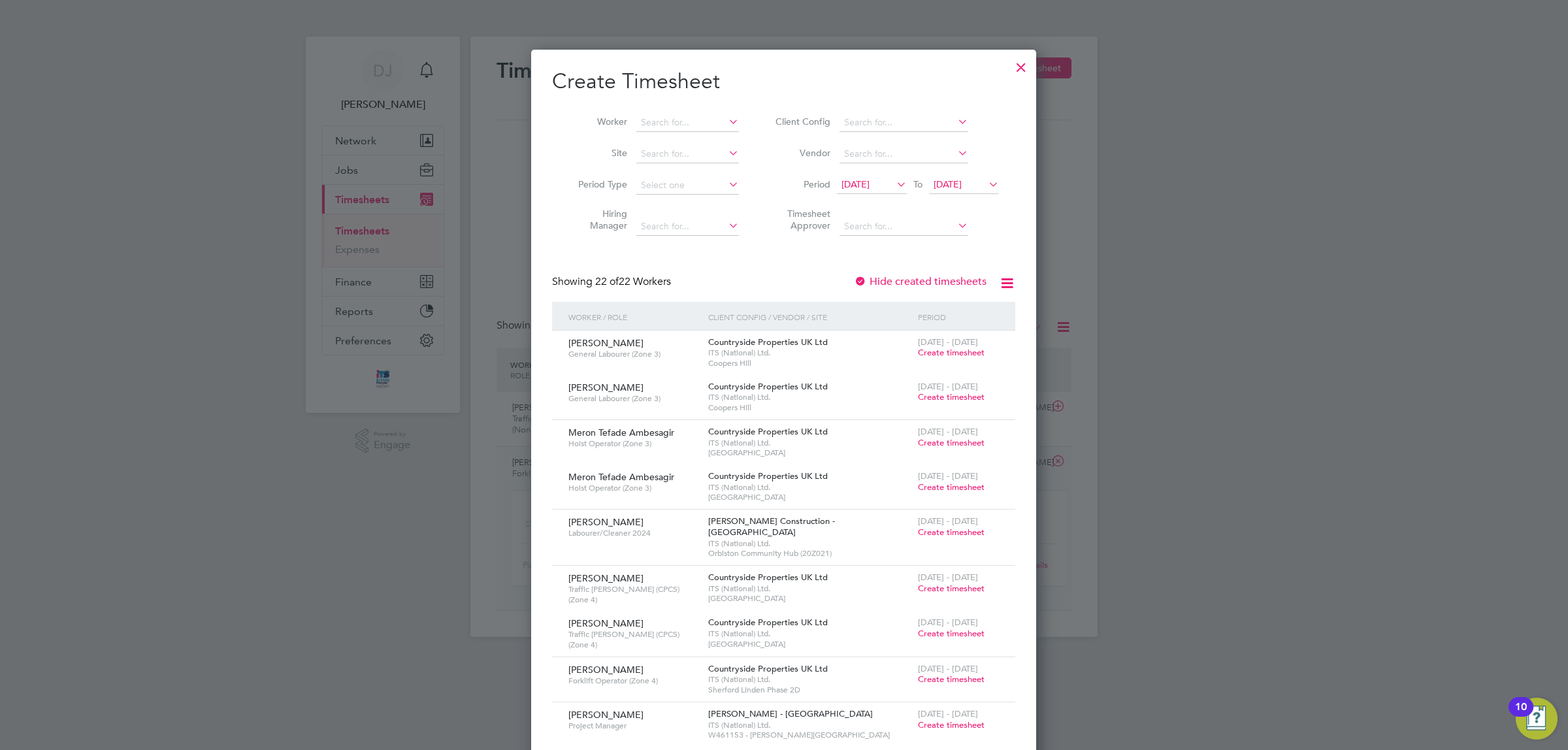
click at [869, 181] on span "21 Aug 2025" at bounding box center [855, 184] width 28 height 11
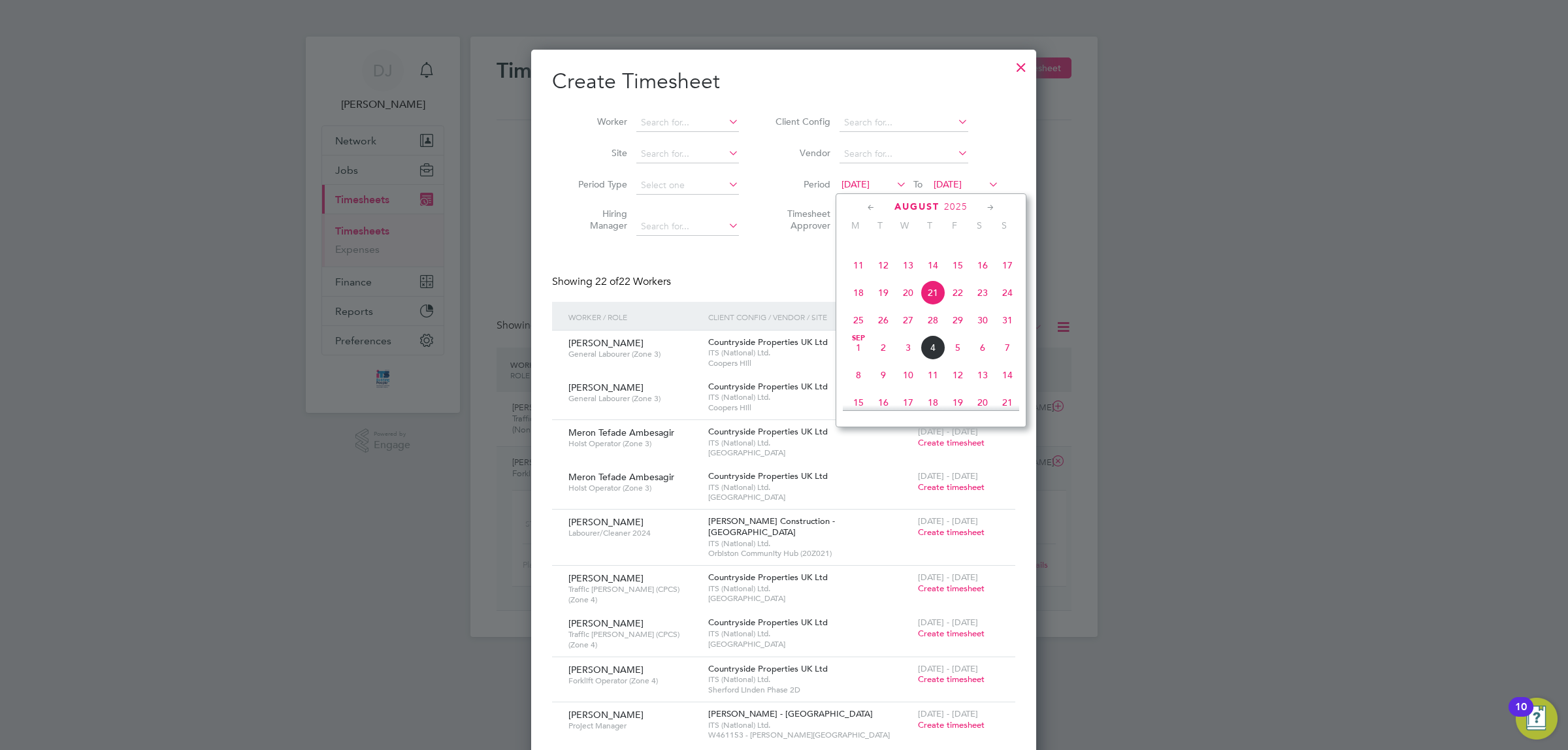
click at [874, 208] on icon at bounding box center [871, 207] width 12 height 14
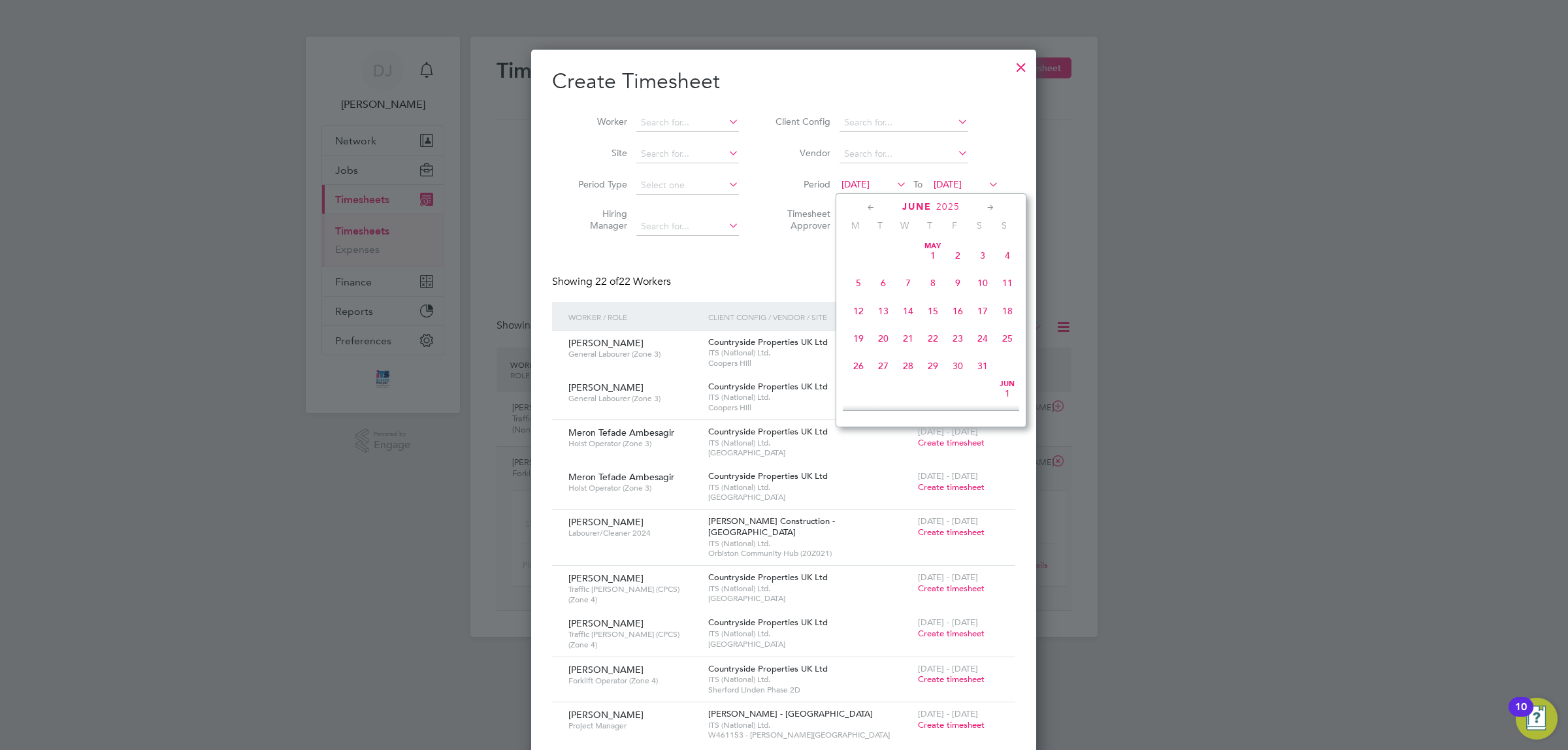
click at [874, 208] on icon at bounding box center [871, 207] width 12 height 14
click at [992, 203] on icon at bounding box center [991, 207] width 12 height 14
click at [983, 340] on span "22" at bounding box center [983, 333] width 25 height 25
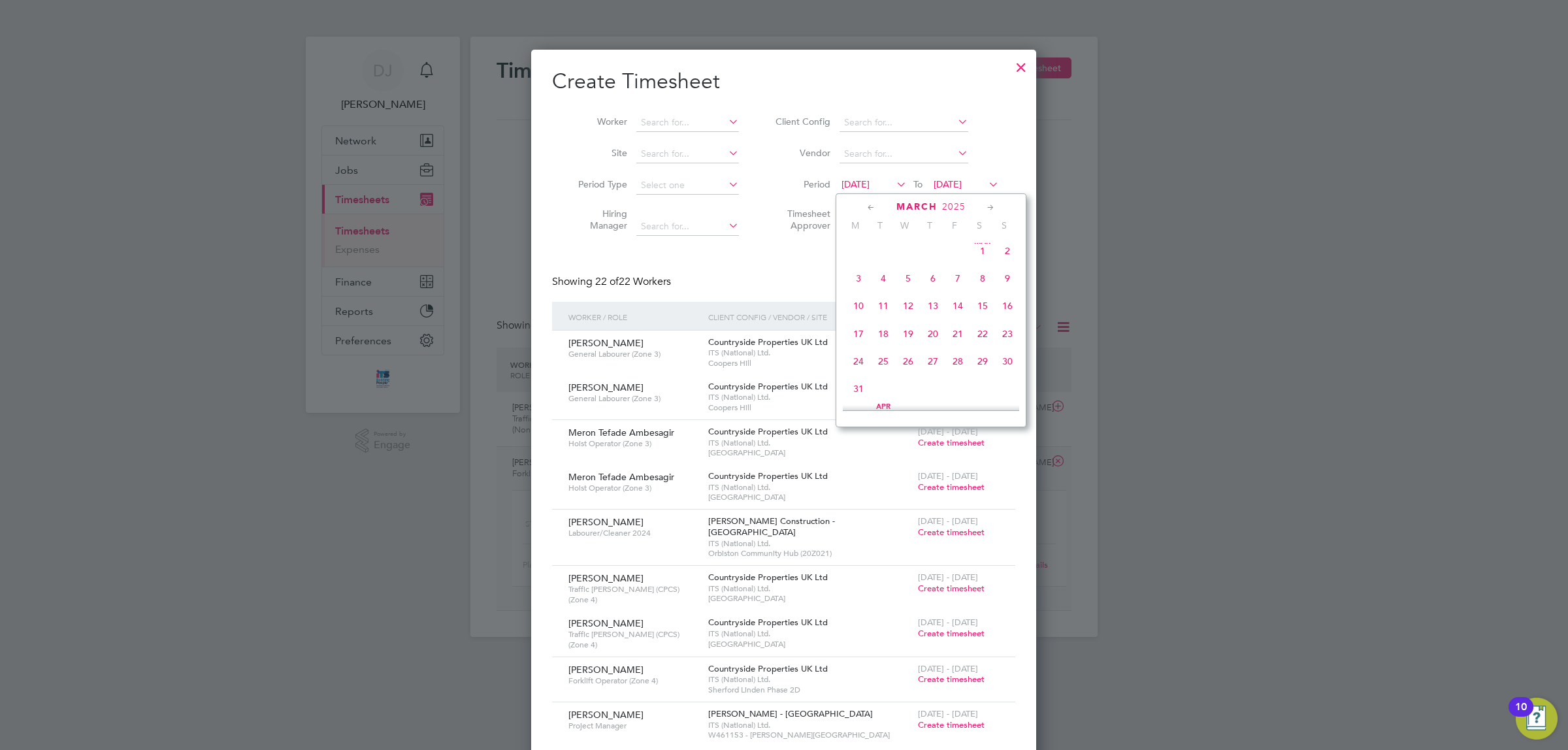
scroll to position [367, 505]
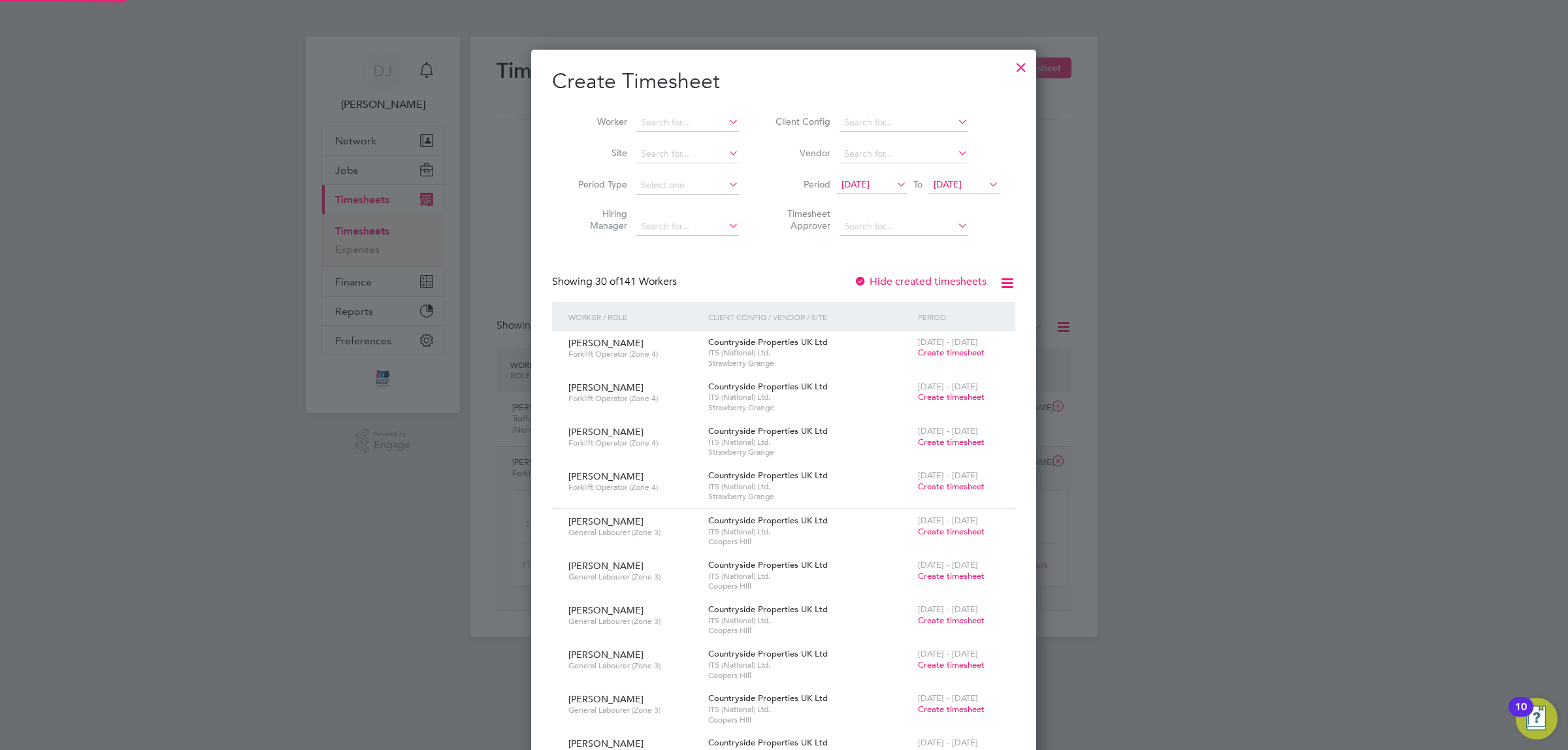
click at [972, 194] on div "22 Mar 2025 To 28 Aug 2025" at bounding box center [917, 185] width 162 height 18
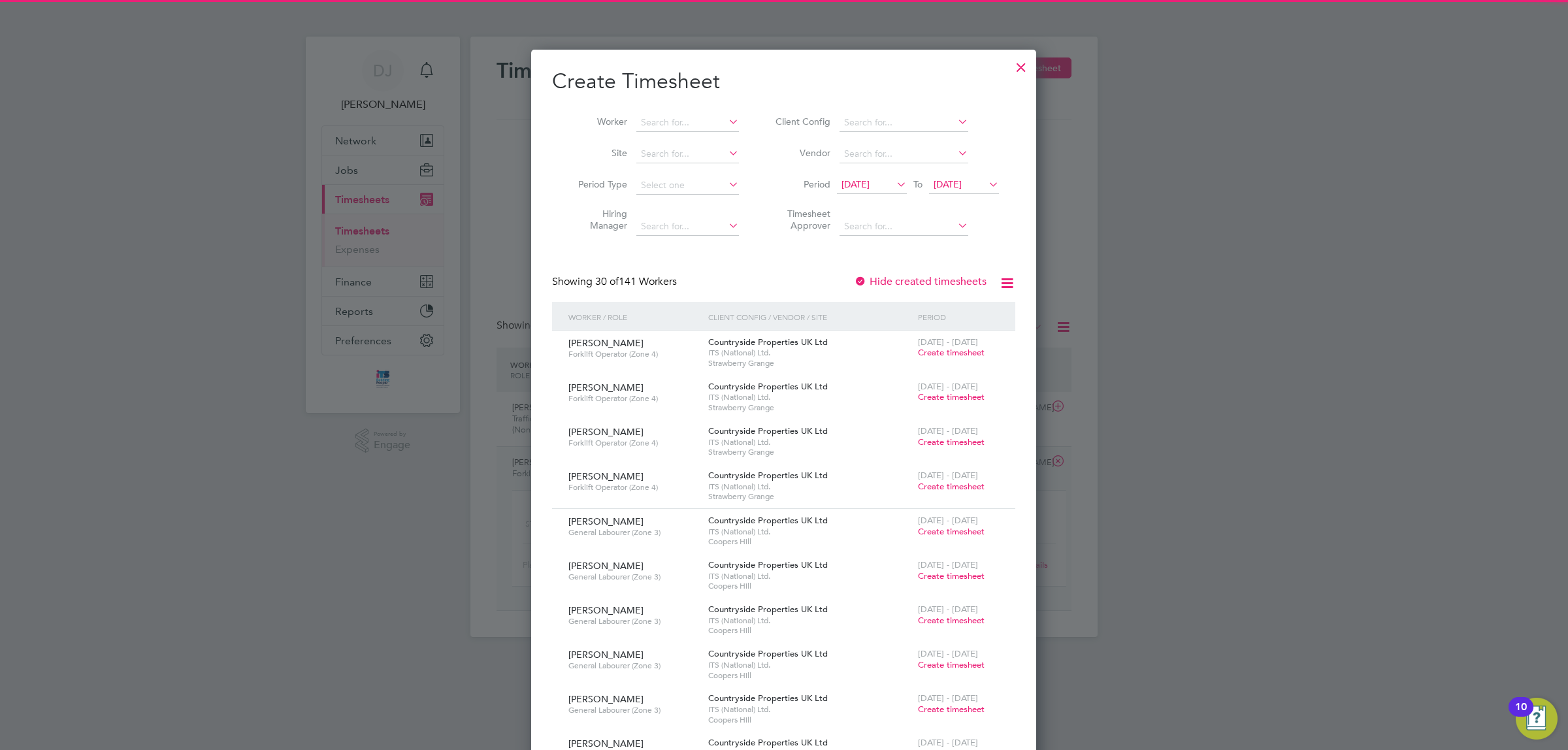
click at [982, 191] on span "28 Aug 2025" at bounding box center [964, 184] width 70 height 17
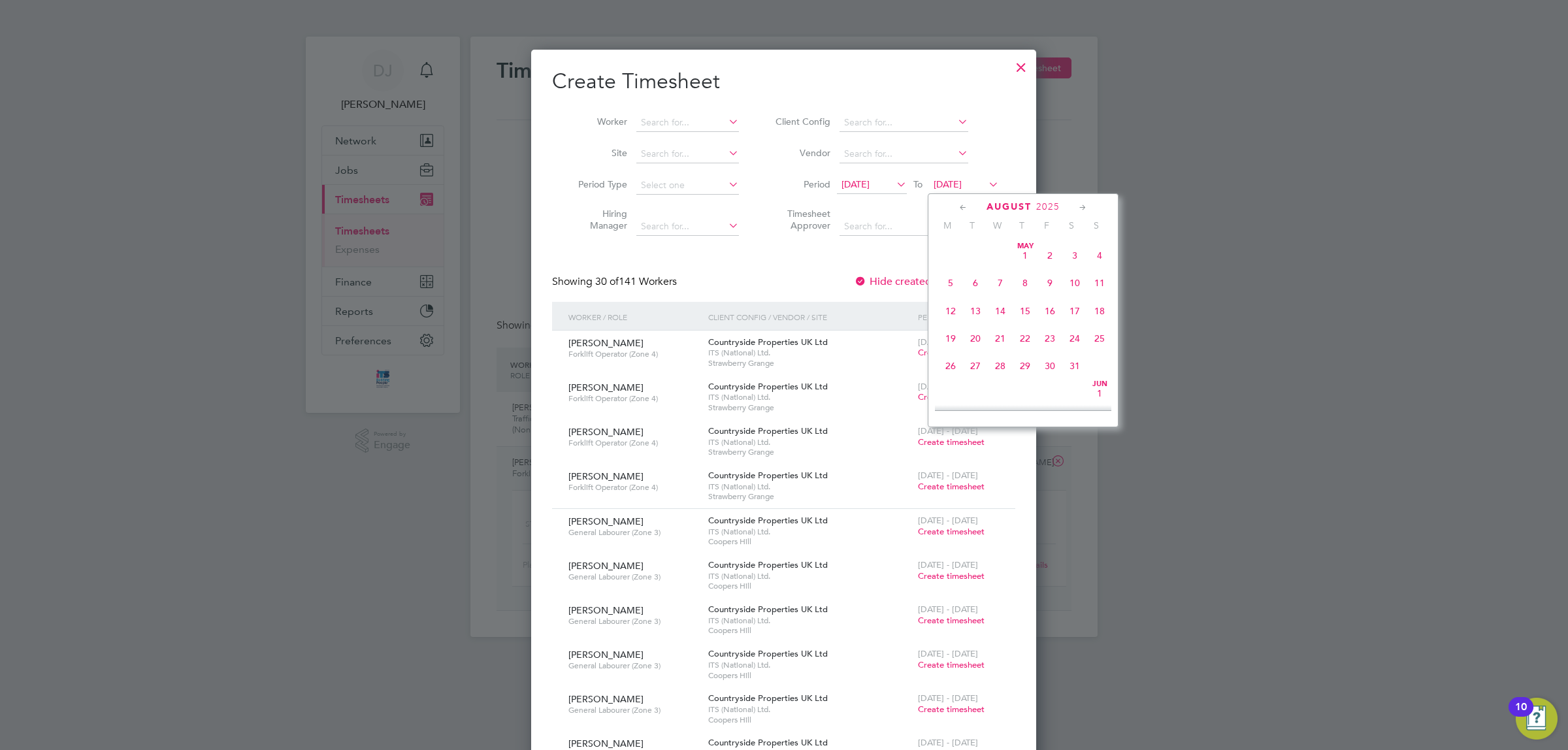
scroll to position [515, 0]
click at [965, 206] on icon at bounding box center [964, 207] width 12 height 14
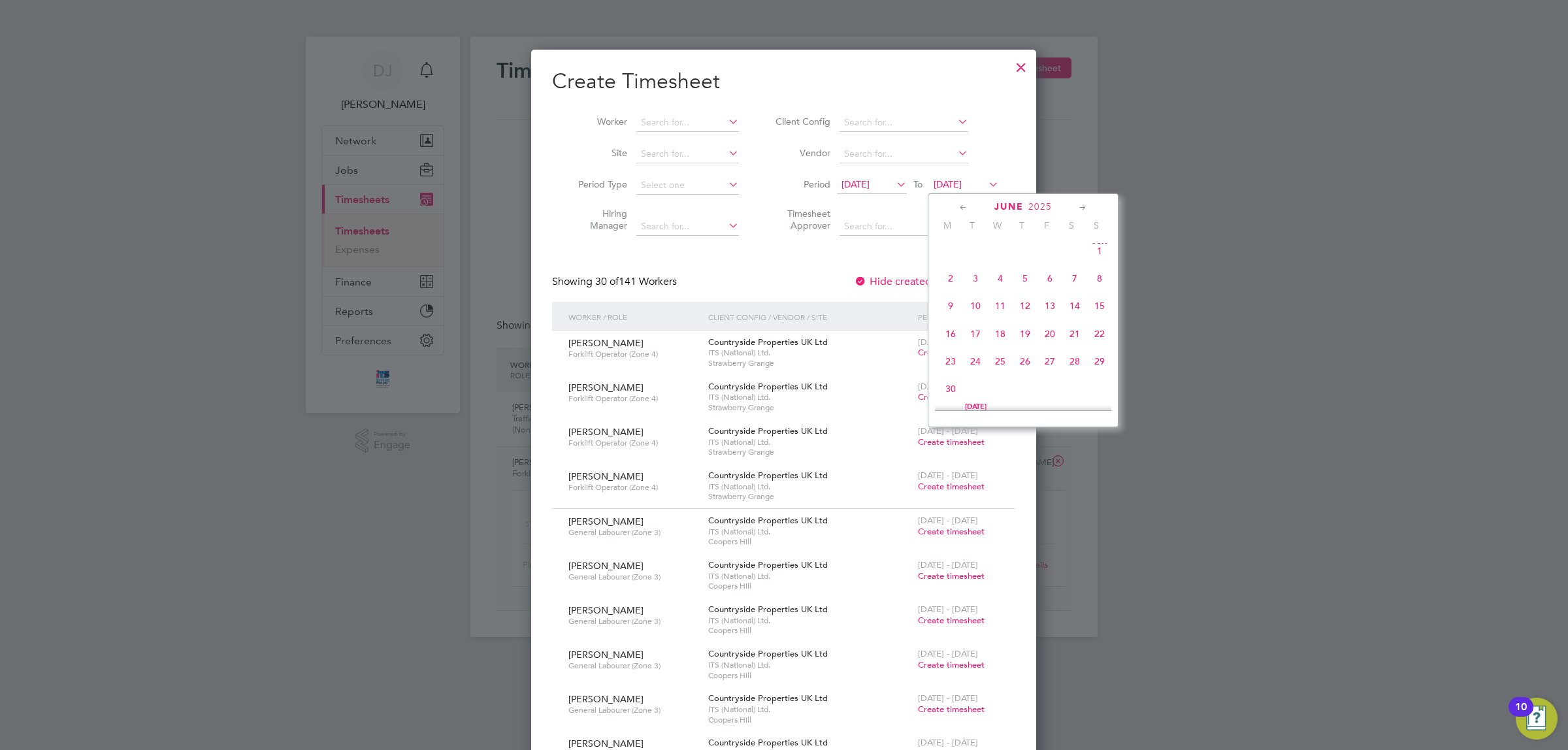
scroll to position [0, 0]
click at [965, 206] on icon at bounding box center [964, 207] width 12 height 14
click at [1072, 333] on span "22" at bounding box center [1074, 338] width 25 height 25
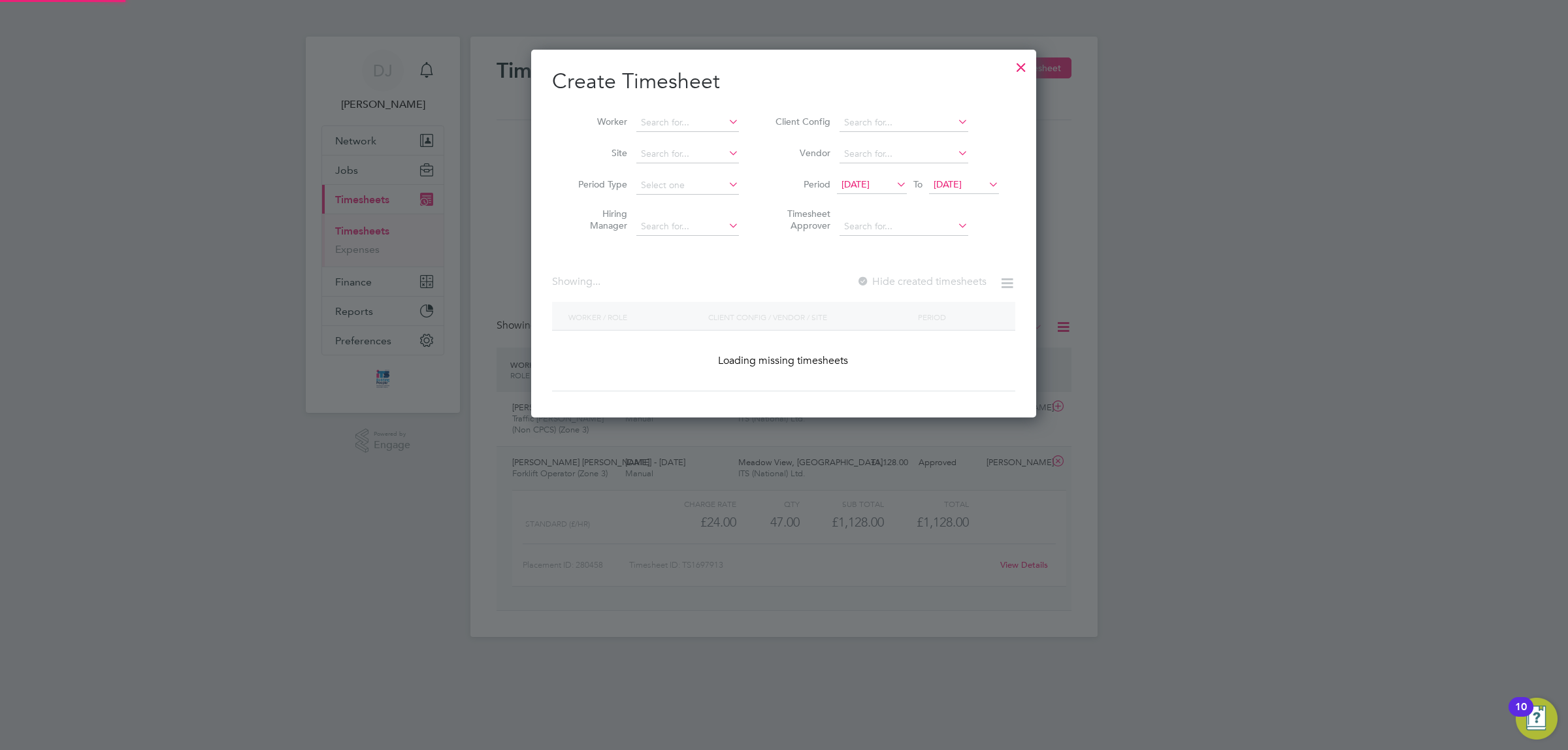
scroll to position [1706, 505]
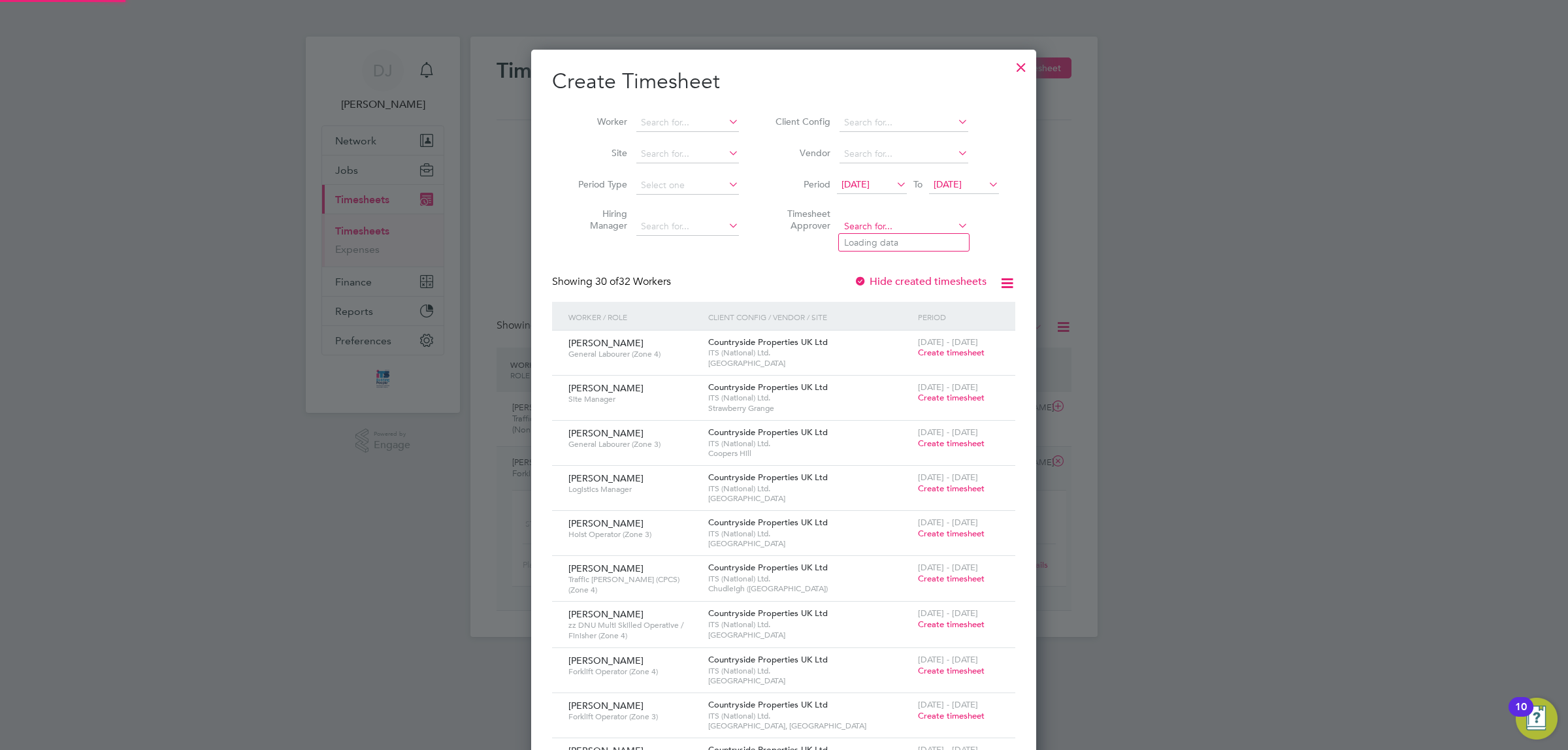
click at [920, 227] on input at bounding box center [904, 227] width 129 height 18
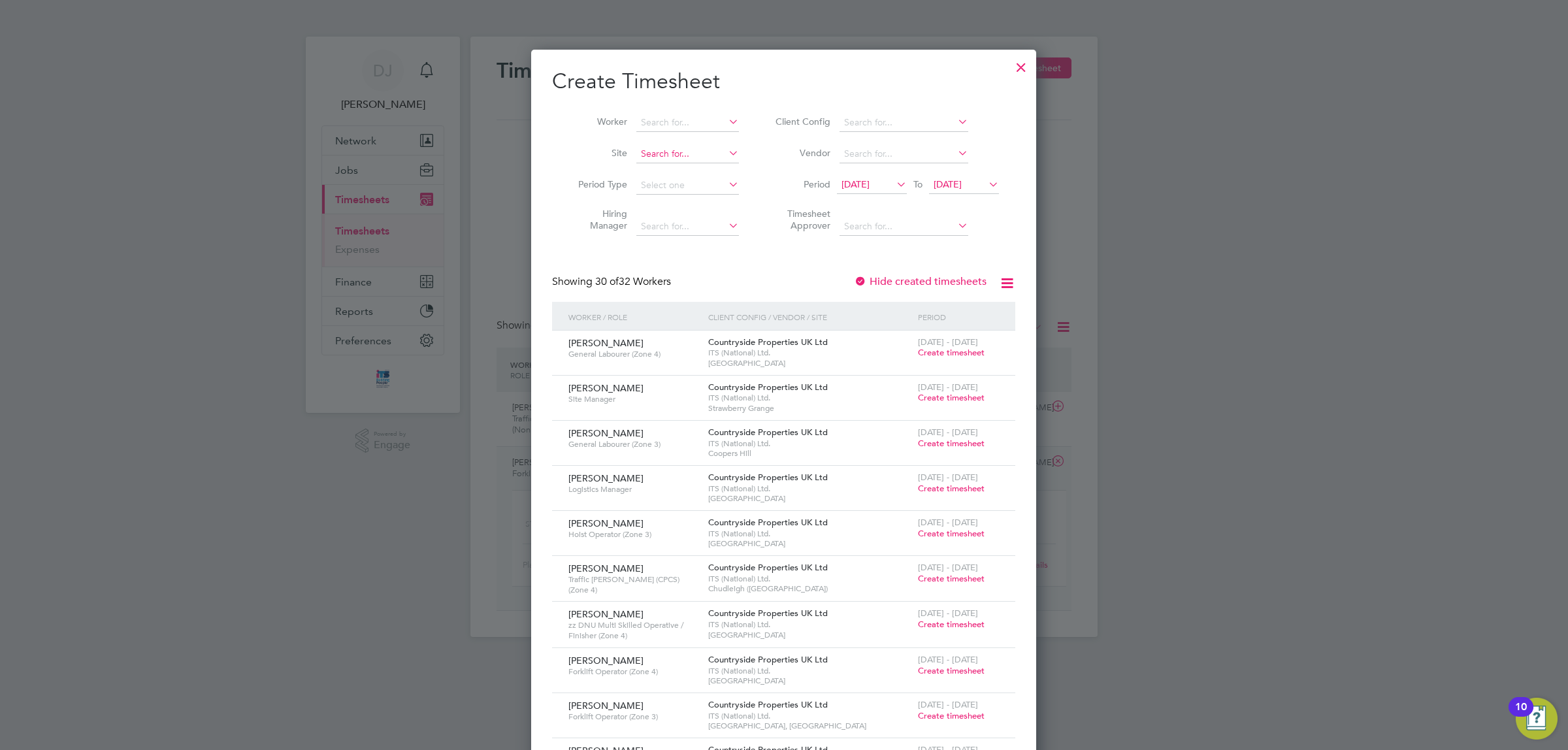
click at [674, 154] on input at bounding box center [687, 154] width 103 height 18
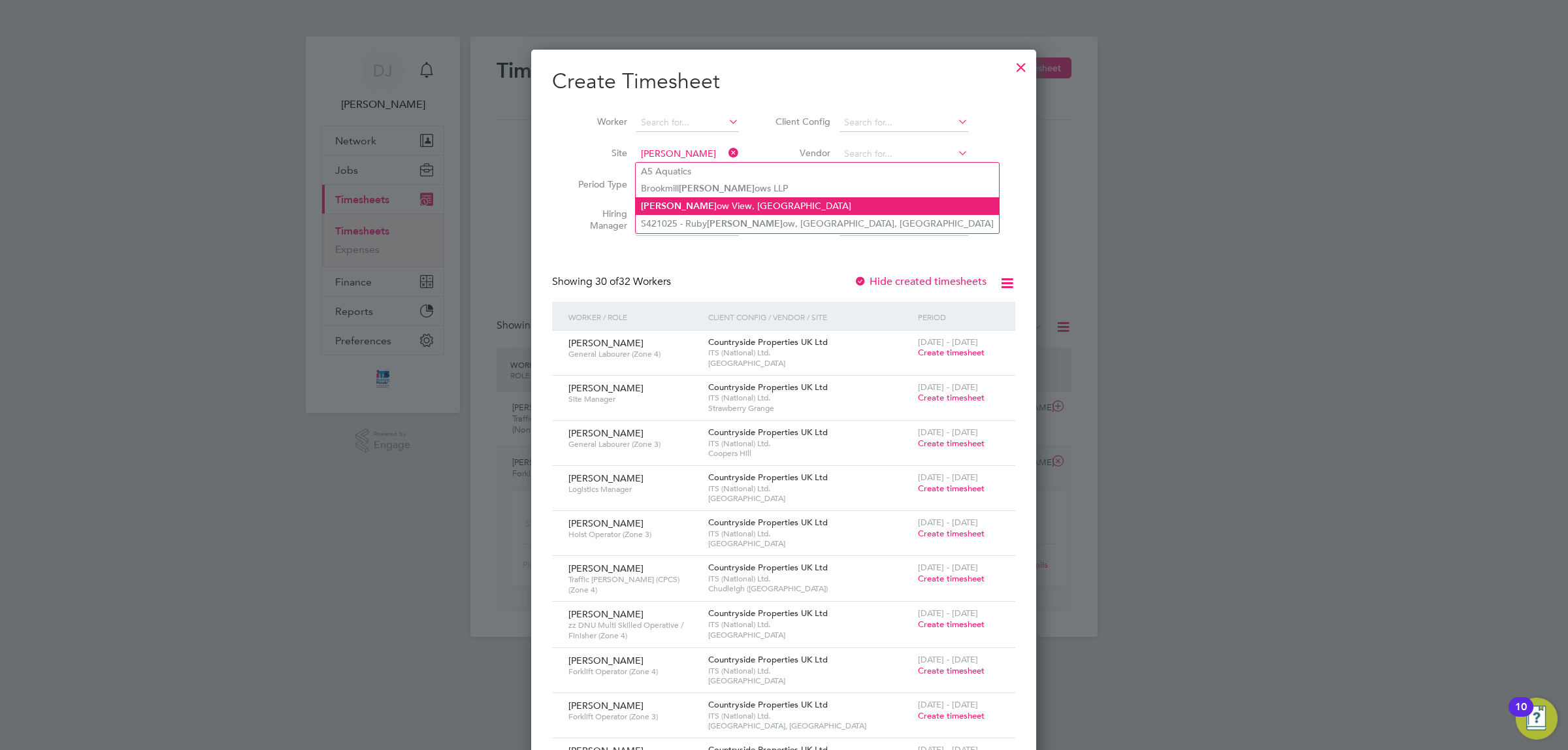
click at [710, 203] on li "Mead ow View, Crowborough" at bounding box center [817, 206] width 363 height 17
type input "Meadow View, Crowborough"
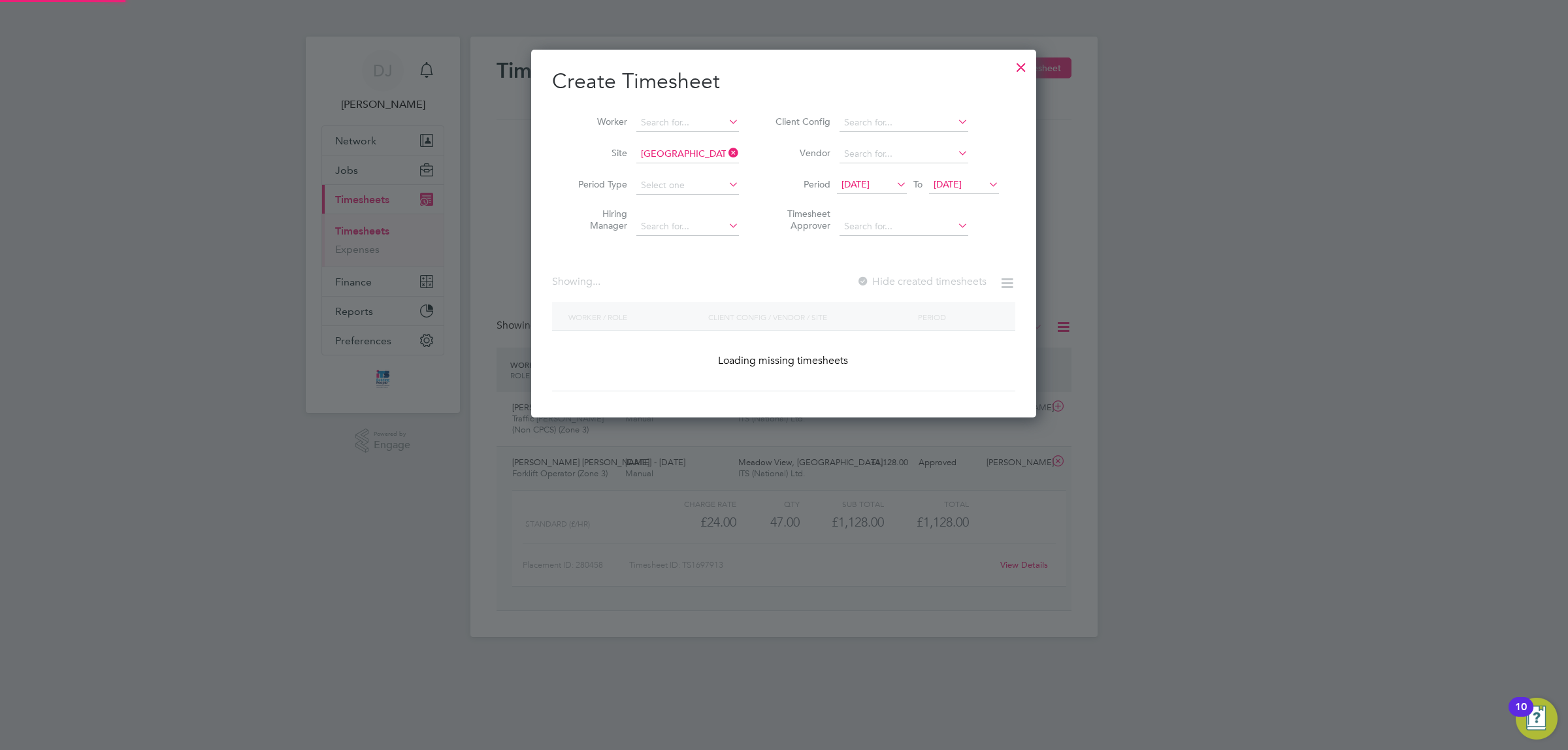
scroll to position [397, 505]
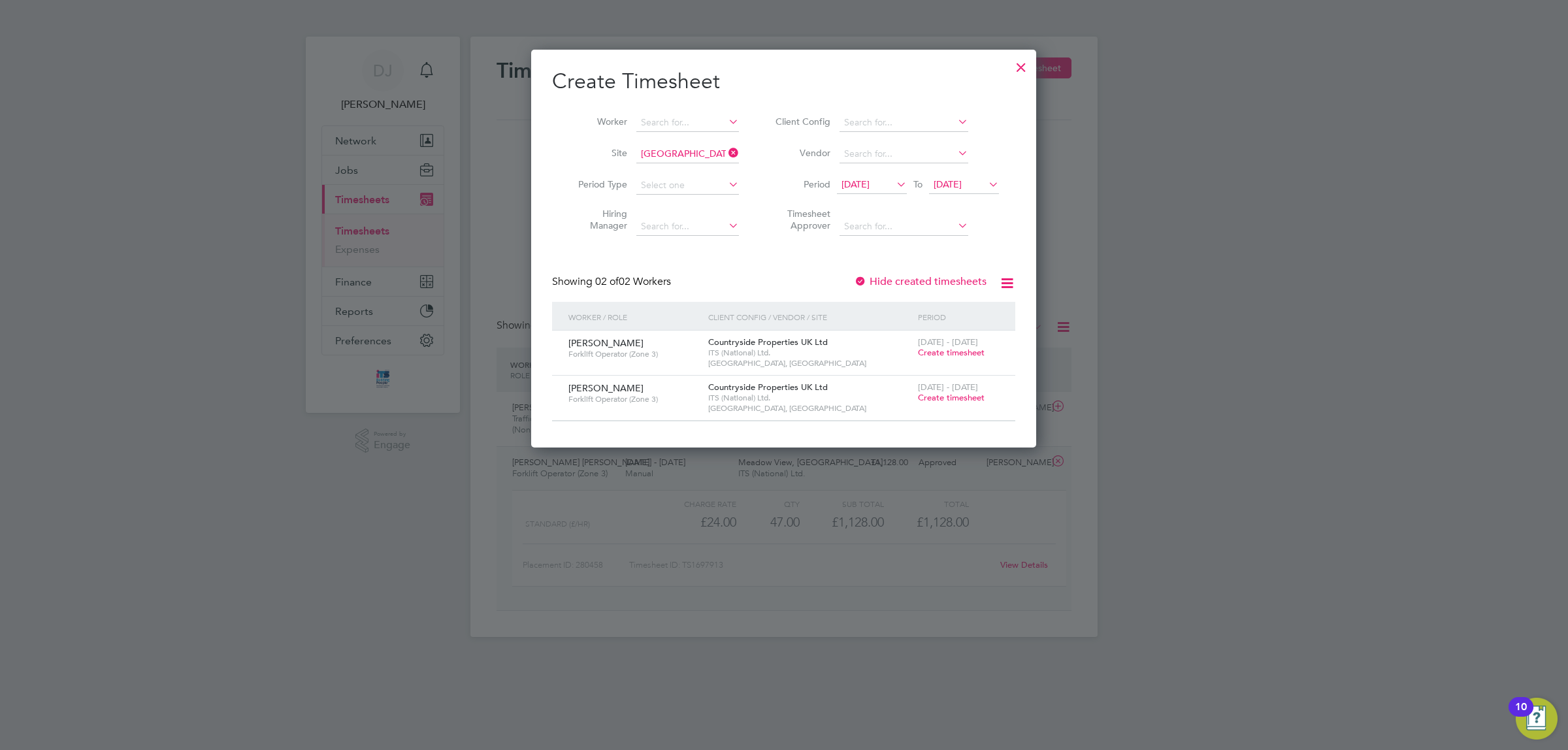
click at [964, 396] on span "Create timesheet" at bounding box center [951, 397] width 67 height 11
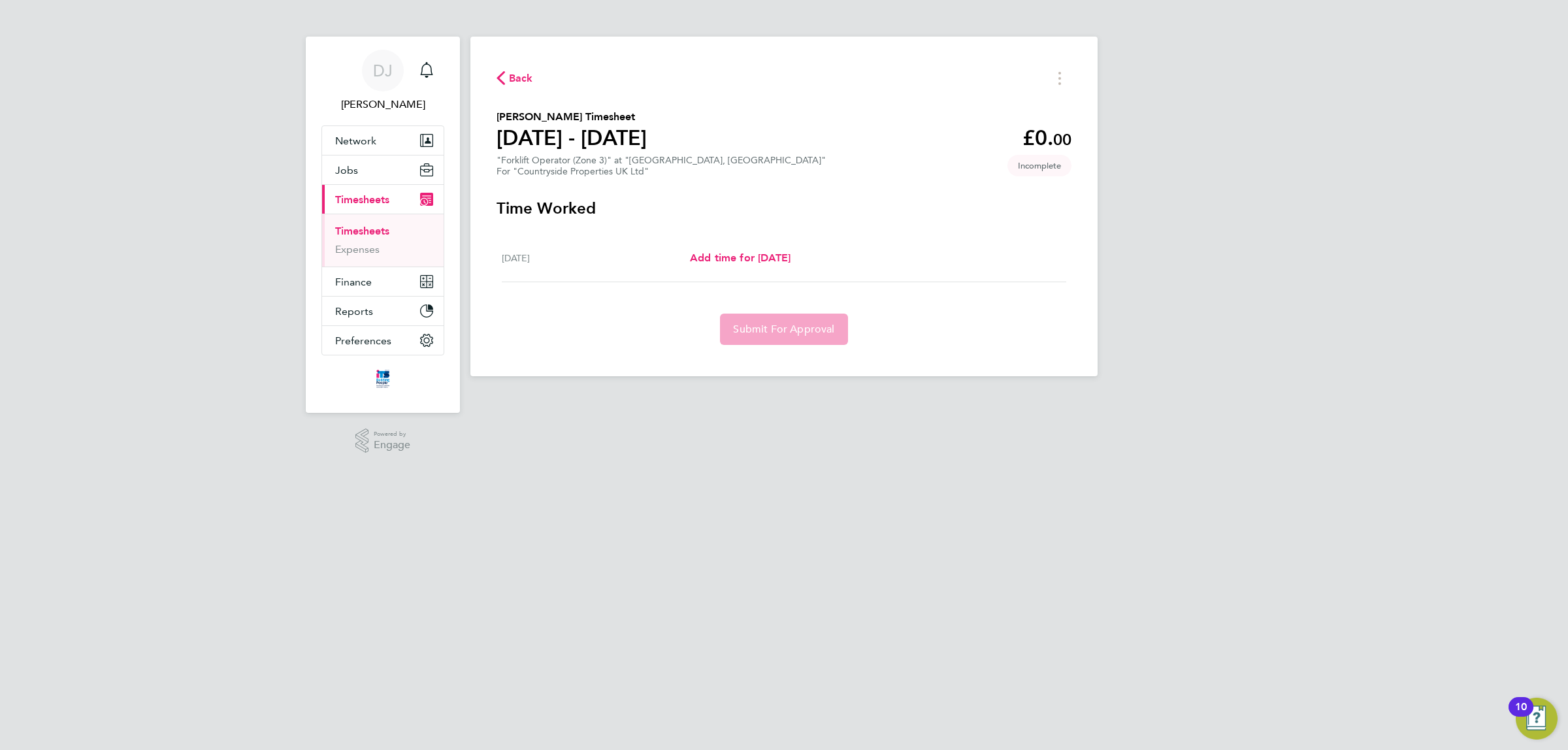
click at [1366, 244] on div "DJ Don Jeater Notifications Applications: Network Team Members Businesses Sites…" at bounding box center [784, 198] width 1568 height 397
click at [779, 264] on span "Add time for Sat 22 Mar" at bounding box center [740, 257] width 101 height 12
select select "30"
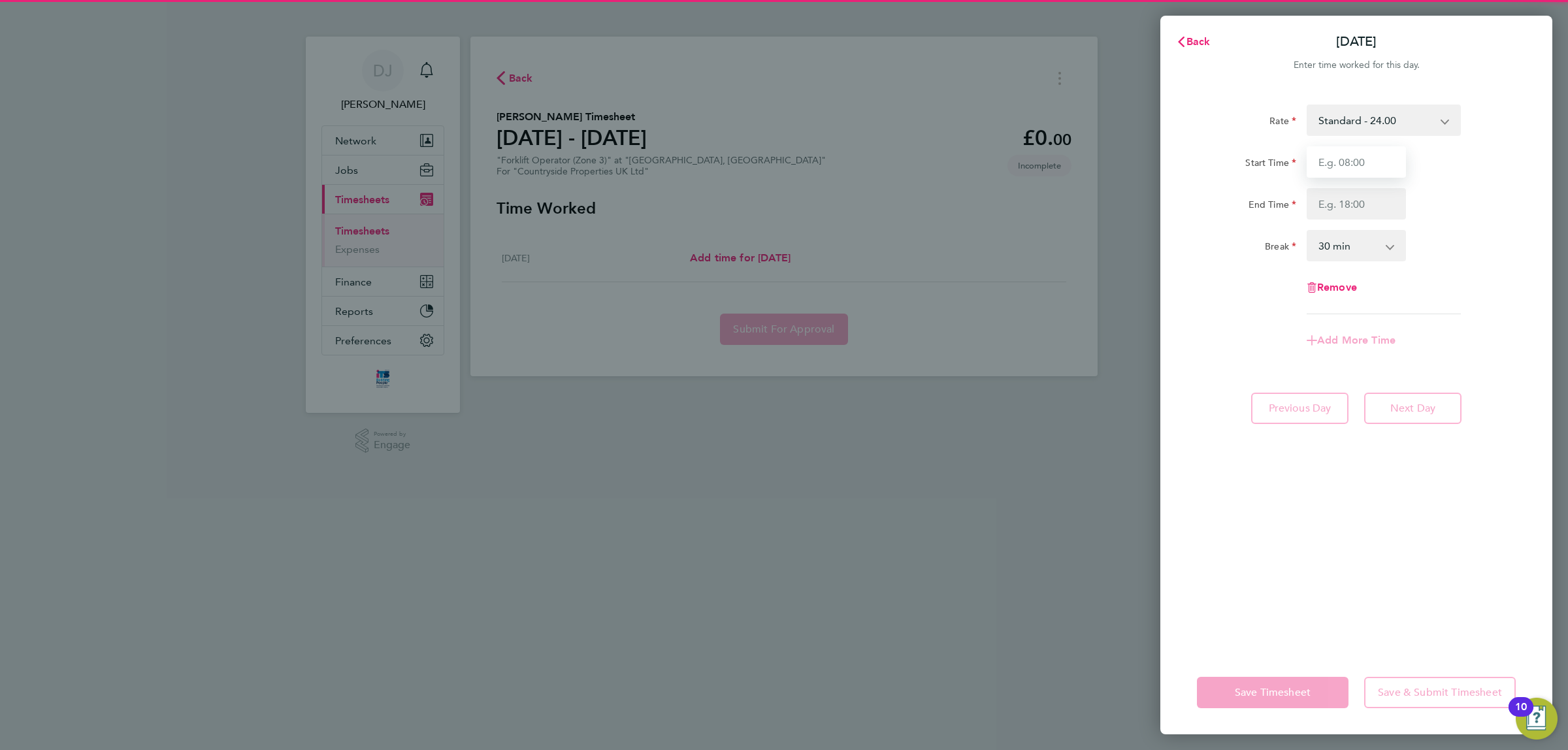
click at [1374, 164] on input "Start Time" at bounding box center [1356, 162] width 99 height 31
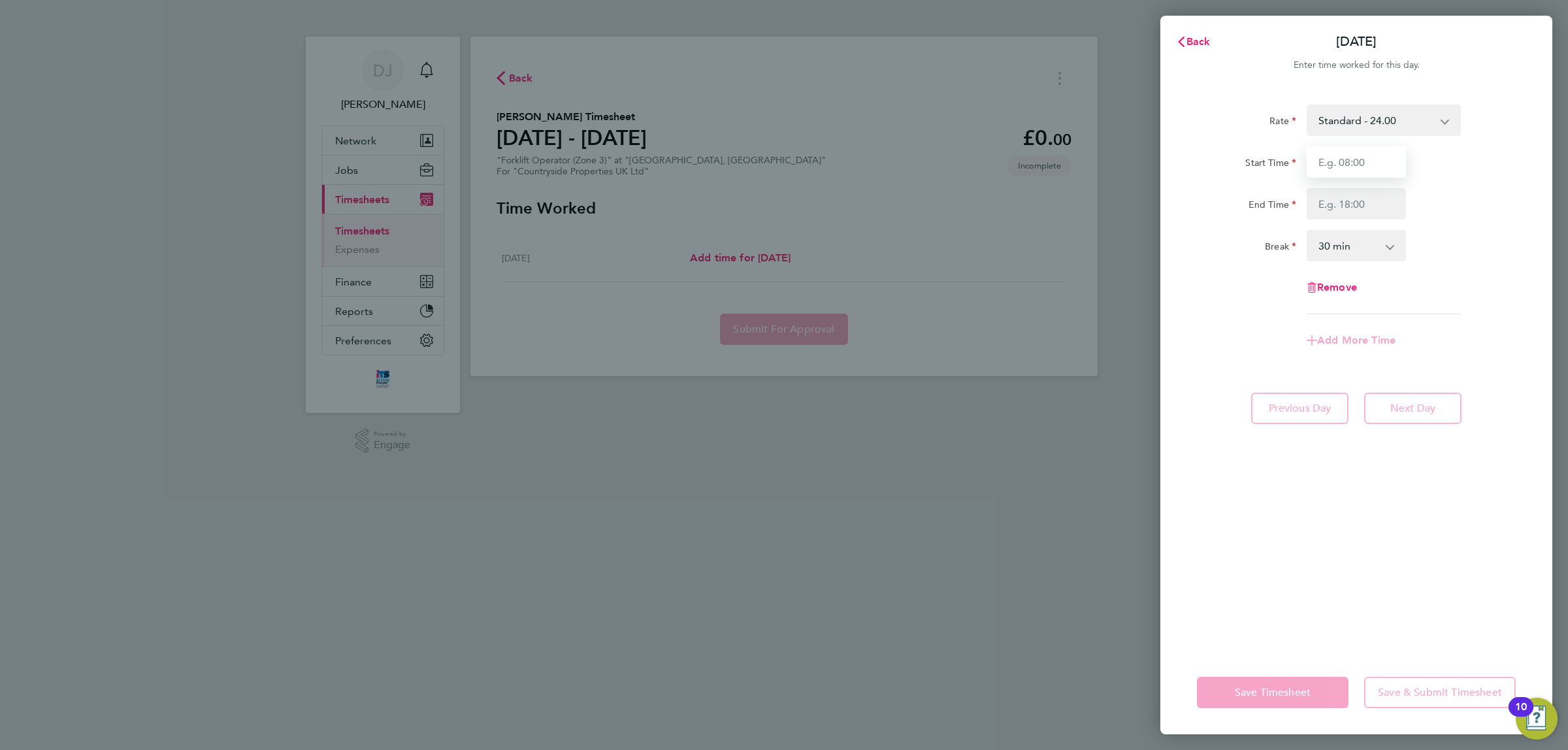
type input "07:30"
click at [1346, 206] on input "End Time" at bounding box center [1356, 203] width 99 height 31
click at [1362, 213] on input "14.00" at bounding box center [1356, 203] width 99 height 31
click at [1376, 254] on select "0 min 15 min 30 min 45 min 60 min 75 min 90 min" at bounding box center [1349, 246] width 81 height 29
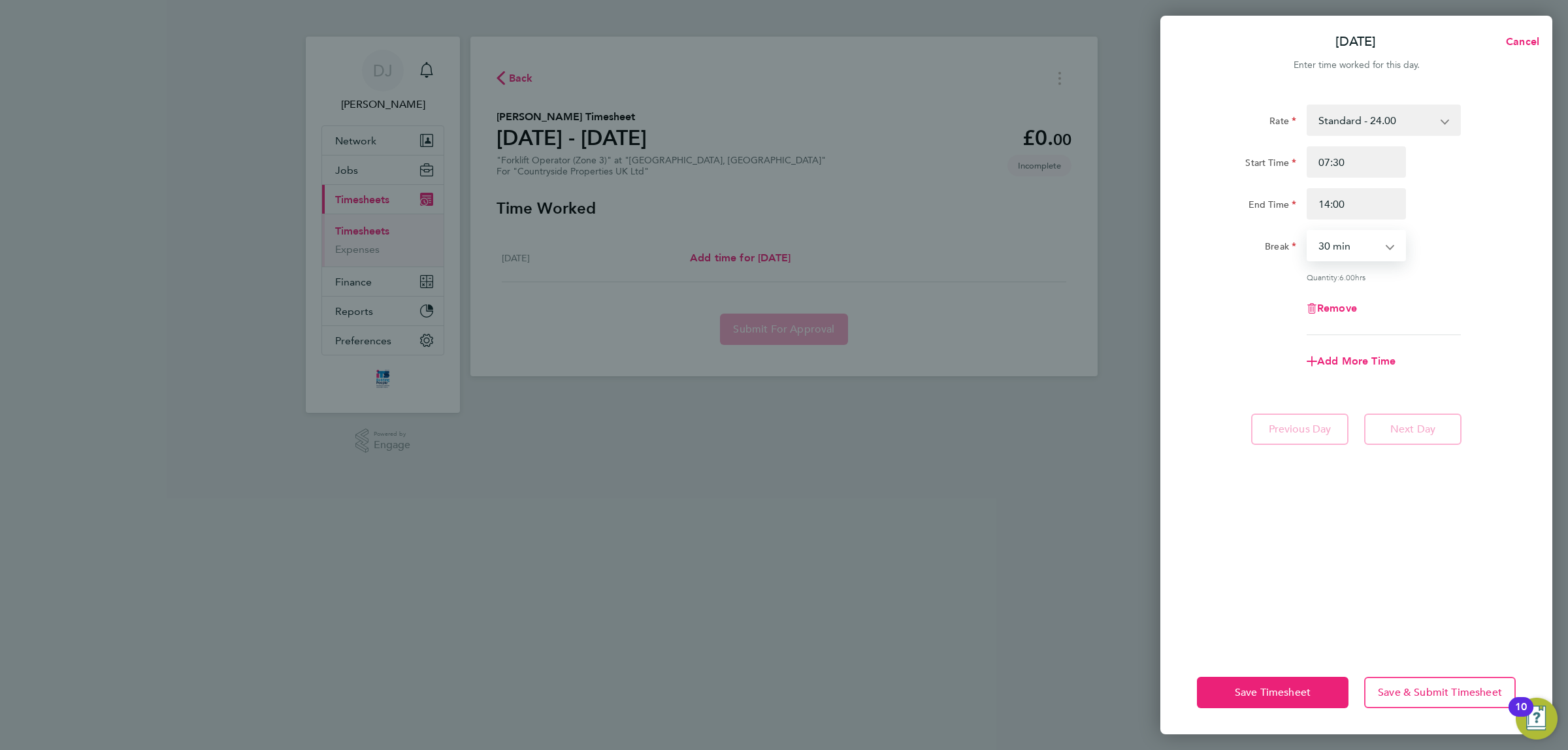
click at [1308, 232] on select "0 min 15 min 30 min 45 min 60 min 75 min 90 min" at bounding box center [1349, 246] width 81 height 29
drag, startPoint x: 1361, startPoint y: 203, endPoint x: 1253, endPoint y: 228, distance: 110.9
click at [1253, 228] on div "Rate Standard - 24.00 Start Time 07:30 End Time 14:00 Break 0 min 15 min 30 min…" at bounding box center [1357, 220] width 319 height 231
type input "1"
click at [1506, 237] on div "Rate Standard - 24.00 Start Time 07:30 End Time Break 0 min 15 min 30 min 45 mi…" at bounding box center [1357, 220] width 319 height 231
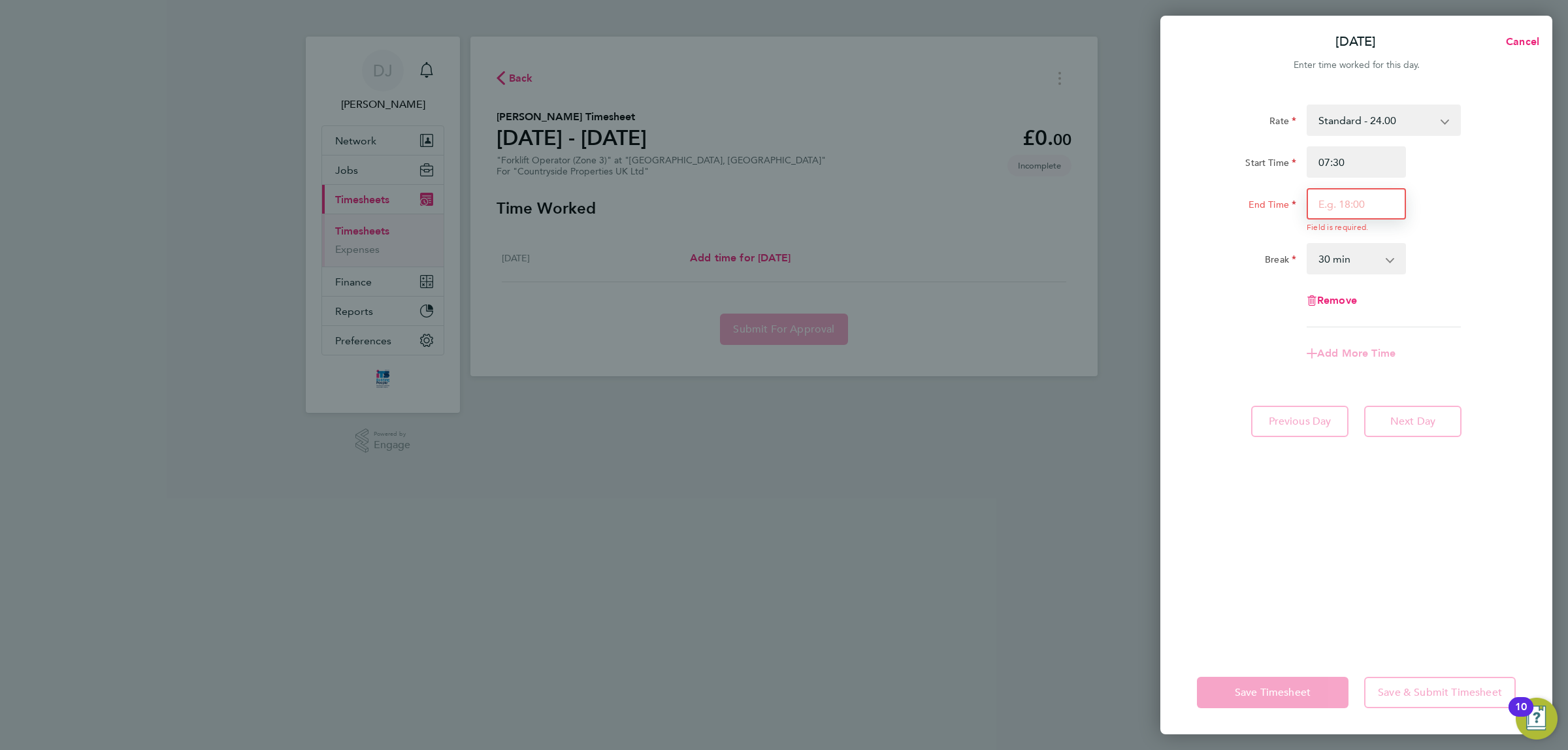
click at [1334, 216] on input "End Time" at bounding box center [1356, 203] width 99 height 31
click at [1355, 203] on input "End Time" at bounding box center [1356, 203] width 99 height 31
type input "17:00"
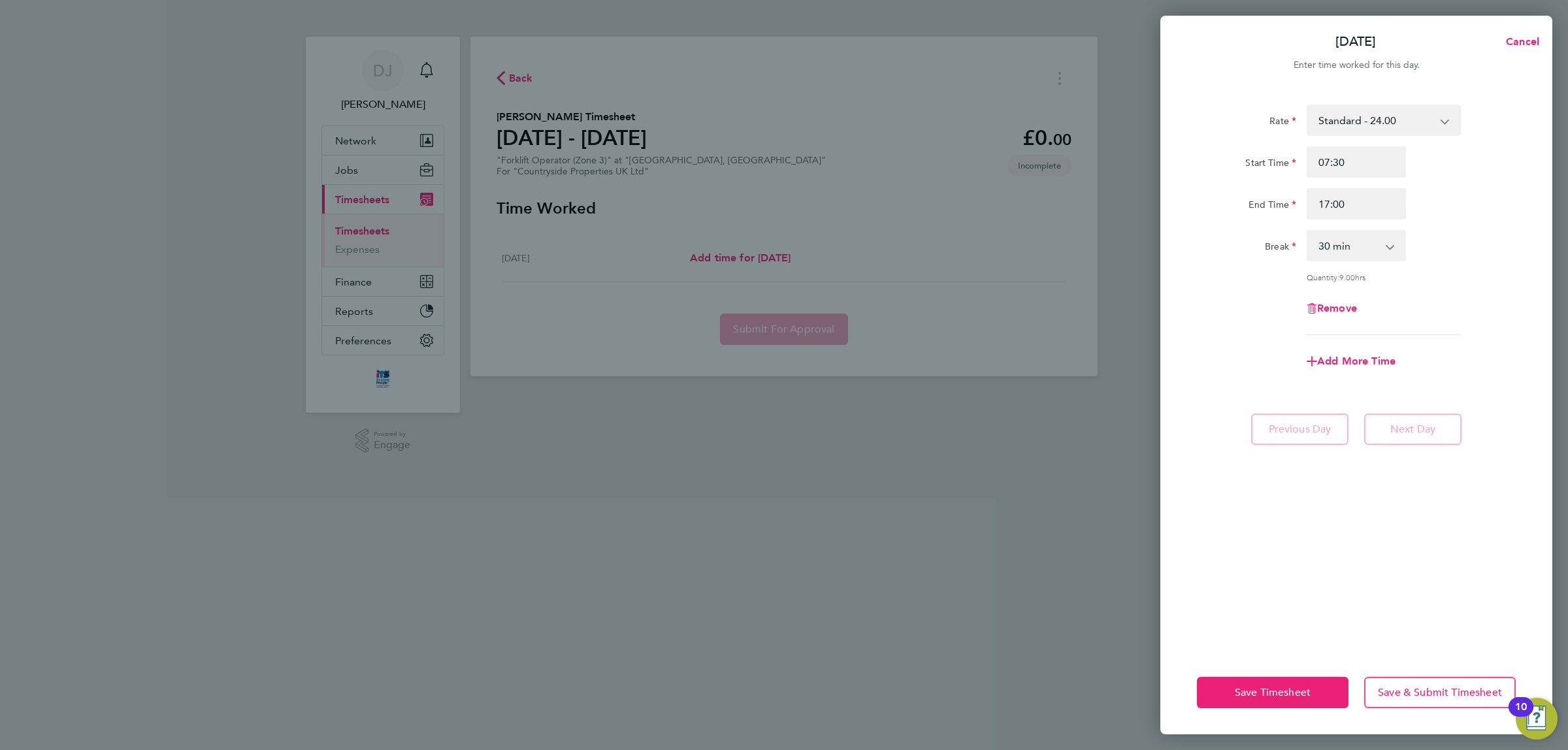
click at [1431, 197] on div "End Time 17:00" at bounding box center [1357, 203] width 330 height 31
click at [1301, 534] on div "Rate Standard - 24.00 Start Time 07:30 End Time 17:00 Break 0 min 15 min 30 min…" at bounding box center [1356, 370] width 392 height 562
click at [1295, 687] on span "Save Timesheet" at bounding box center [1273, 692] width 76 height 13
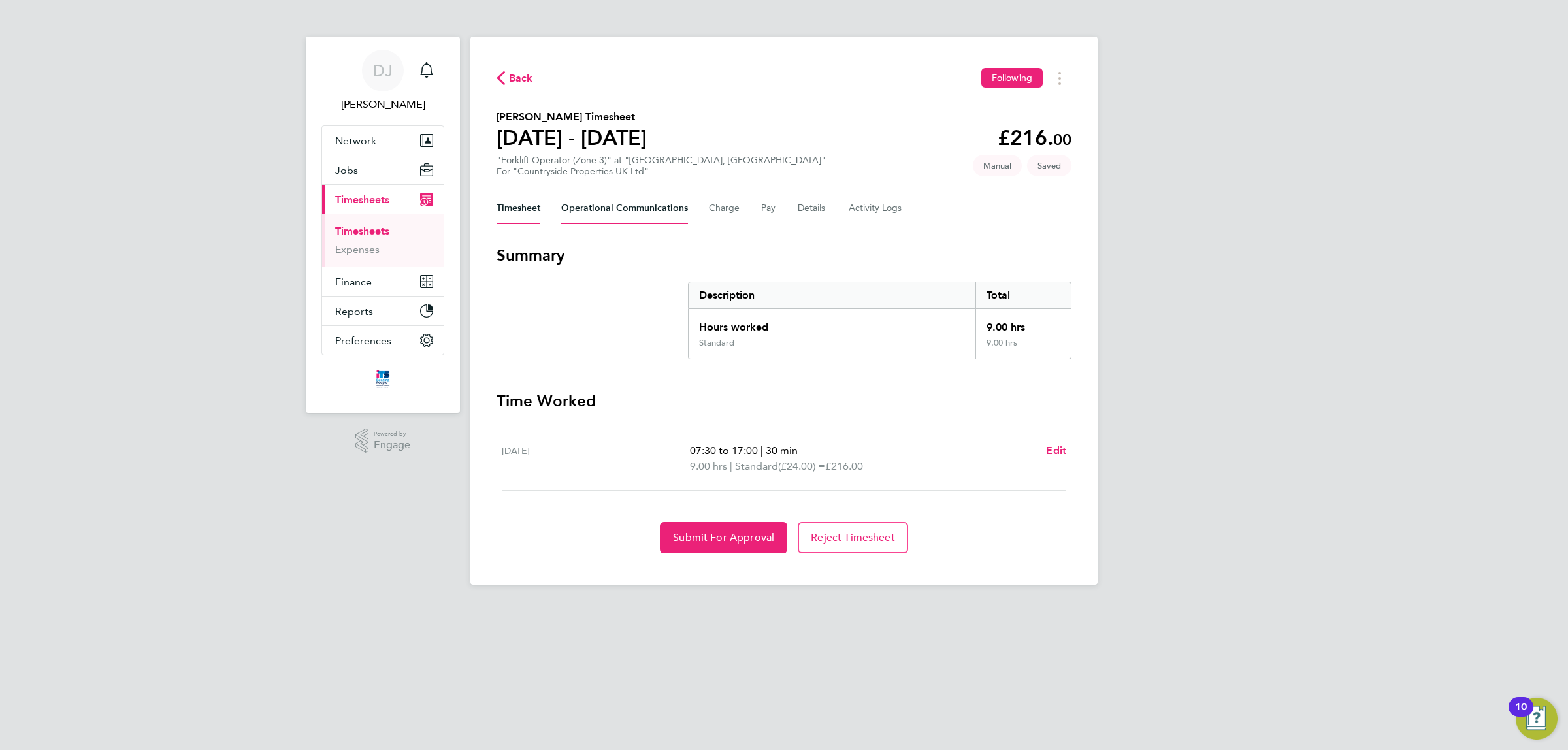
click at [617, 203] on Communications-tab "Operational Communications" at bounding box center [624, 208] width 127 height 31
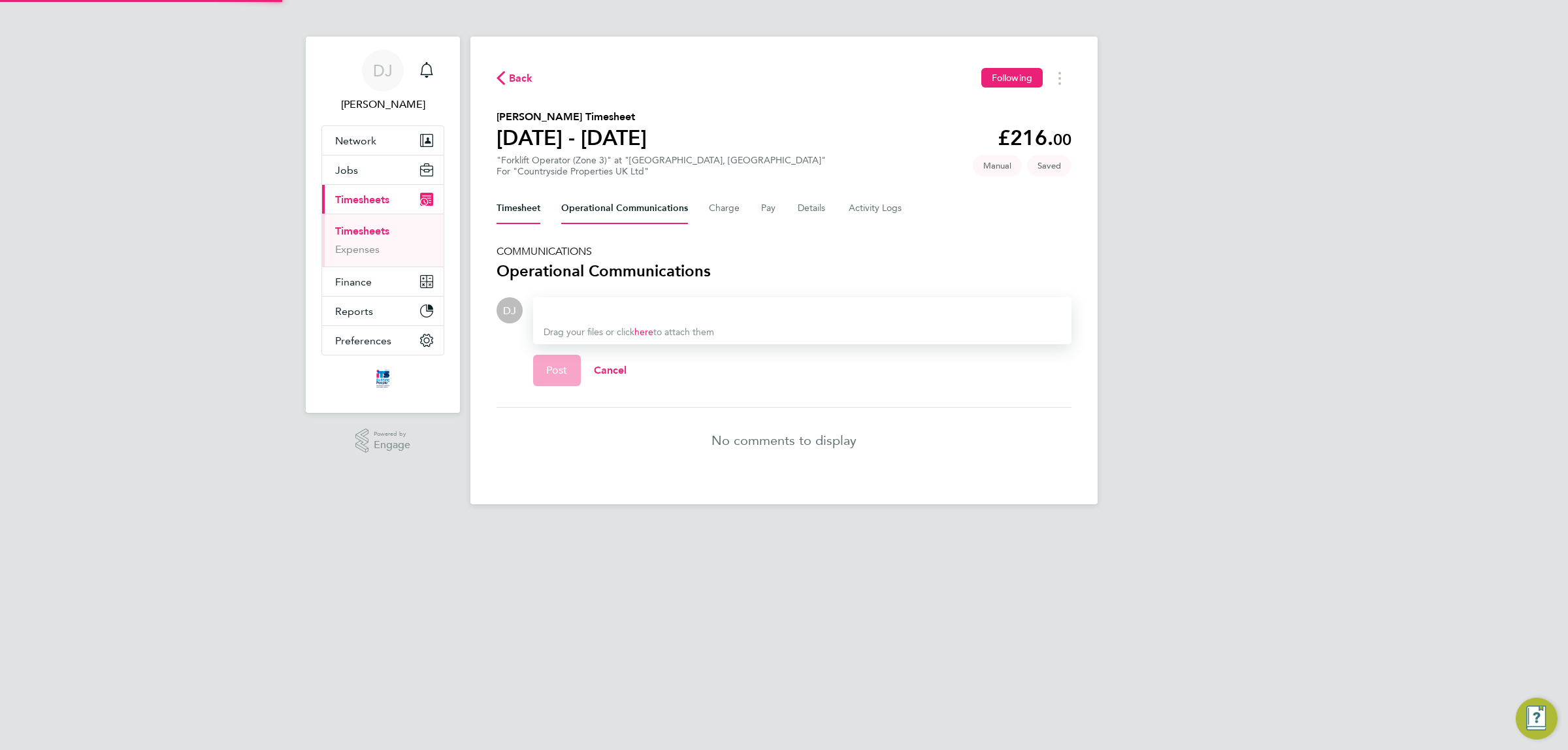
click at [526, 216] on button "Timesheet" at bounding box center [519, 208] width 44 height 31
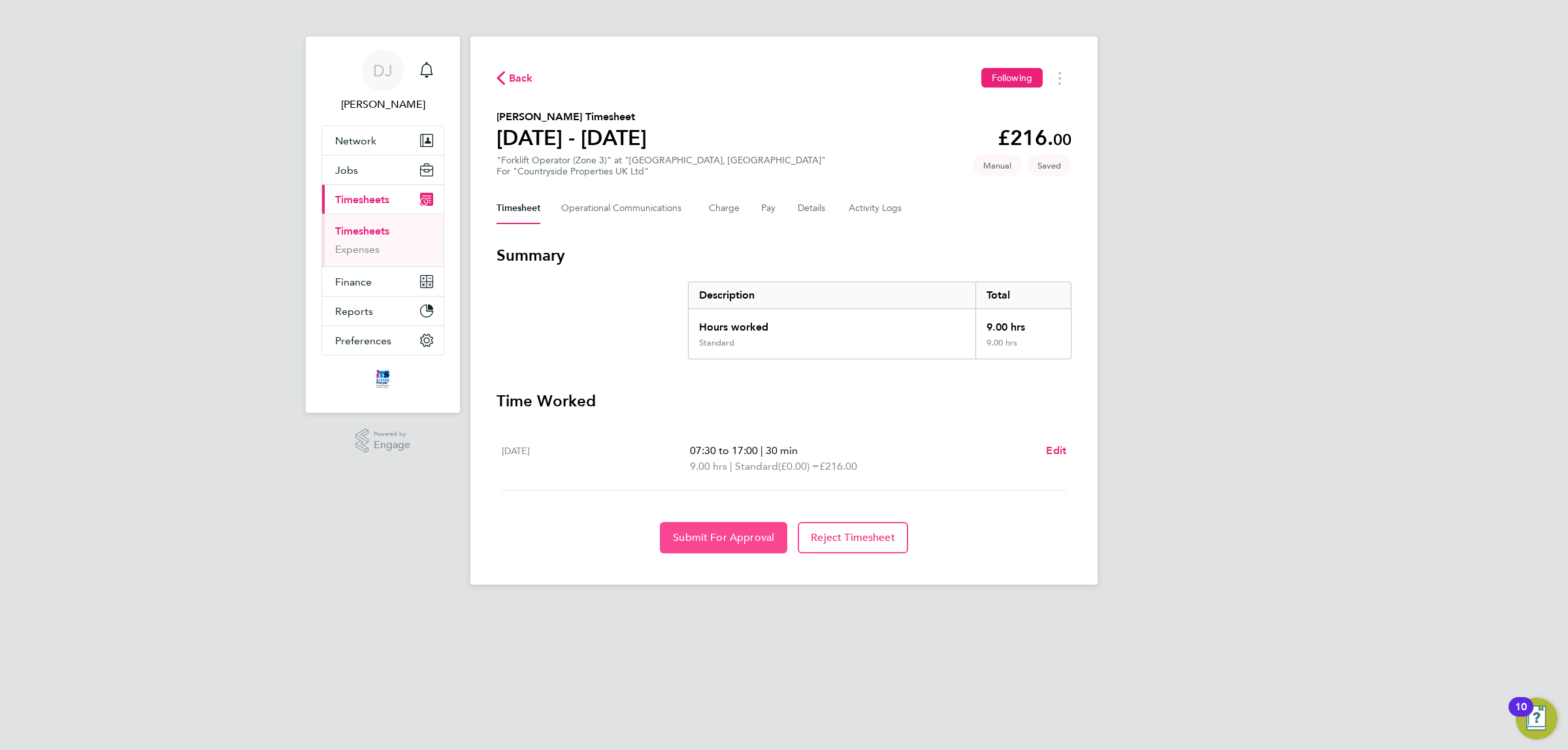
click at [752, 549] on button "Submit For Approval" at bounding box center [724, 537] width 128 height 31
click at [602, 217] on Communications-tab "Operational Communications" at bounding box center [624, 208] width 127 height 31
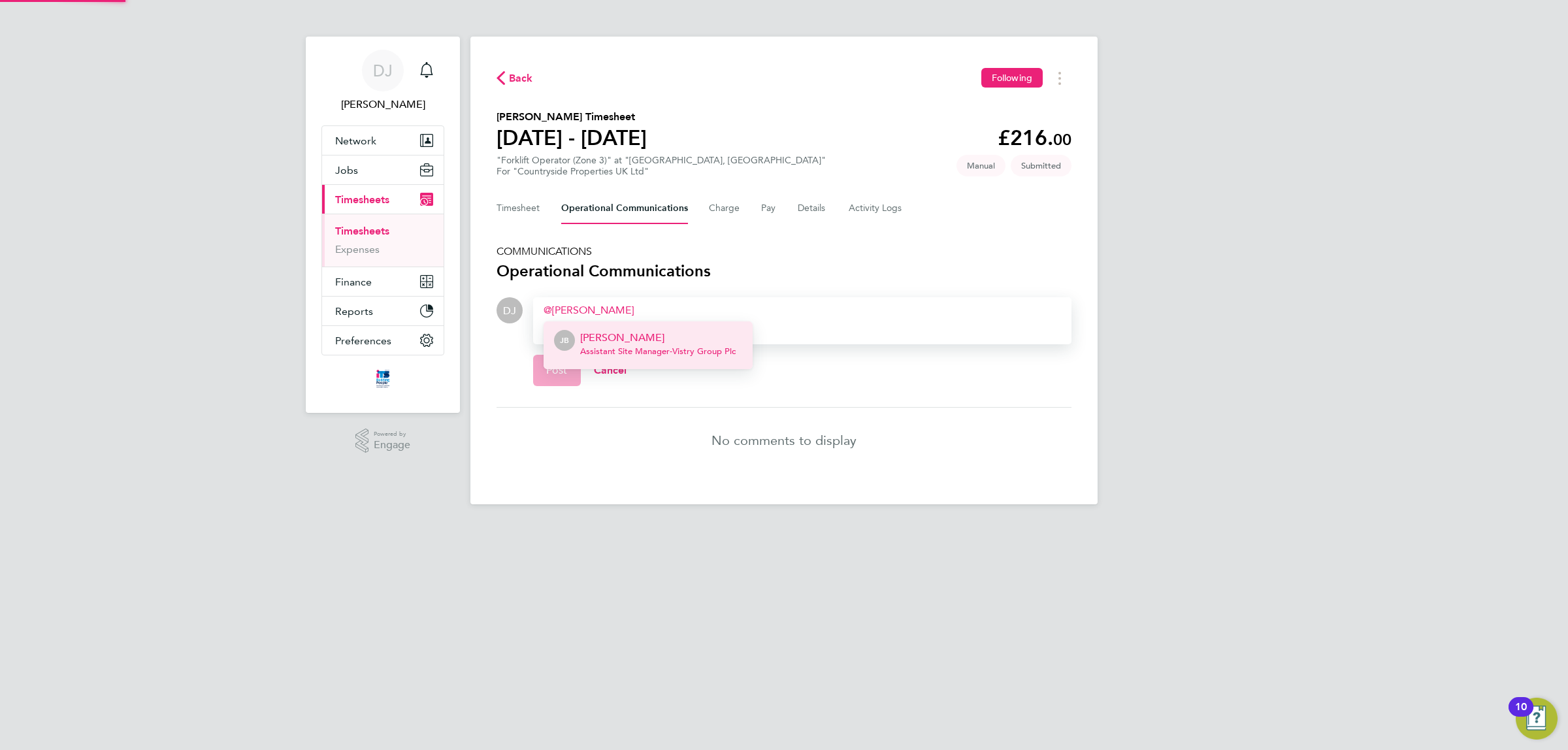
click at [655, 329] on li "JB Joel Bishop Assistant Site Manager - Vistry Group Plc" at bounding box center [648, 345] width 209 height 48
click at [715, 341] on p "[PERSON_NAME]" at bounding box center [705, 338] width 118 height 16
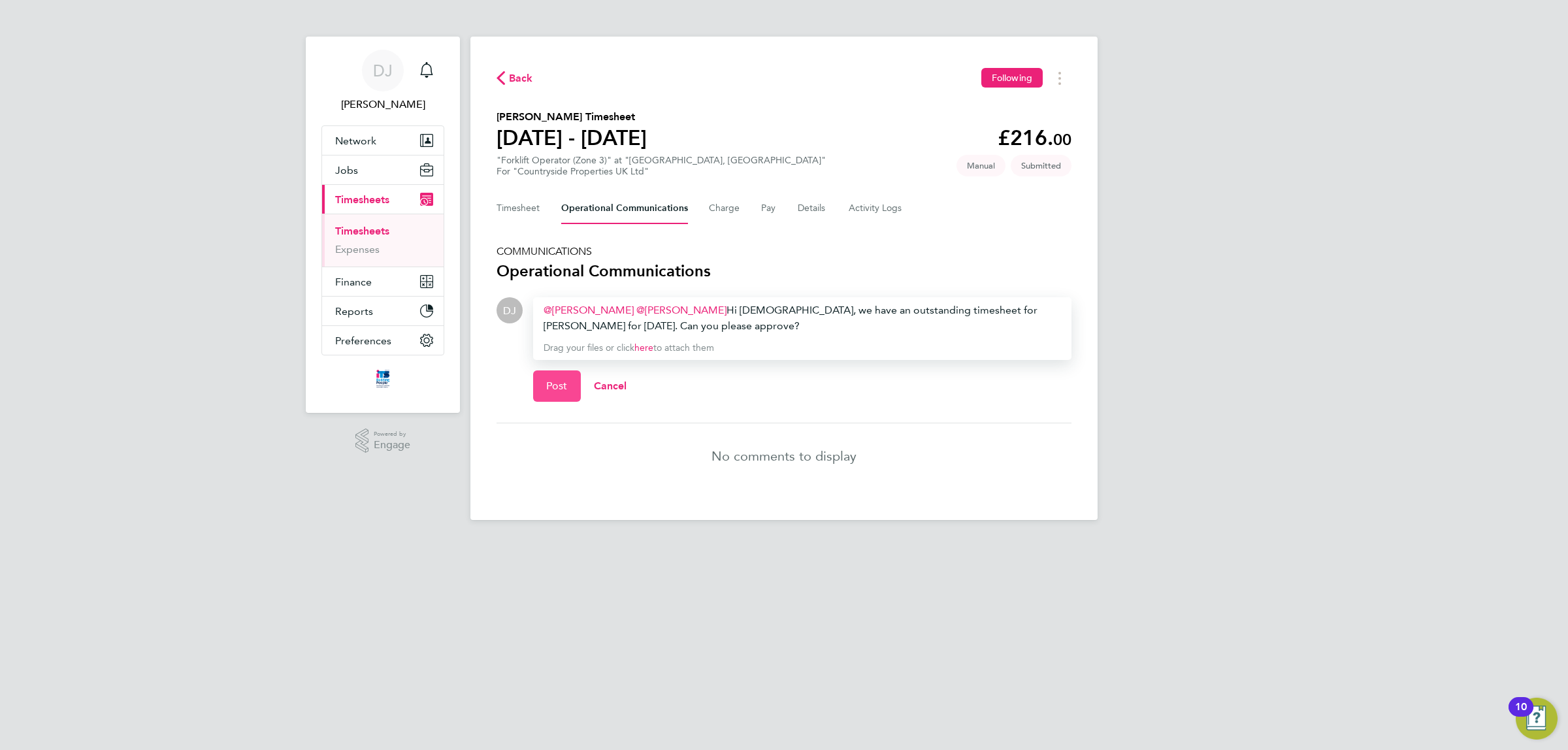
click at [567, 395] on button "Post" at bounding box center [557, 386] width 48 height 31
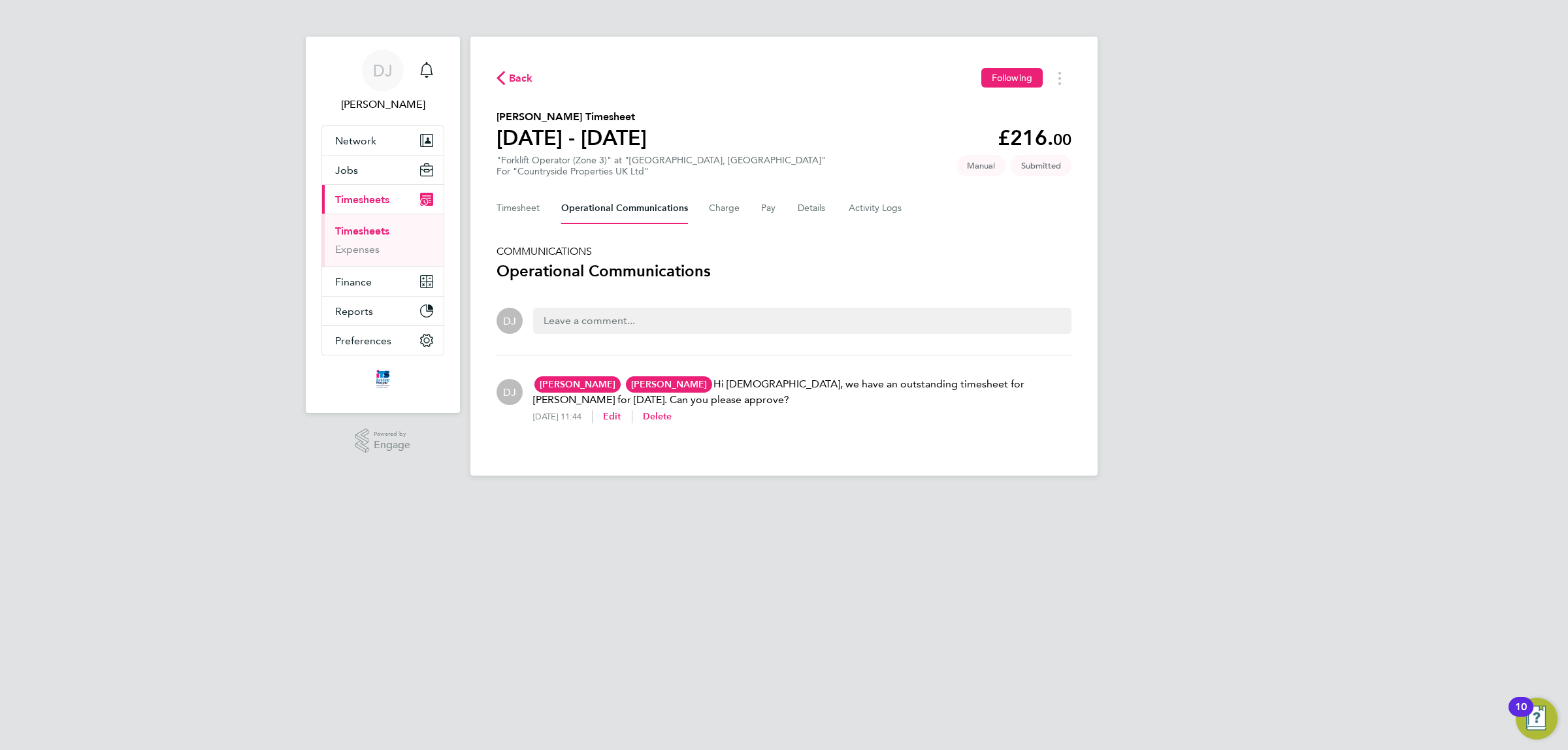
click at [513, 75] on span "Back" at bounding box center [521, 78] width 24 height 16
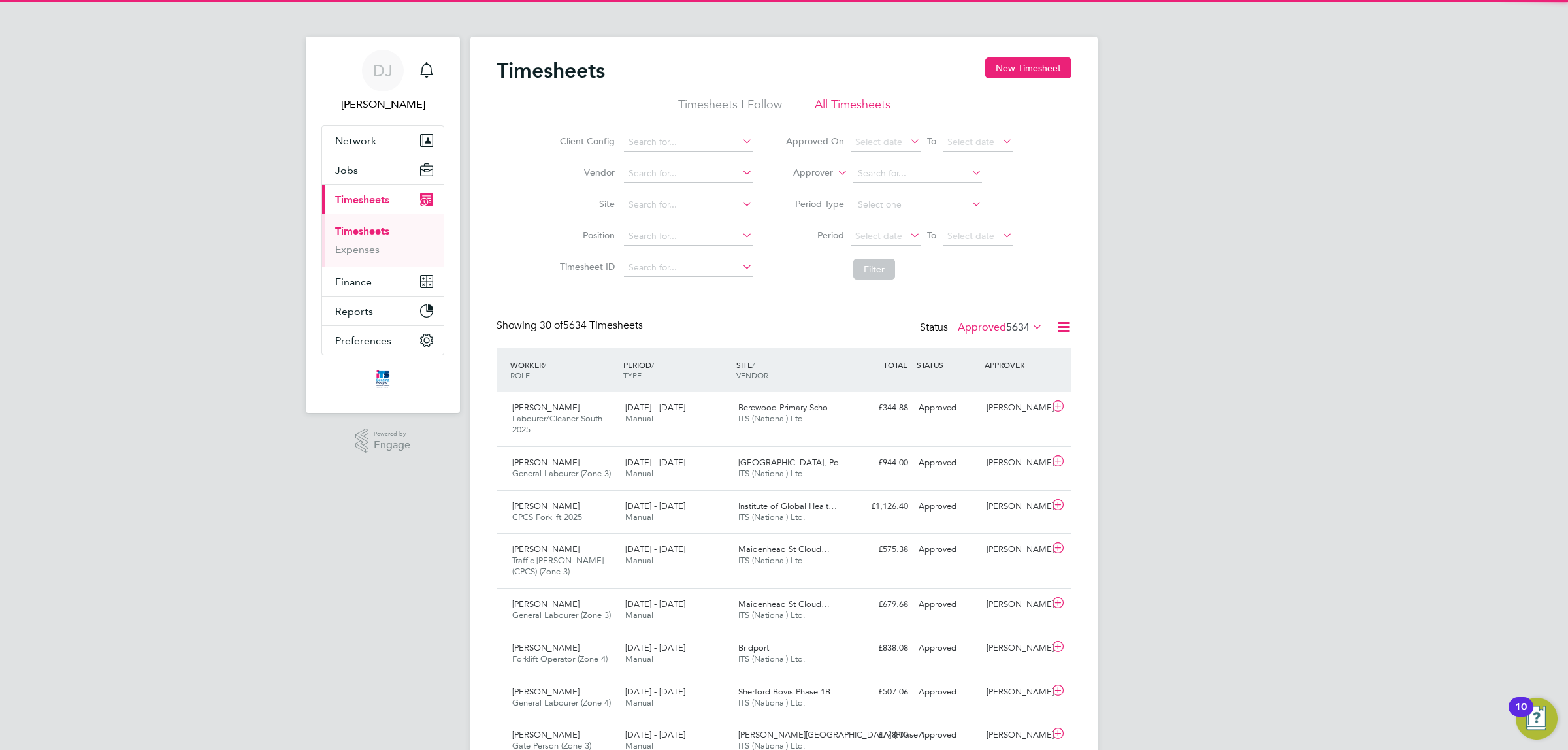
scroll to position [33, 113]
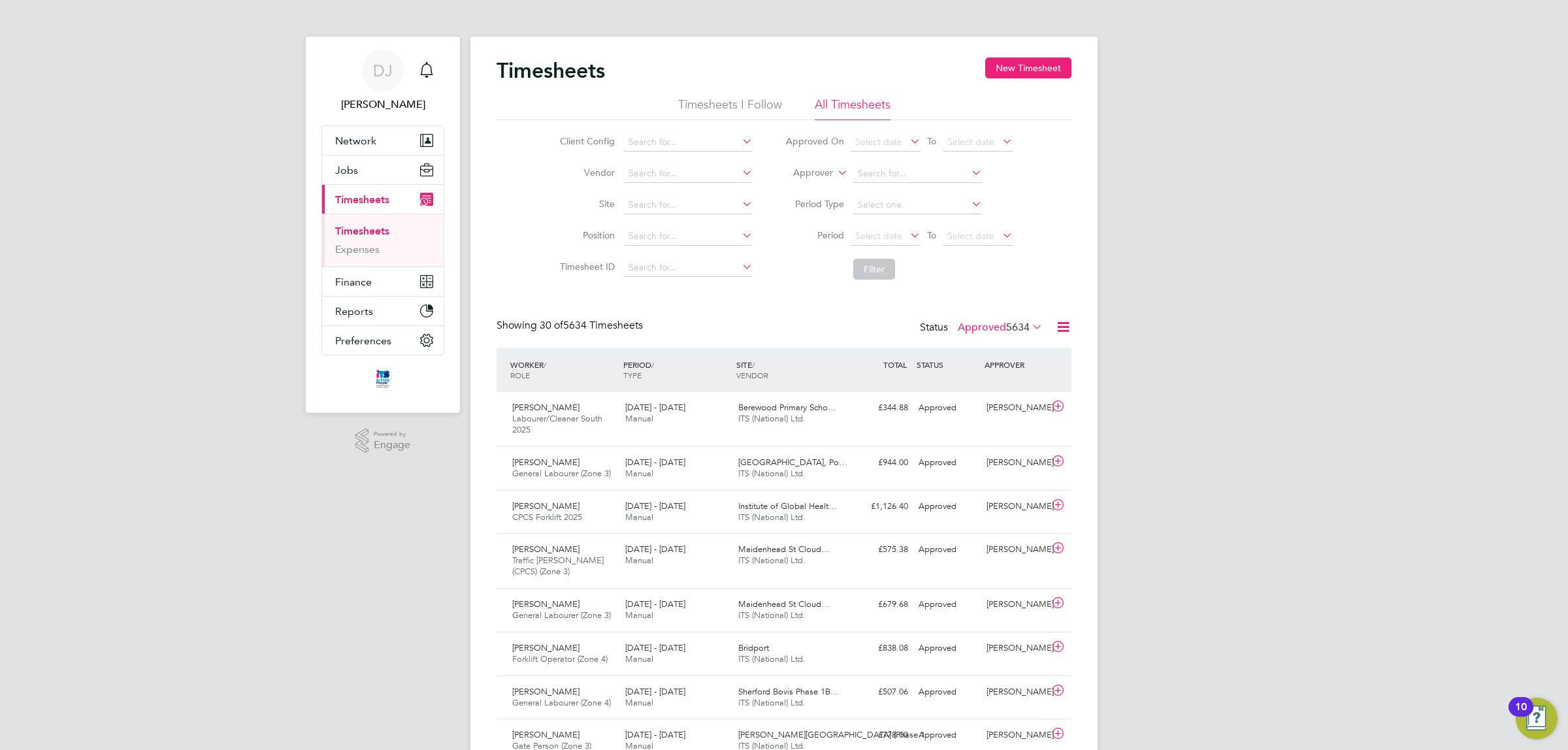
click at [991, 325] on label "Approved 5634" at bounding box center [1001, 327] width 85 height 13
click at [981, 386] on li "Submitted" at bounding box center [983, 387] width 60 height 18
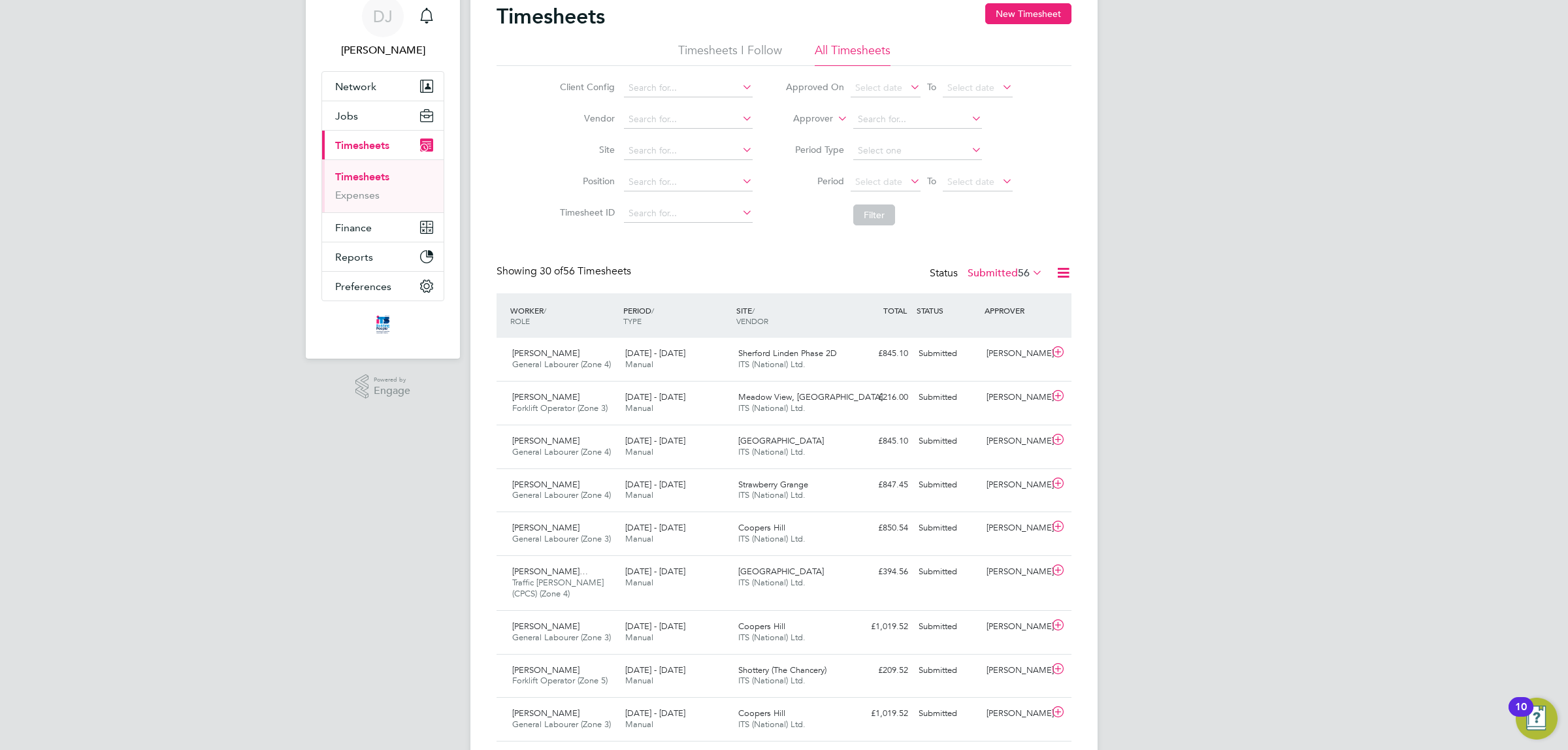
drag, startPoint x: 1282, startPoint y: 499, endPoint x: 1145, endPoint y: 457, distance: 143.3
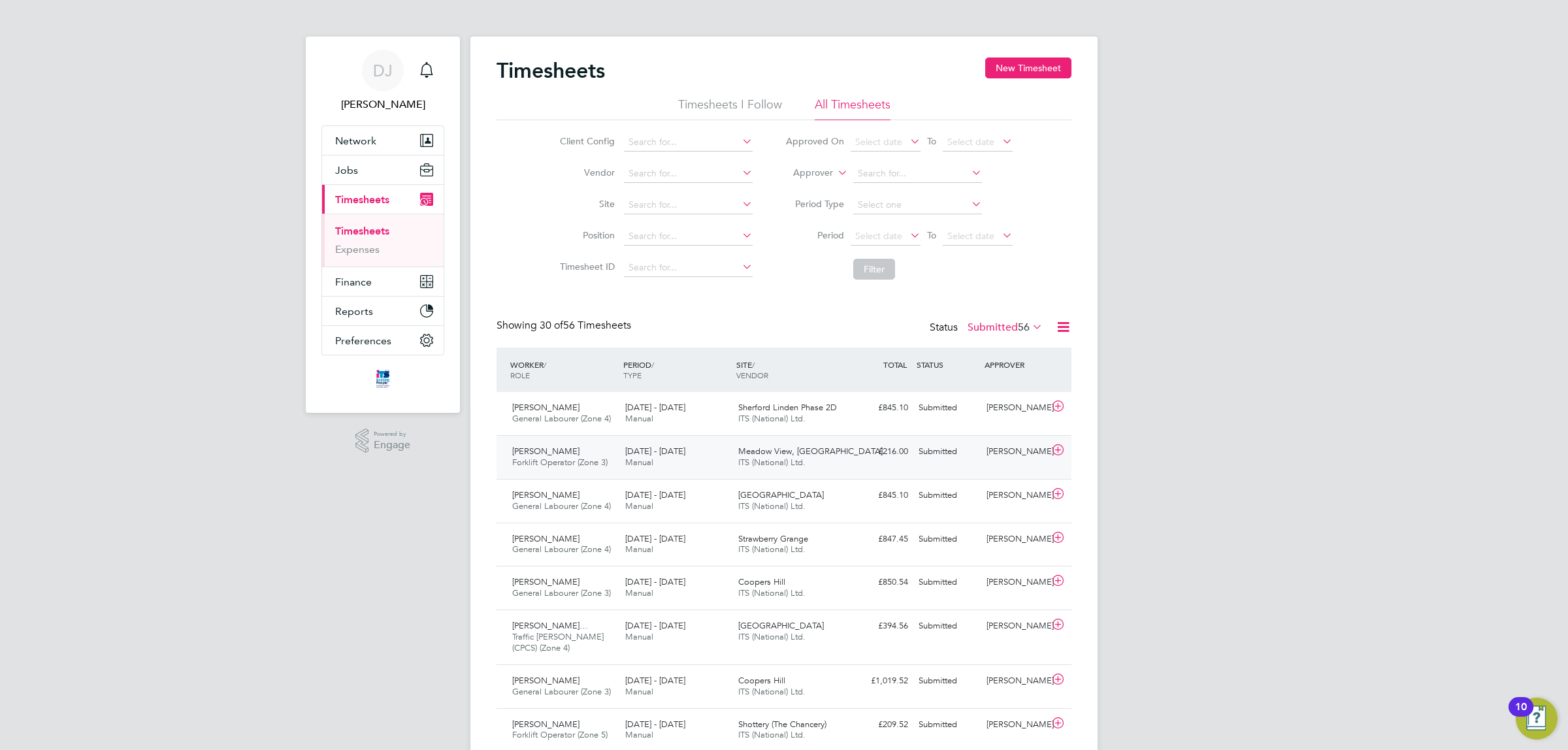
click at [790, 462] on span "ITS (National) Ltd." at bounding box center [771, 462] width 68 height 11
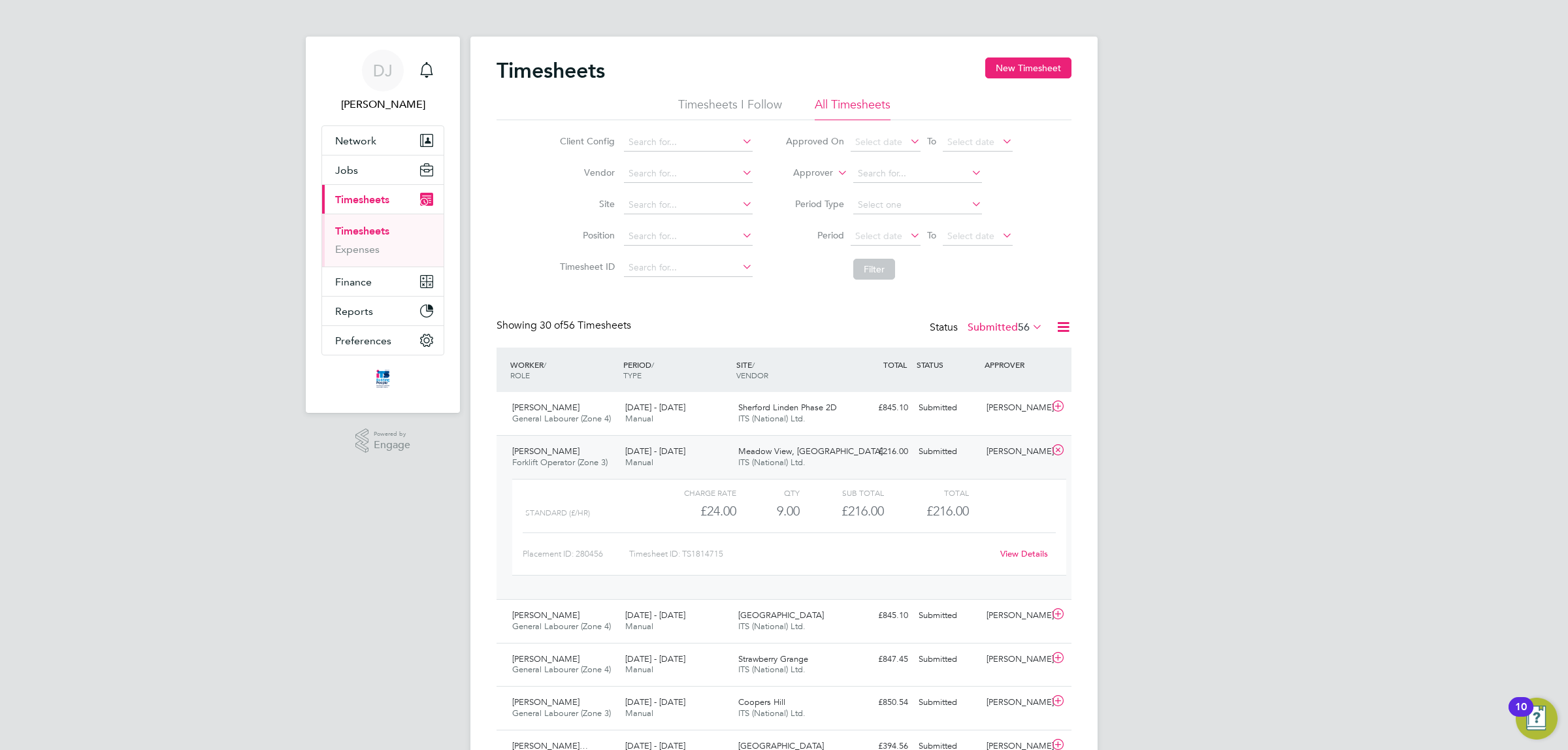
click at [1010, 550] on link "View Details" at bounding box center [1024, 553] width 48 height 11
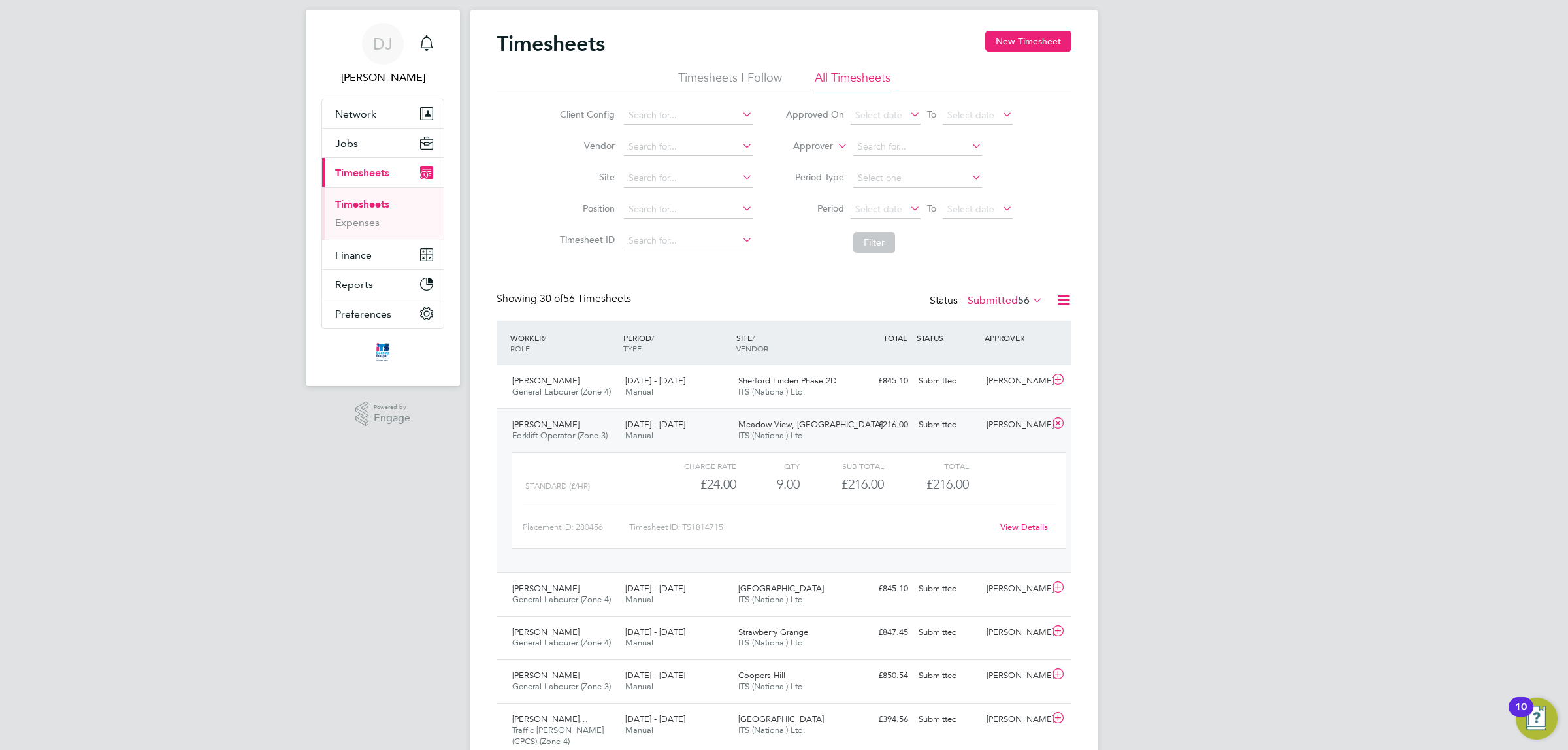
drag, startPoint x: 1213, startPoint y: 493, endPoint x: 1213, endPoint y: 518, distance: 25.0
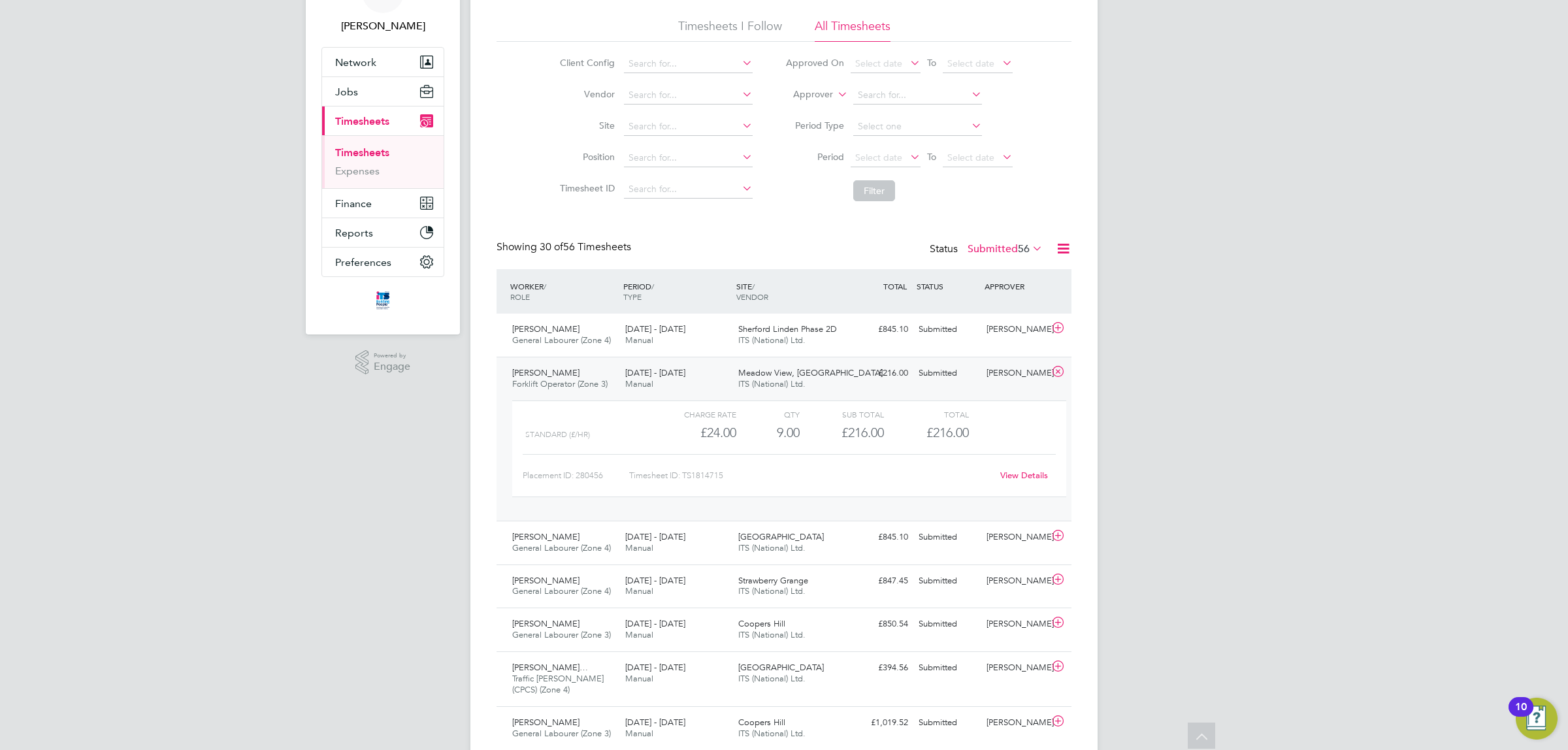
scroll to position [0, 0]
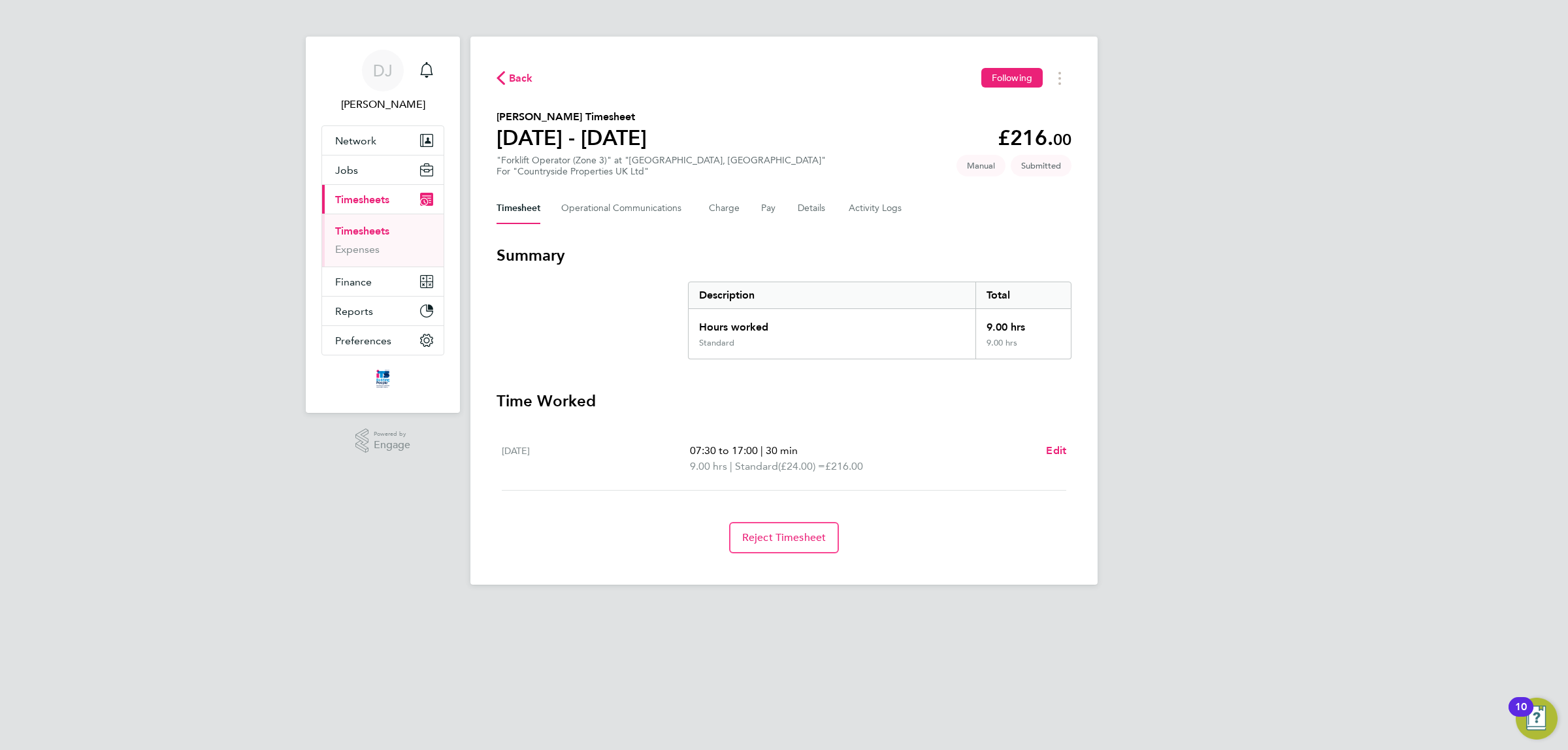
click at [1567, 251] on div "DJ [PERSON_NAME] Notifications Applications: Network Team Members Businesses Si…" at bounding box center [784, 303] width 1568 height 606
click at [530, 207] on button "Timesheet" at bounding box center [519, 208] width 44 height 31
click at [620, 223] on Communications-tab "Operational Communications" at bounding box center [624, 208] width 127 height 31
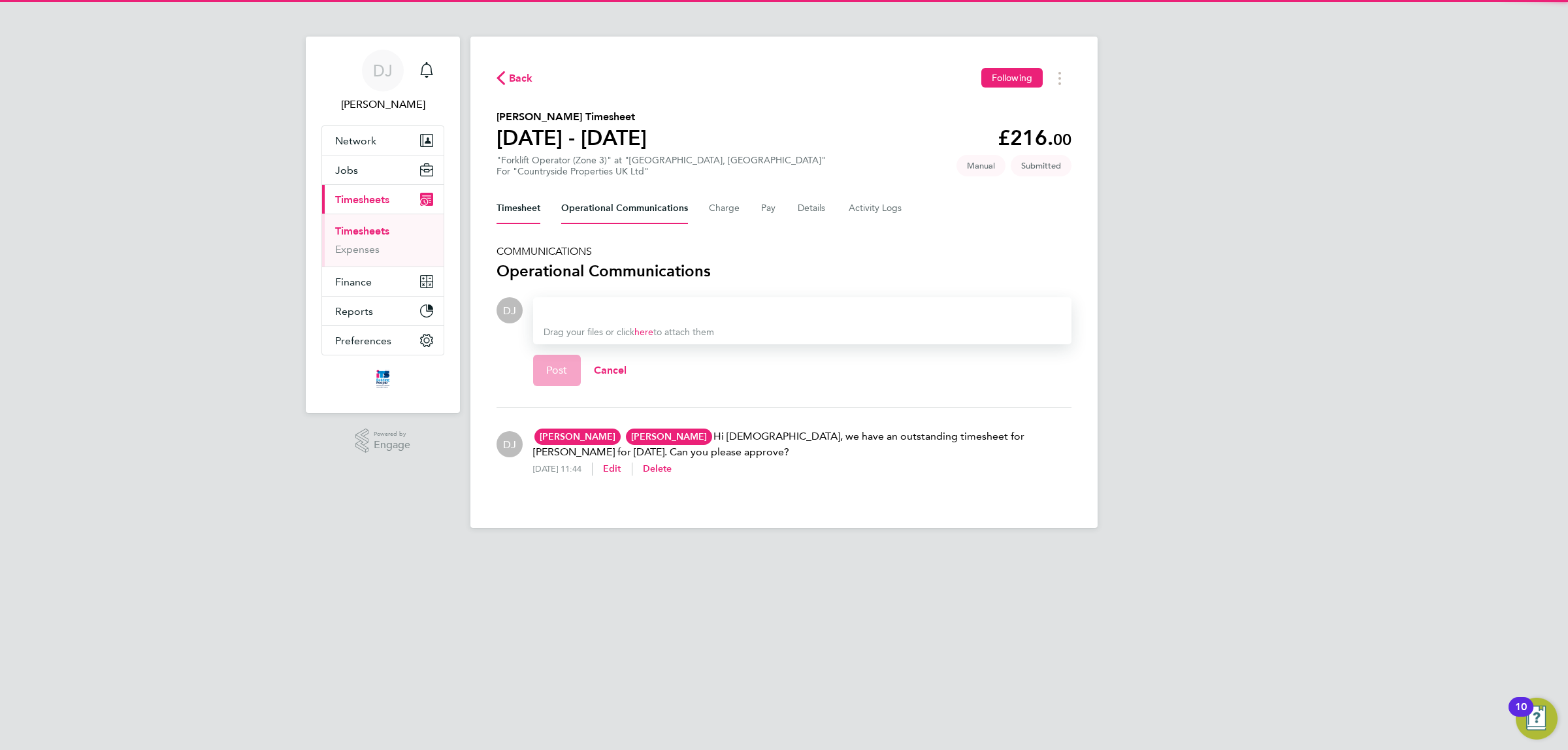
click at [517, 213] on button "Timesheet" at bounding box center [519, 208] width 44 height 31
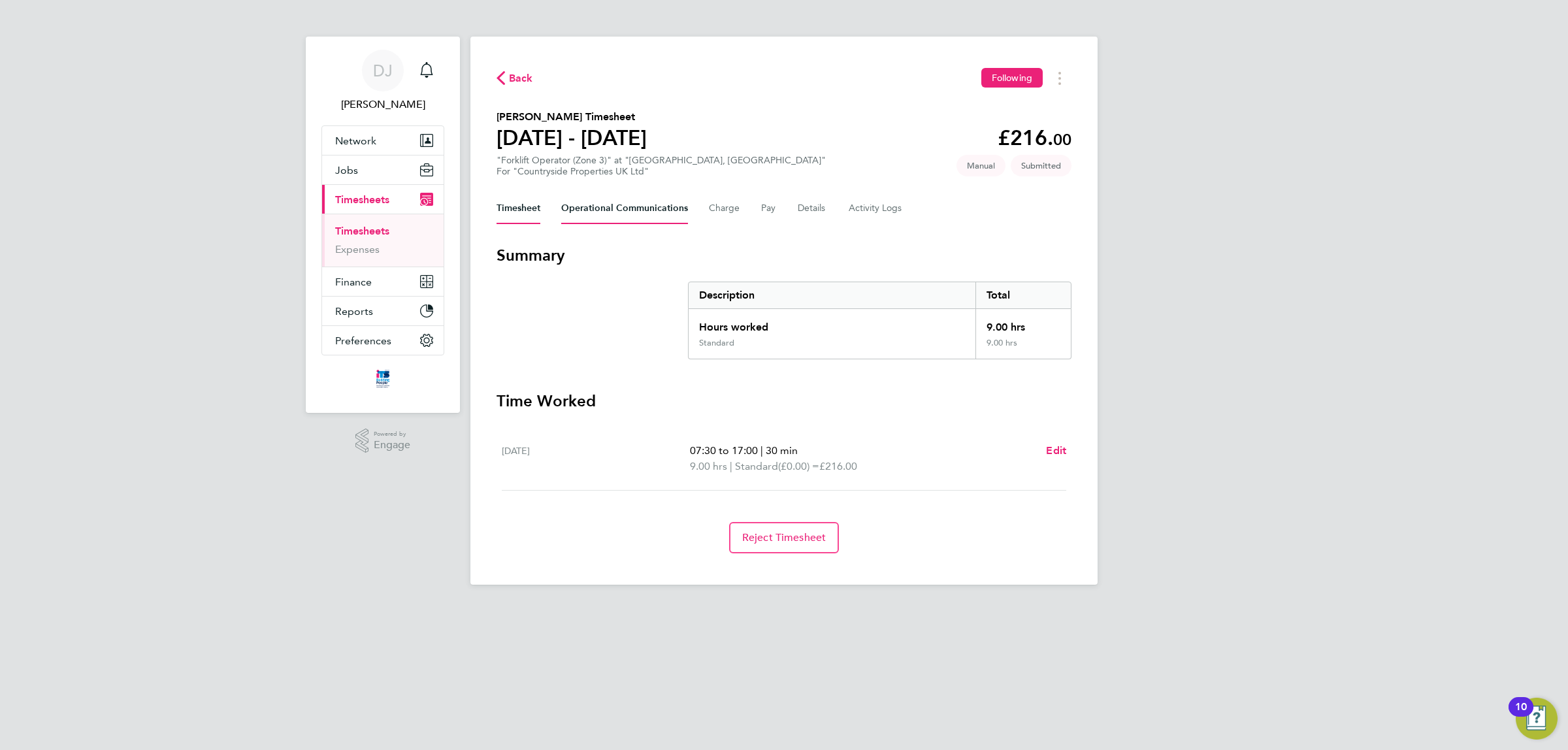
click at [590, 213] on Communications-tab "Operational Communications" at bounding box center [624, 208] width 127 height 31
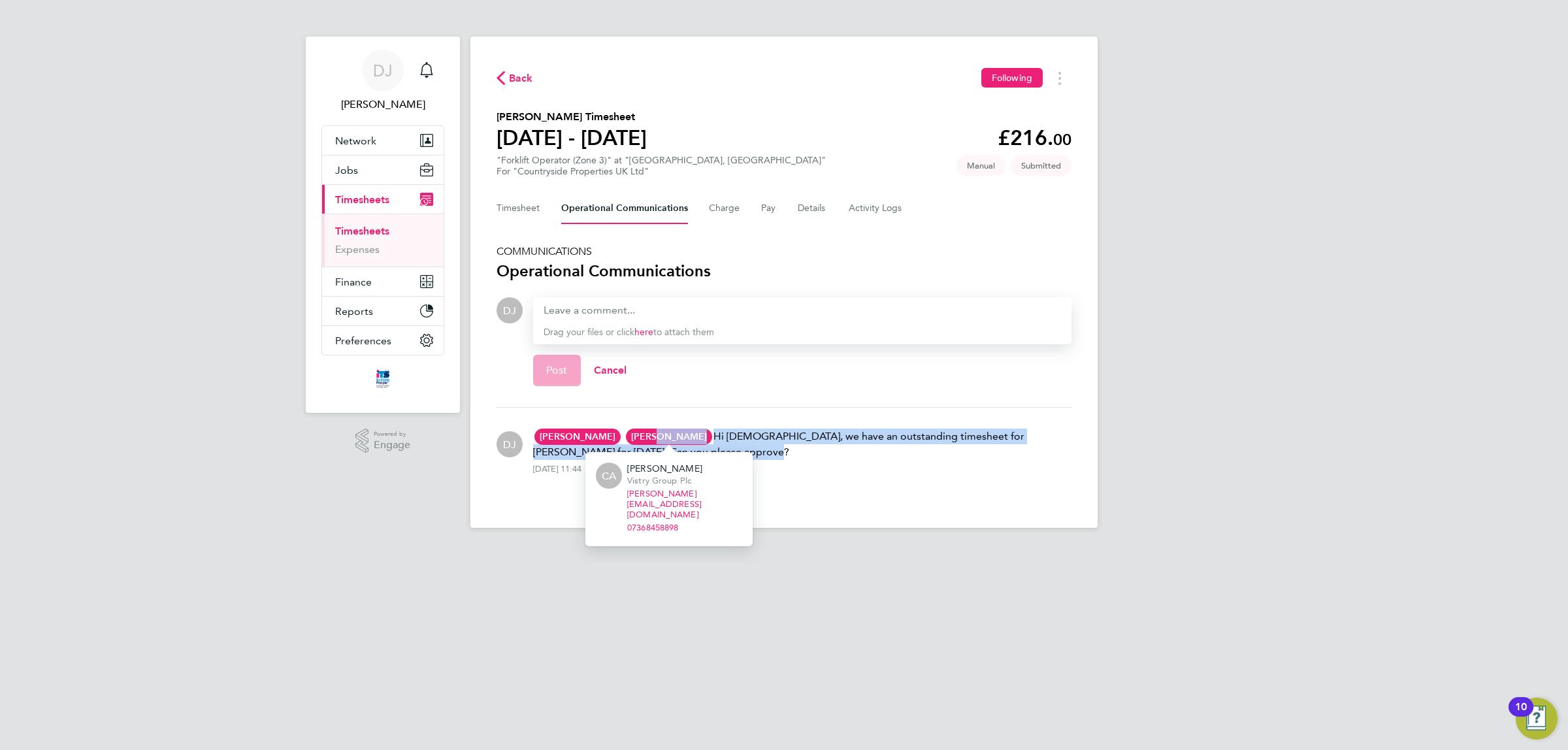
drag, startPoint x: 756, startPoint y: 452, endPoint x: 626, endPoint y: 433, distance: 131.4
click at [626, 433] on p "[PERSON_NAME] [PERSON_NAME] Vistry Group Plc [PERSON_NAME][EMAIL_ADDRESS][PERSO…" at bounding box center [802, 444] width 538 height 31
click at [1094, 452] on div "Back Following [PERSON_NAME] Timesheet [DATE] - [DATE] £216. 00 "Forklift Opera…" at bounding box center [784, 282] width 627 height 491
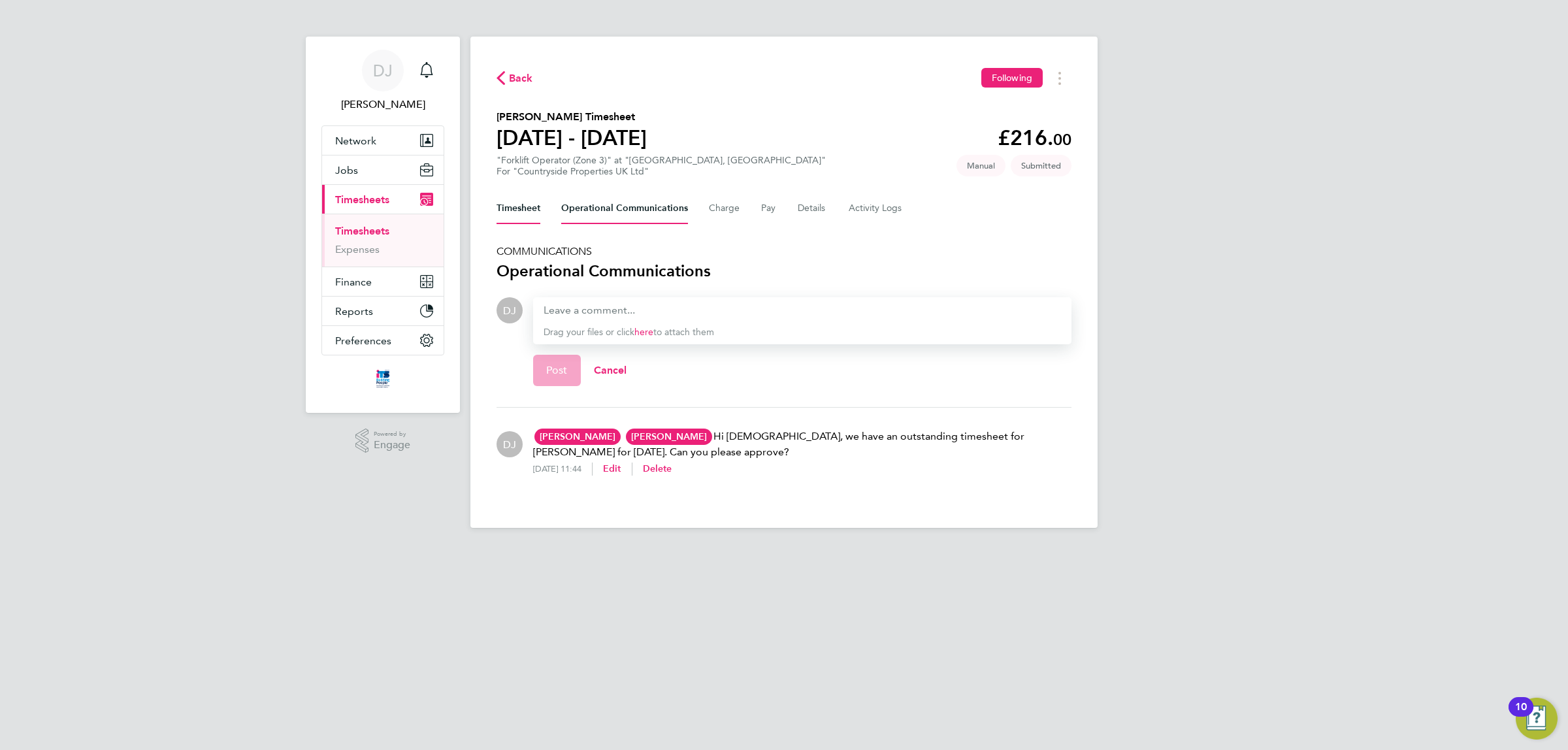
click at [518, 206] on button "Timesheet" at bounding box center [519, 208] width 44 height 31
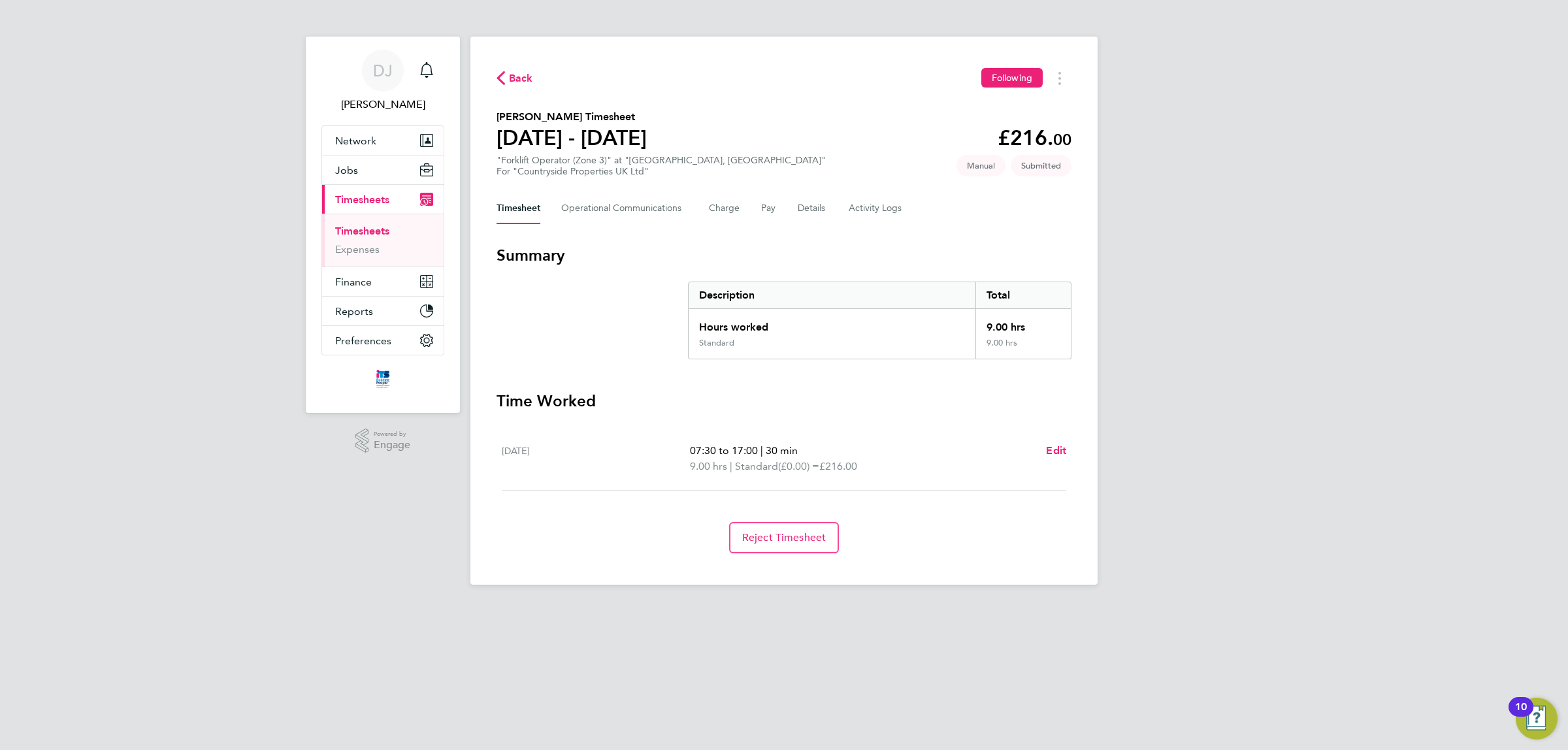
click at [824, 606] on html "DJ [PERSON_NAME] Notifications Applications: Network Team Members Businesses Si…" at bounding box center [784, 303] width 1568 height 606
click at [788, 400] on h3 "Time Worked" at bounding box center [784, 402] width 575 height 21
click at [510, 85] on span "Back" at bounding box center [521, 78] width 24 height 16
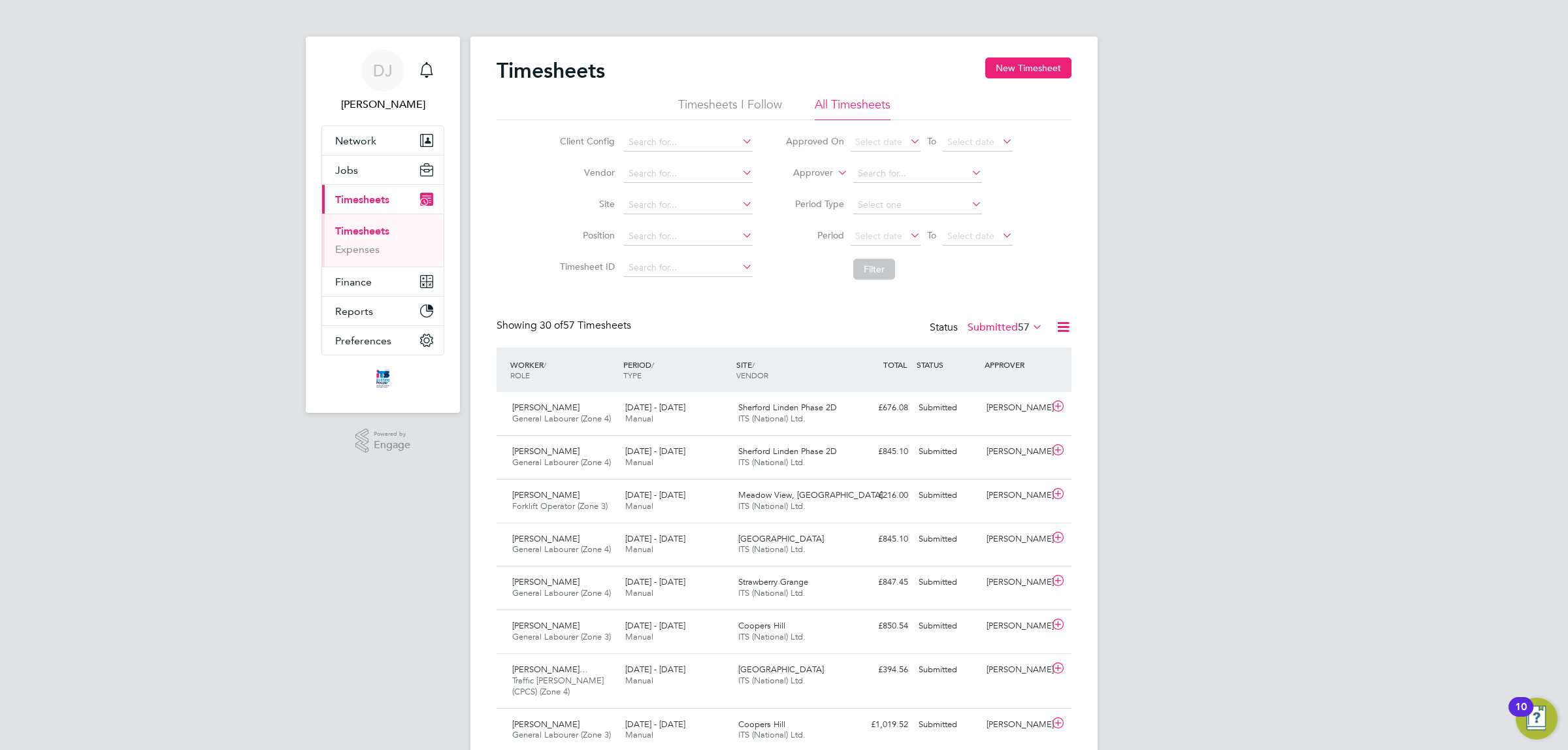
click at [1030, 327] on icon at bounding box center [1030, 326] width 0 height 18
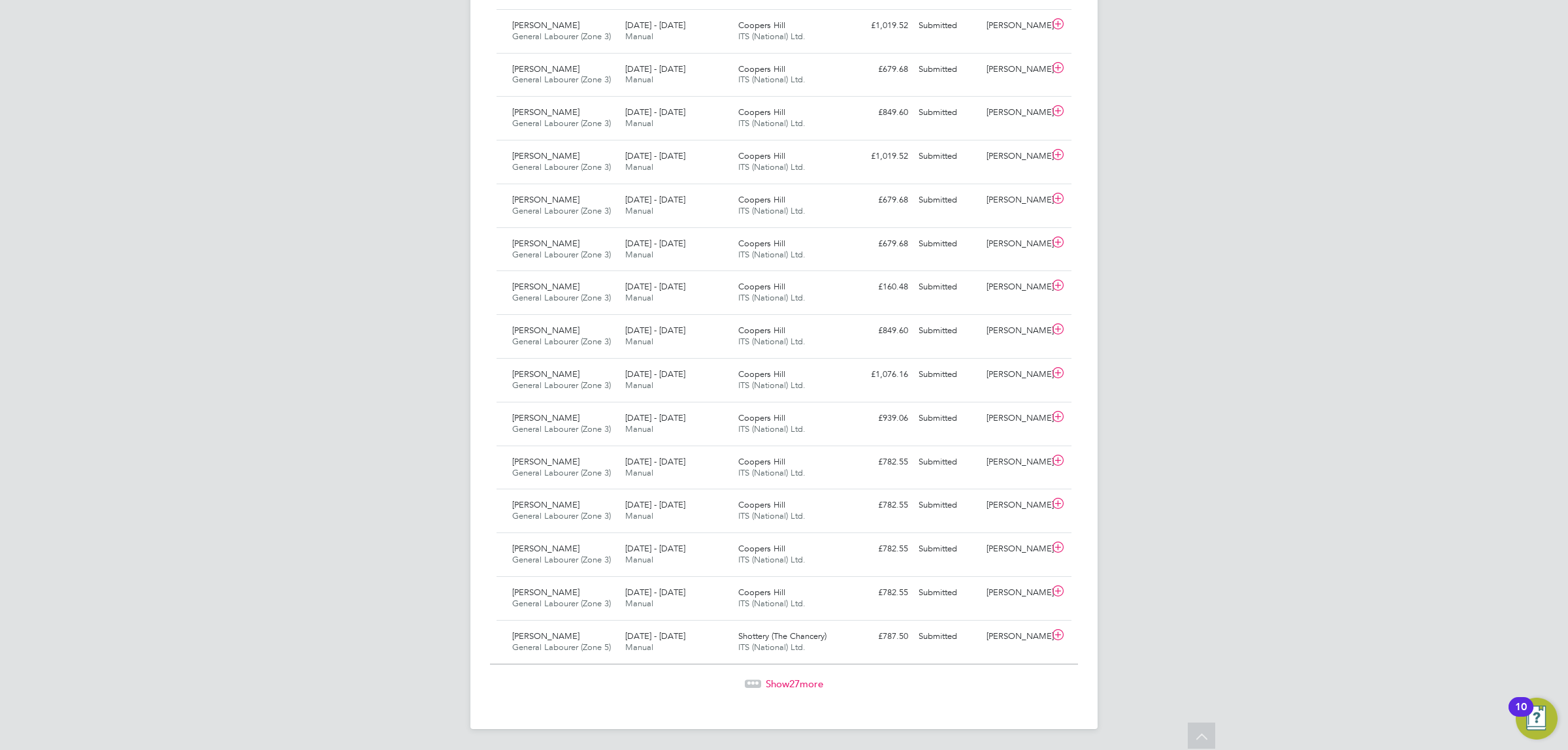
click at [776, 684] on span "Show 27 more" at bounding box center [795, 683] width 58 height 12
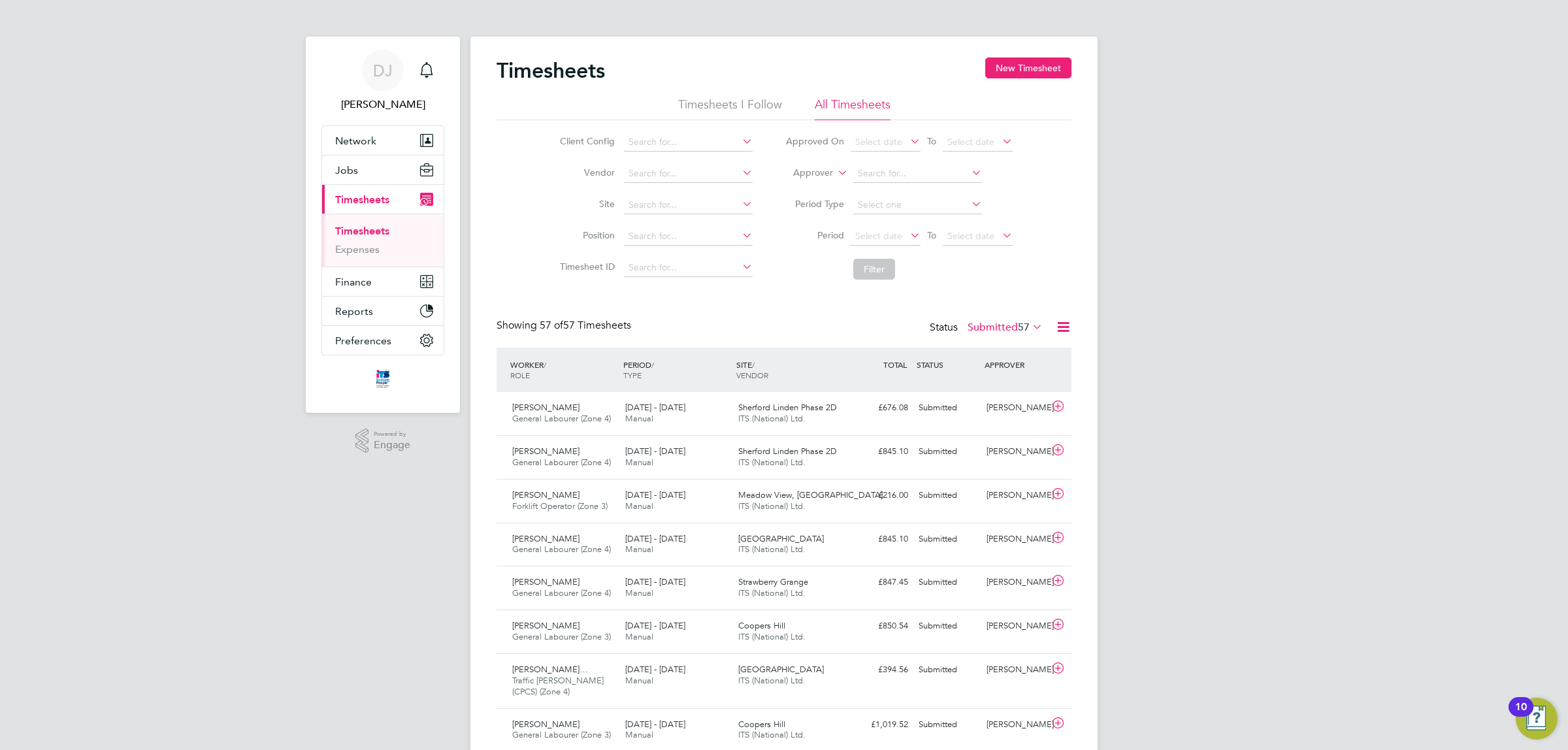
drag, startPoint x: 648, startPoint y: 325, endPoint x: 487, endPoint y: 304, distance: 162.4
drag, startPoint x: 628, startPoint y: 333, endPoint x: 465, endPoint y: 333, distance: 163.0
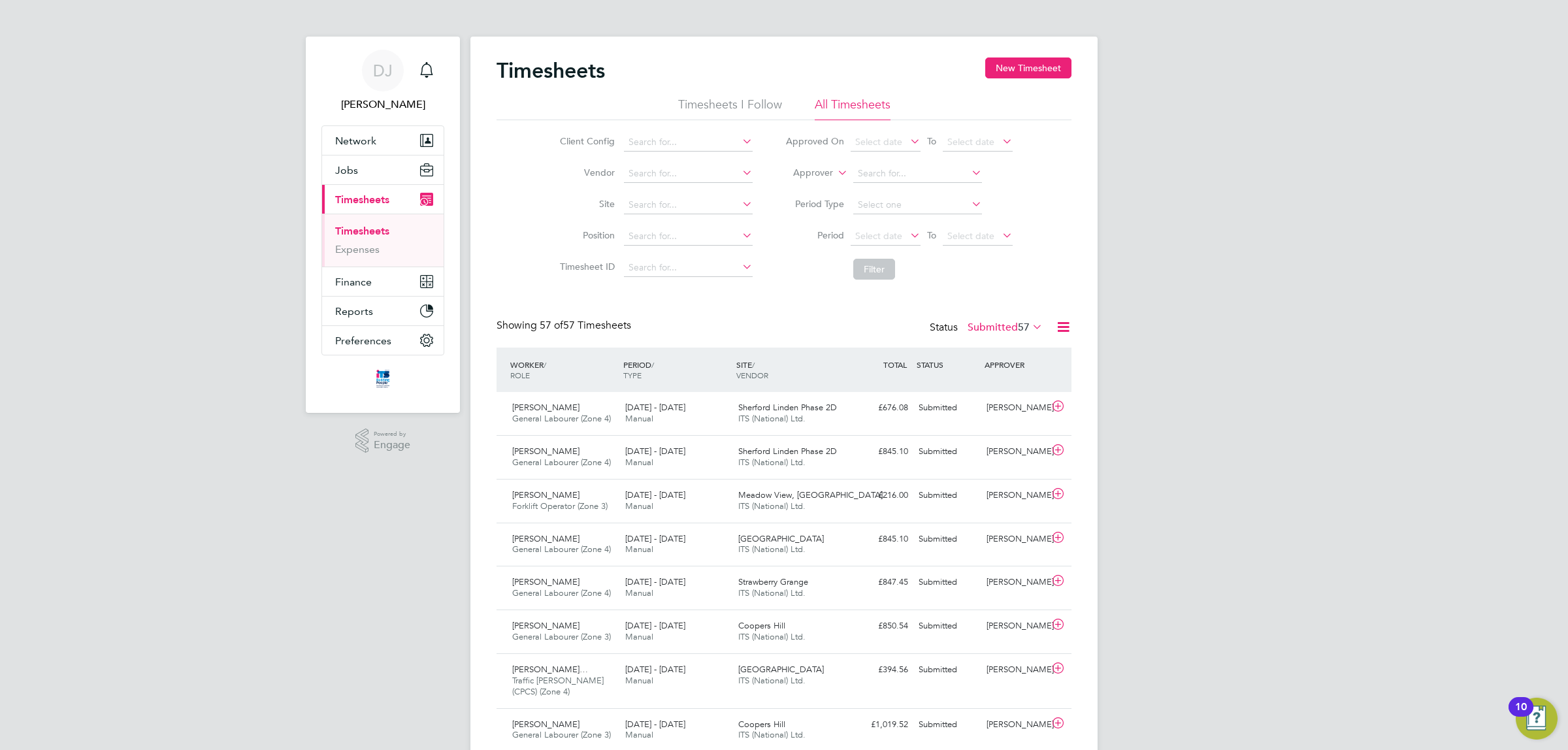
click at [529, 330] on div "Showing 57 of 57 Timesheets" at bounding box center [565, 326] width 137 height 14
drag, startPoint x: 500, startPoint y: 328, endPoint x: 631, endPoint y: 324, distance: 131.1
click at [631, 324] on div "Showing 57 of 57 Timesheets" at bounding box center [565, 326] width 137 height 14
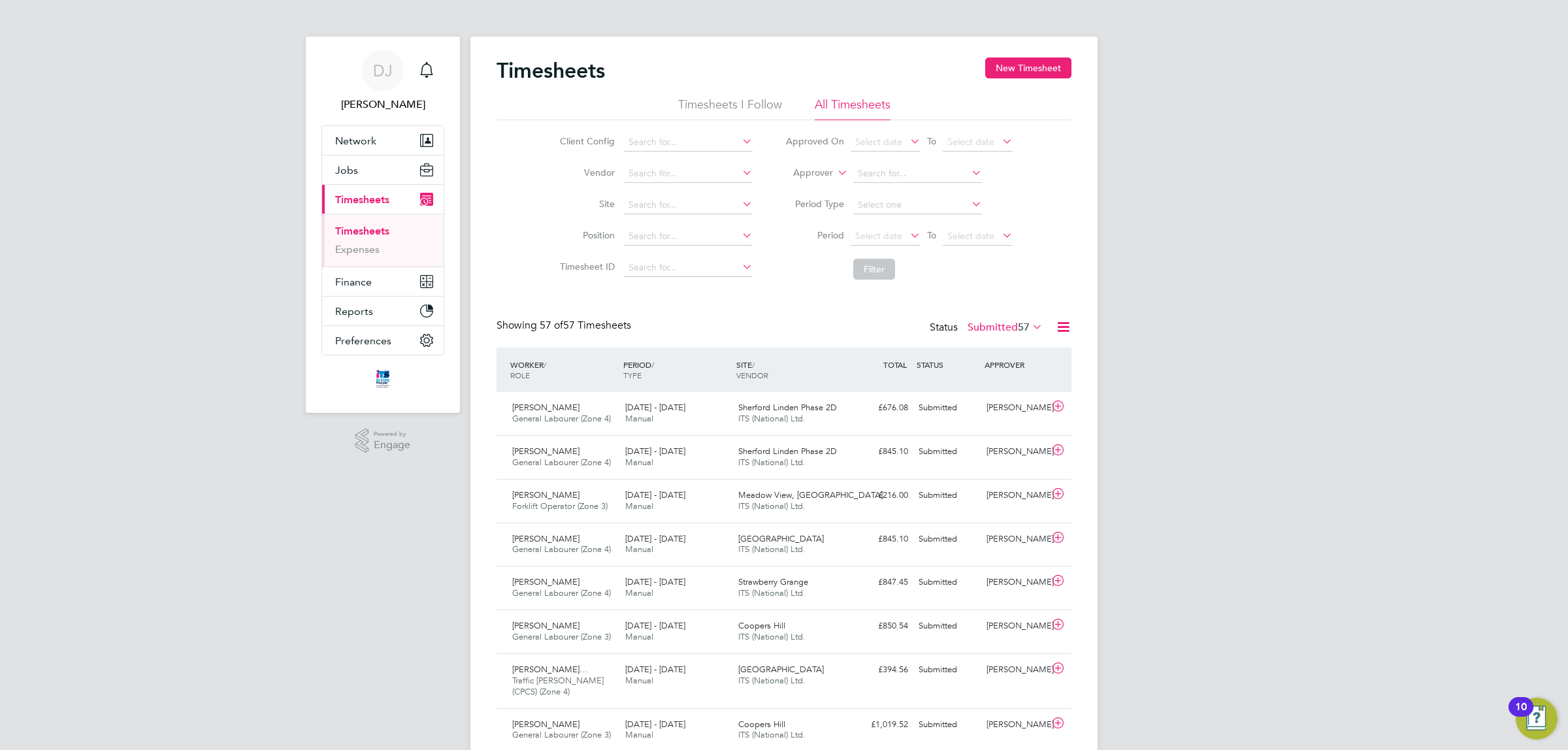
click at [631, 324] on span "57 of 57 Timesheets" at bounding box center [585, 325] width 91 height 13
drag, startPoint x: 660, startPoint y: 324, endPoint x: 506, endPoint y: 345, distance: 155.4
click at [506, 345] on div "Showing 57 of 57 Timesheets Status Submitted 57" at bounding box center [784, 333] width 575 height 29
click at [620, 331] on span "57 of 57 Timesheets" at bounding box center [585, 325] width 91 height 13
